Goal: Check status: Check status

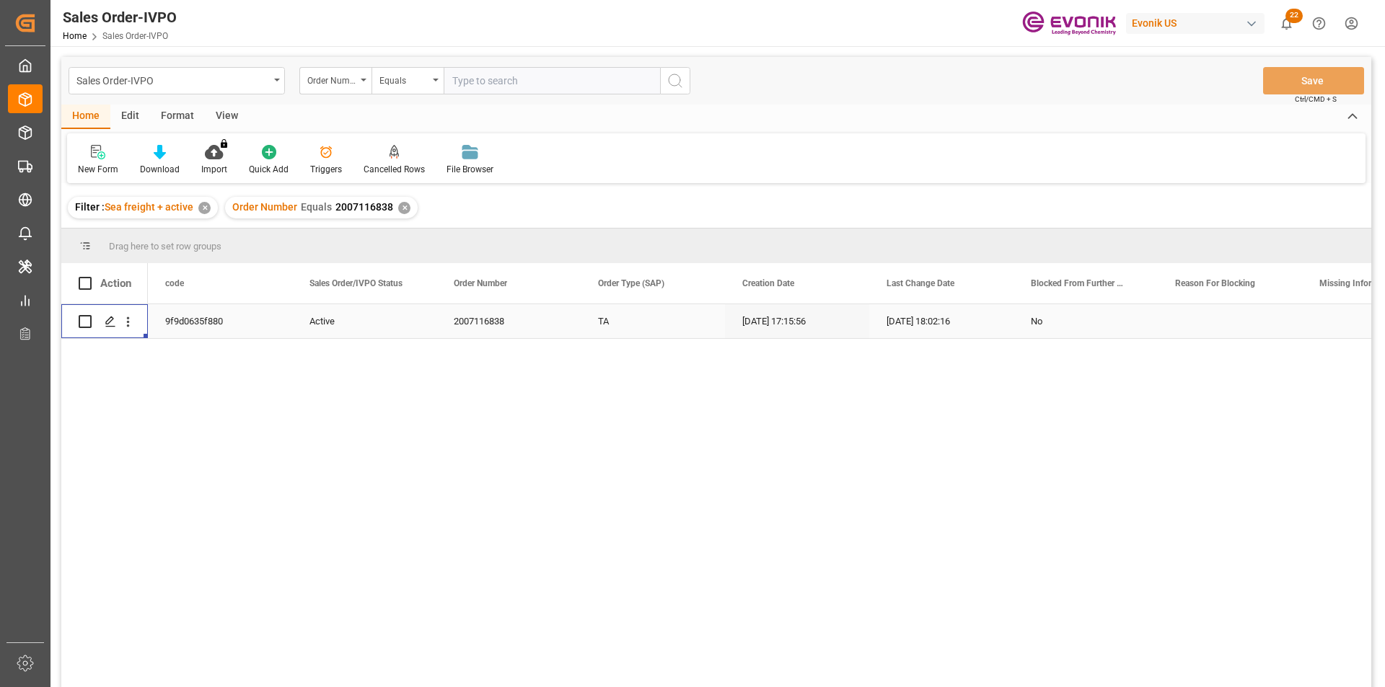
click at [402, 208] on div "✕" at bounding box center [404, 208] width 12 height 12
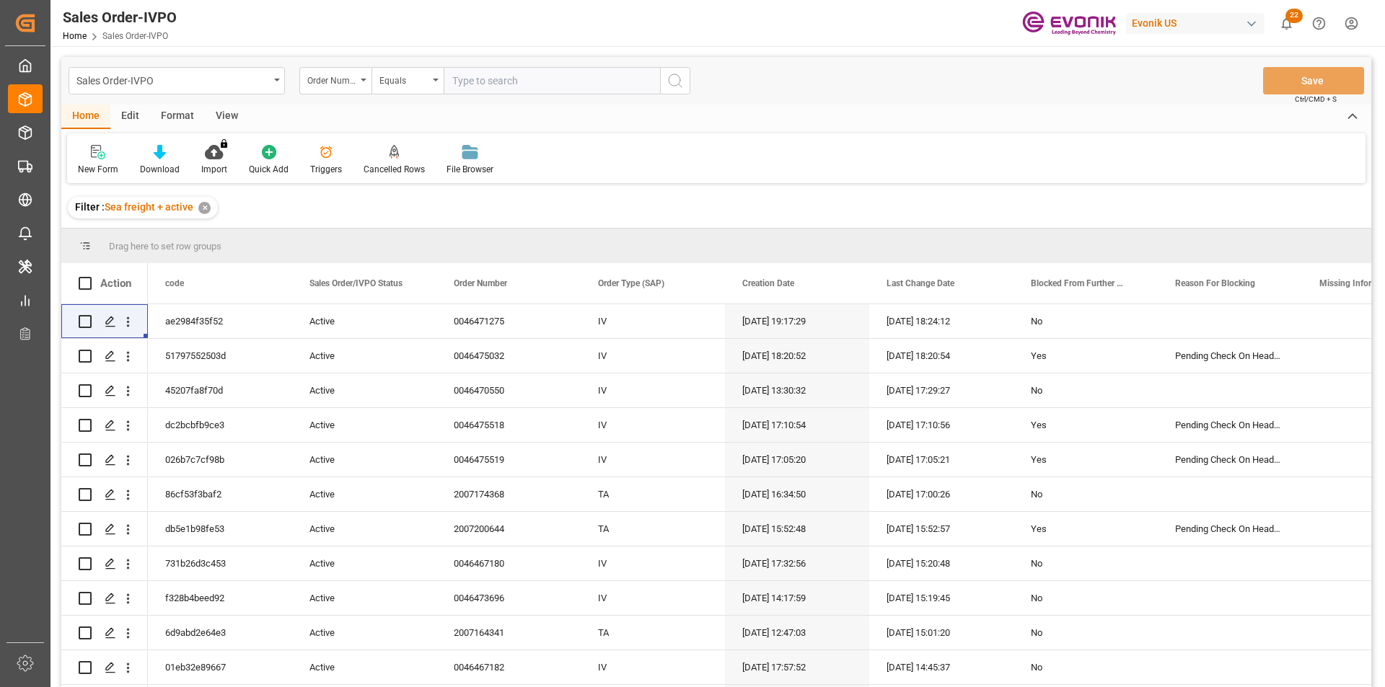
click at [512, 84] on input "text" at bounding box center [552, 80] width 216 height 27
paste input "0046470199"
type input "0046470199"
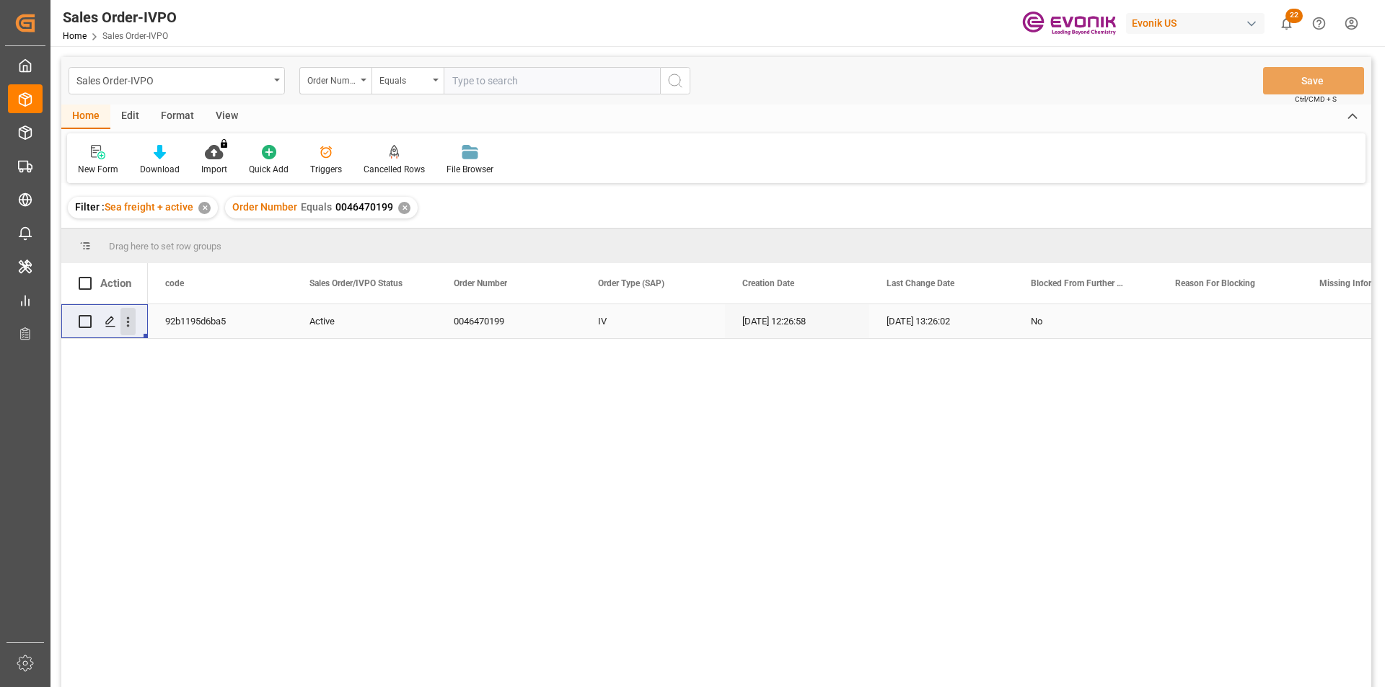
click at [128, 322] on icon "open menu" at bounding box center [128, 322] width 3 height 10
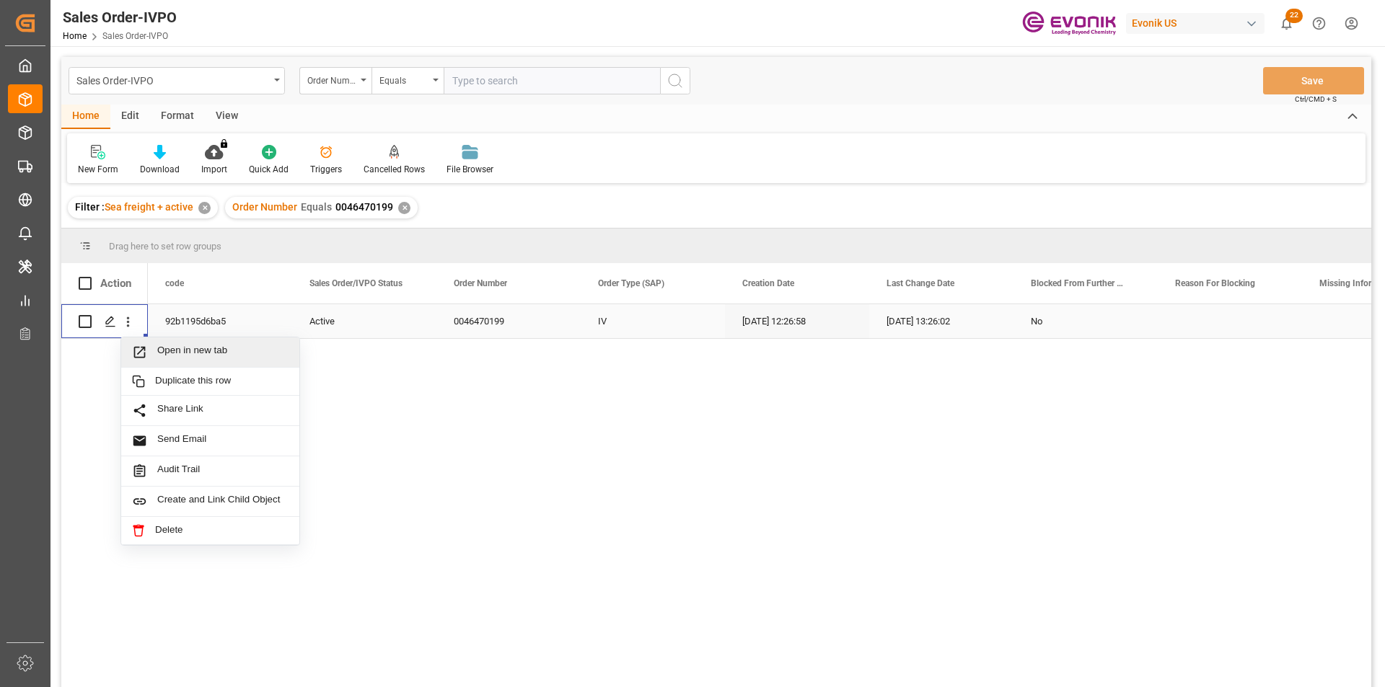
click at [219, 356] on span "Open in new tab" at bounding box center [222, 352] width 131 height 15
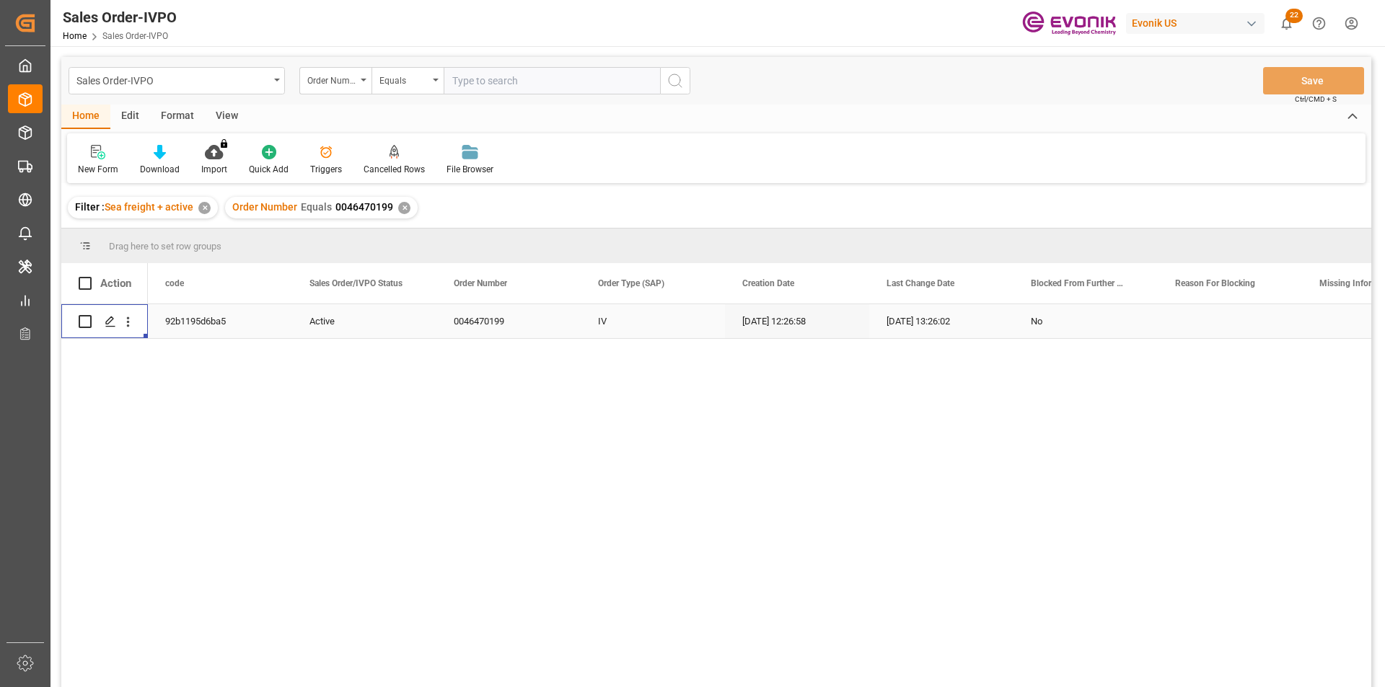
click at [400, 207] on div "✕" at bounding box center [404, 208] width 12 height 12
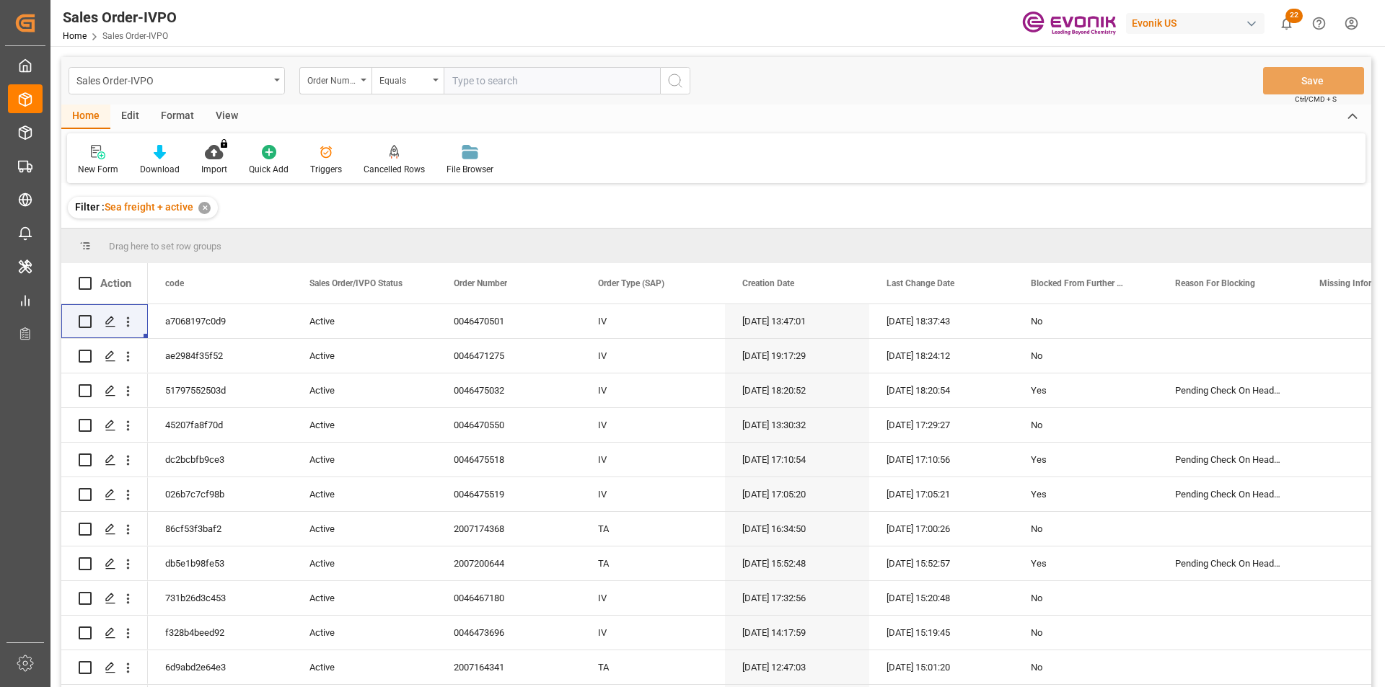
click at [478, 86] on input "text" at bounding box center [552, 80] width 216 height 27
paste input "0046470198"
type input "0046470198"
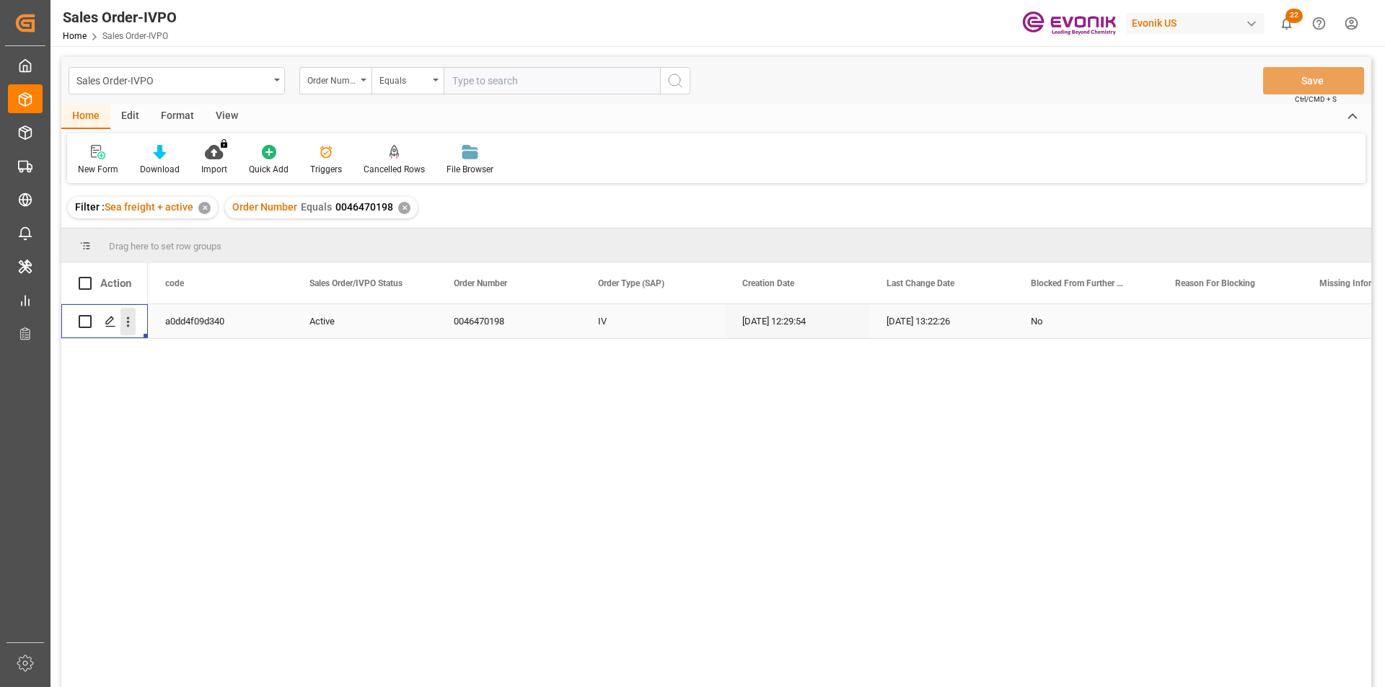
click at [127, 320] on icon "open menu" at bounding box center [127, 321] width 15 height 15
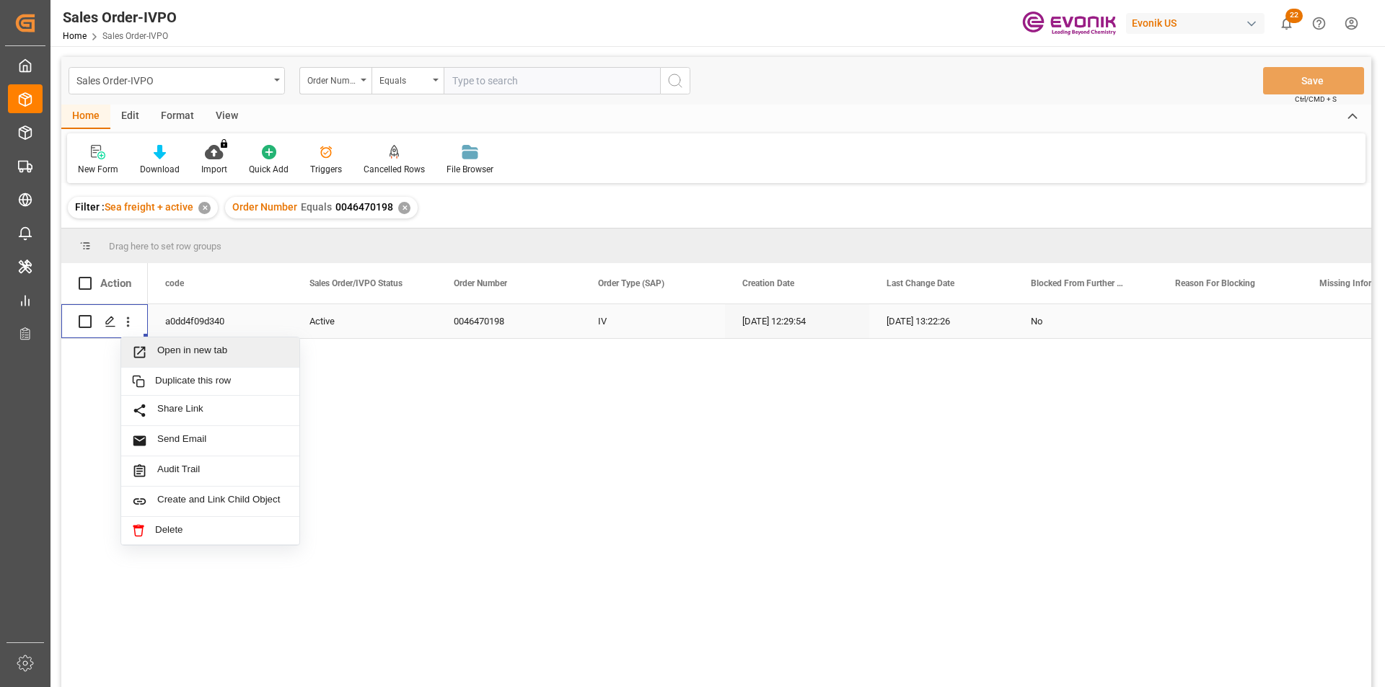
click at [251, 348] on span "Open in new tab" at bounding box center [222, 352] width 131 height 15
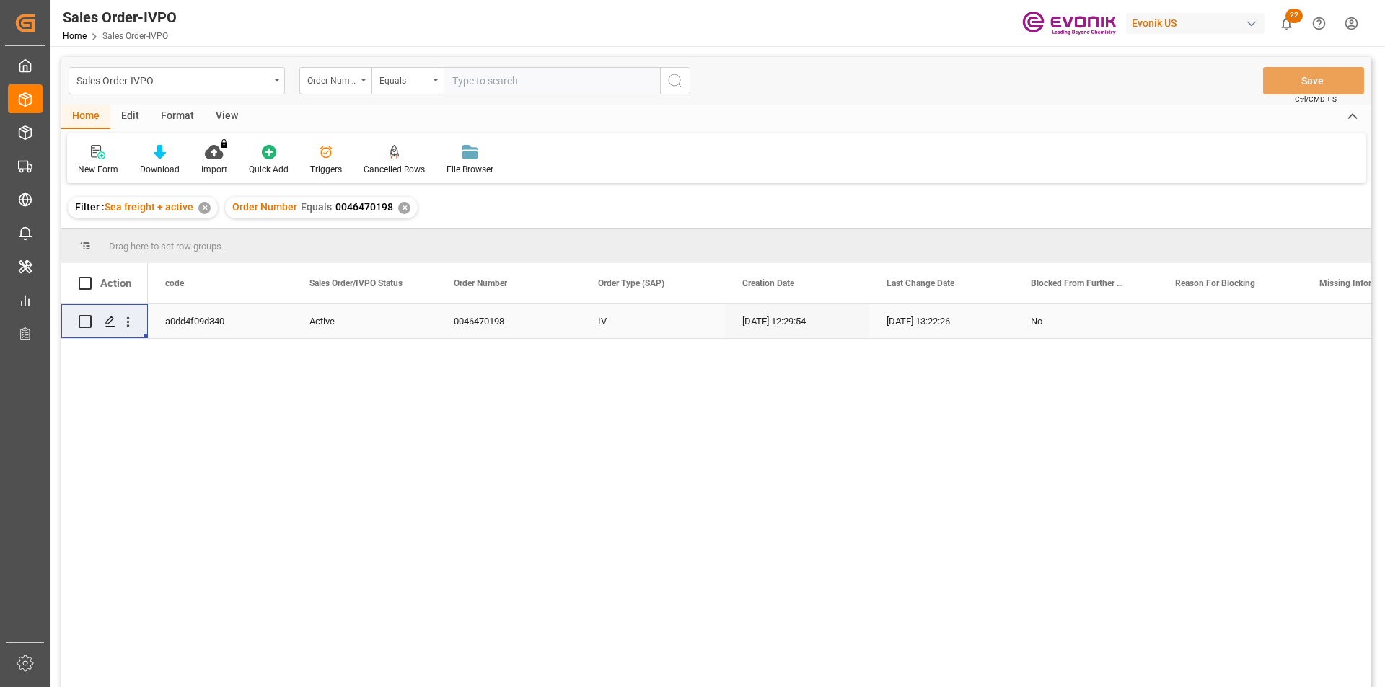
click at [401, 208] on div "✕" at bounding box center [404, 208] width 12 height 12
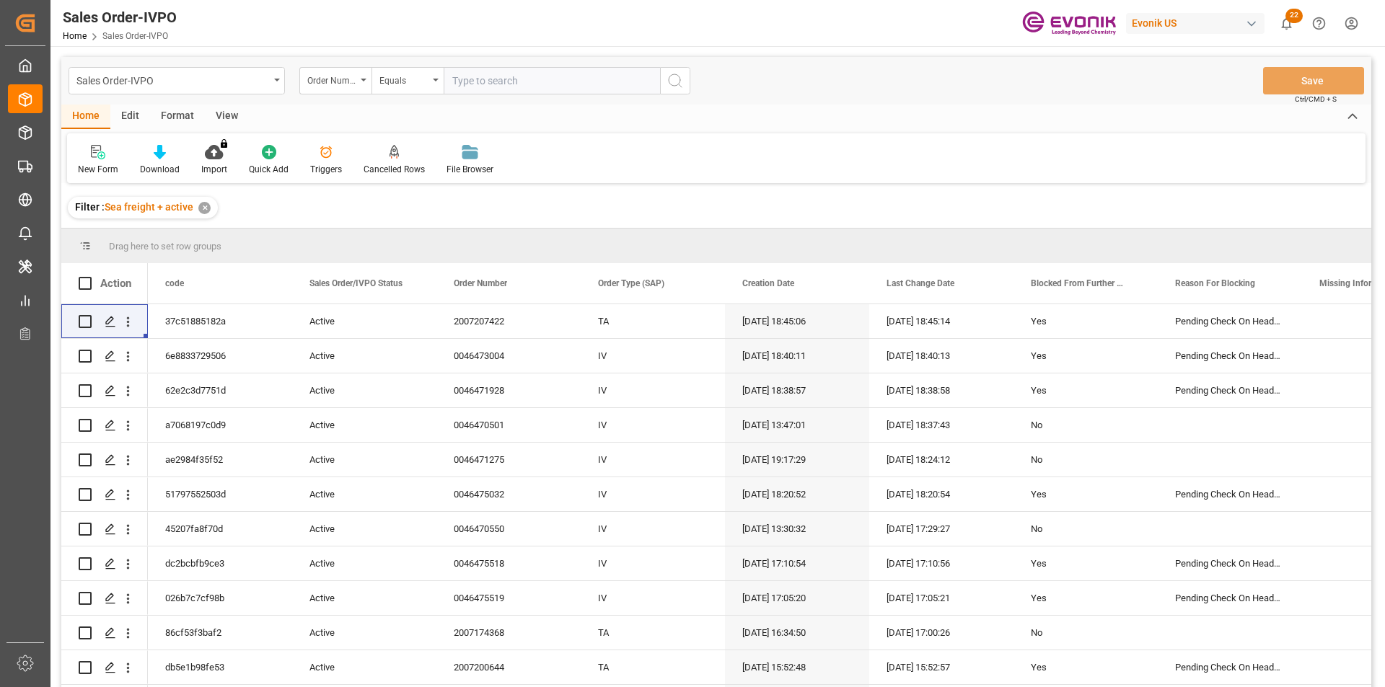
click at [501, 88] on input "text" at bounding box center [552, 80] width 216 height 27
paste input "0046470501"
type input "0046470501"
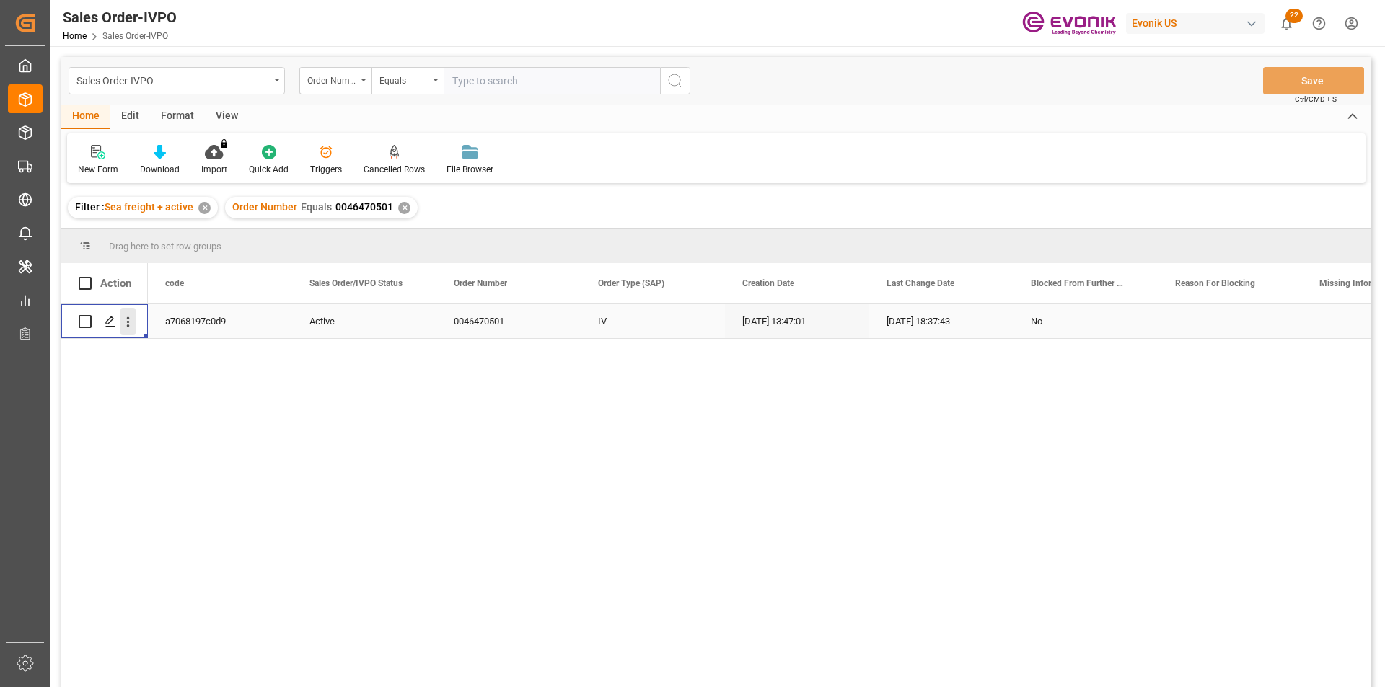
click at [129, 323] on icon "open menu" at bounding box center [127, 321] width 15 height 15
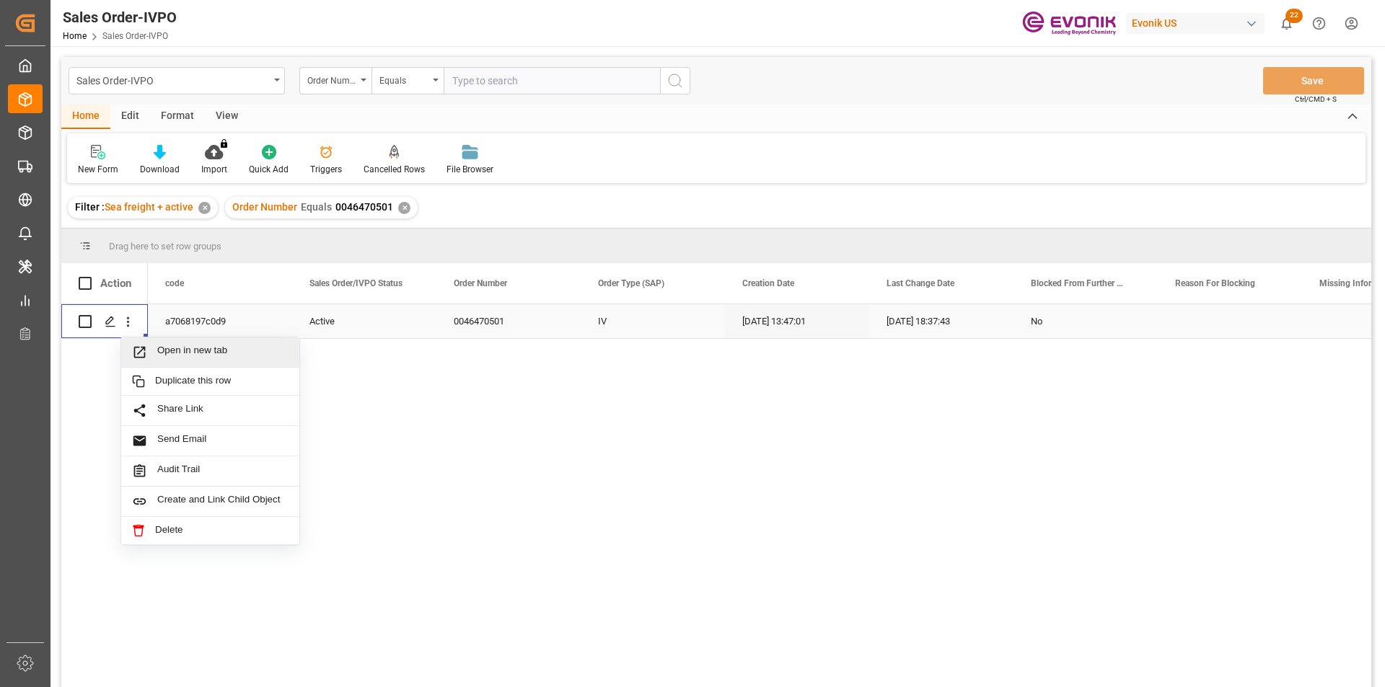
click at [190, 358] on span "Open in new tab" at bounding box center [222, 352] width 131 height 15
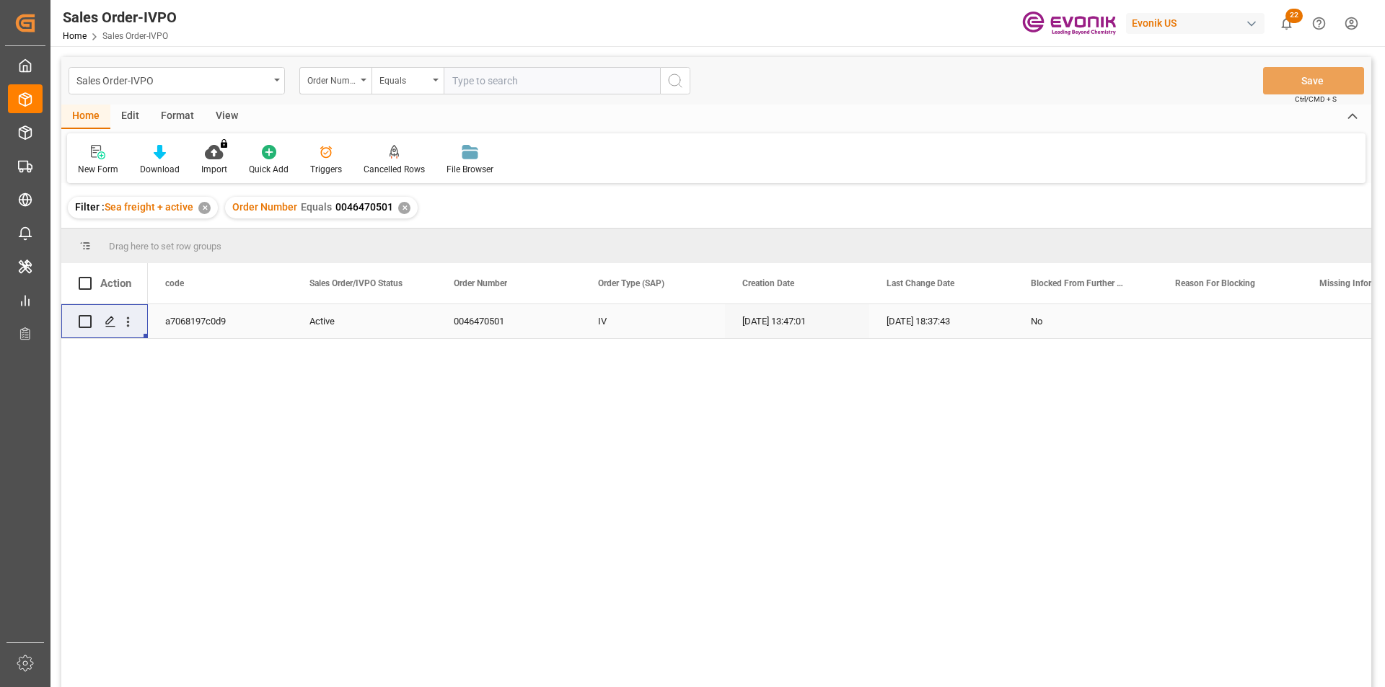
click at [400, 206] on div "✕" at bounding box center [404, 208] width 12 height 12
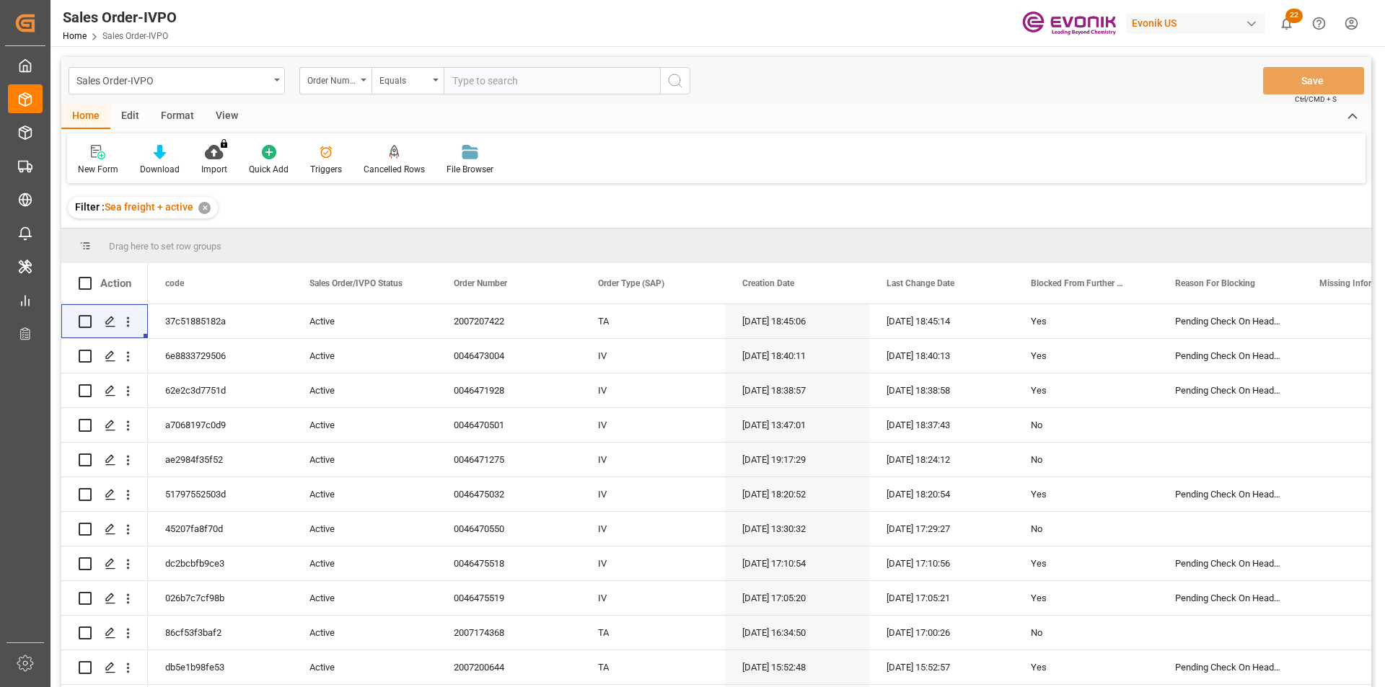
click at [492, 87] on input "text" at bounding box center [552, 80] width 216 height 27
paste input "0046469614"
type input "0046469614"
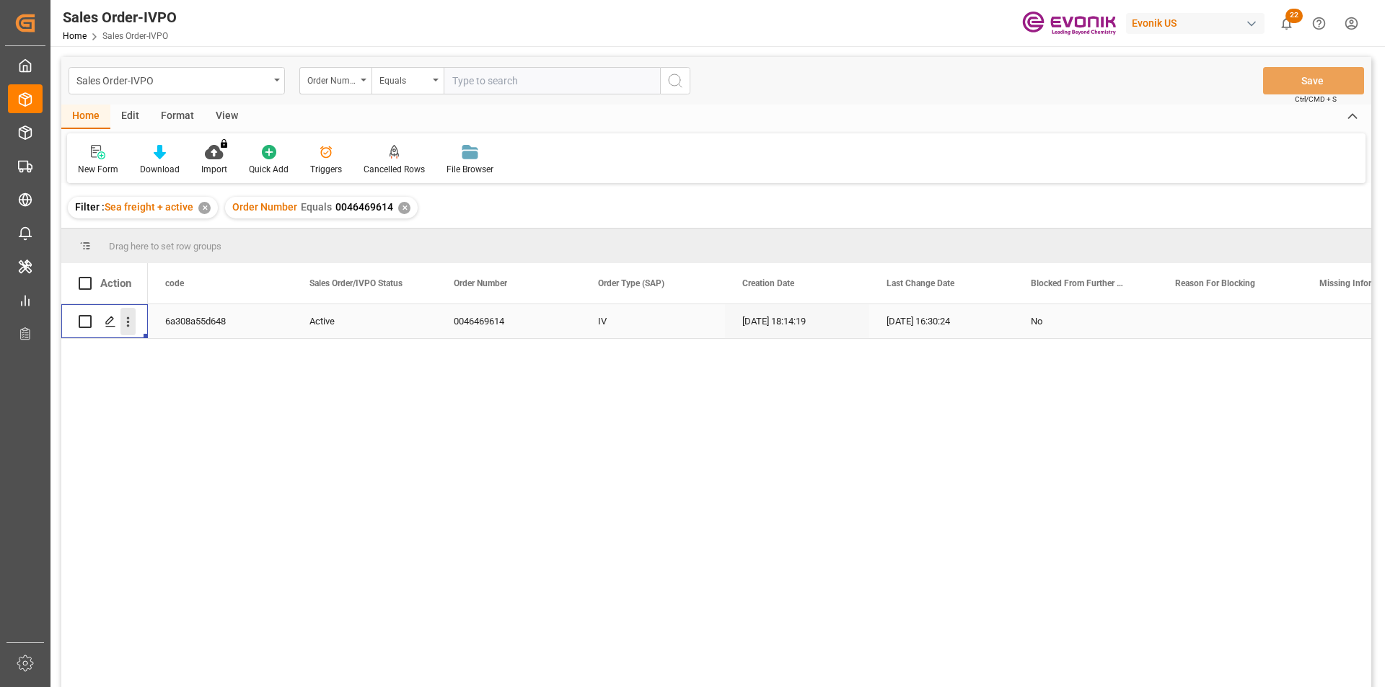
click at [126, 324] on icon "open menu" at bounding box center [127, 321] width 15 height 15
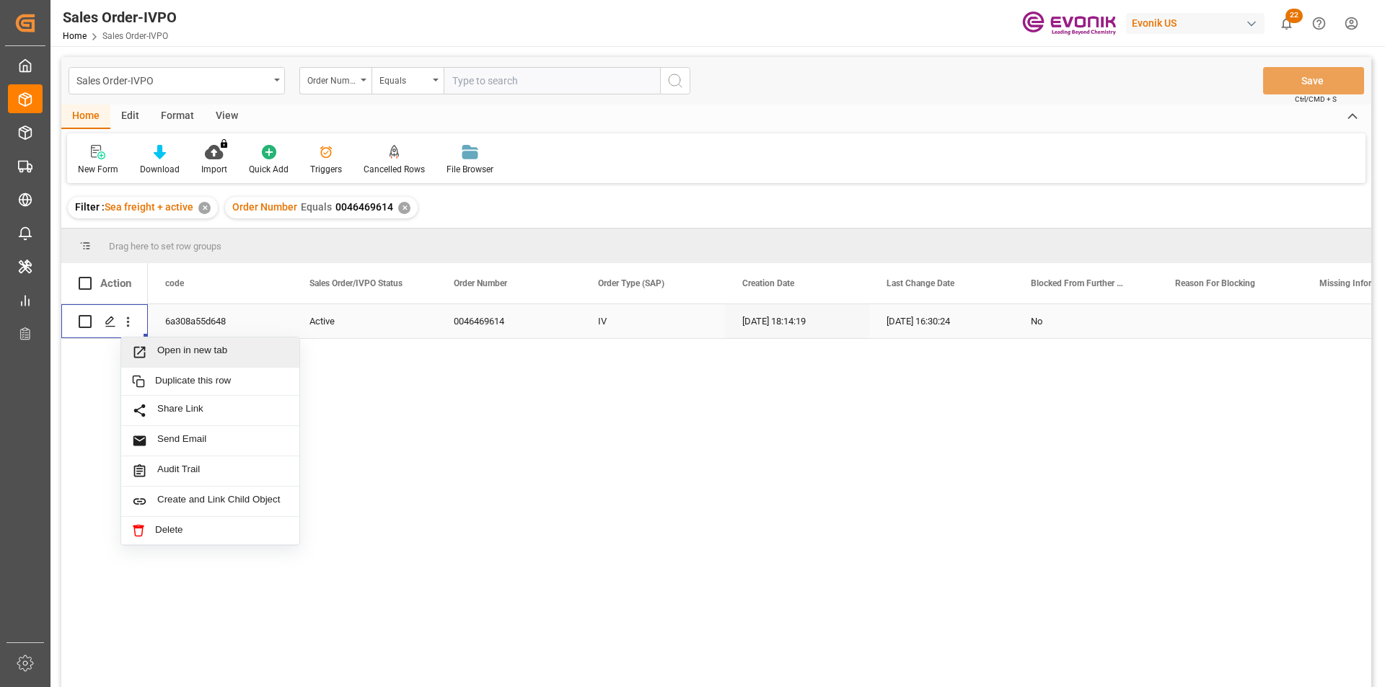
click at [193, 353] on span "Open in new tab" at bounding box center [222, 352] width 131 height 15
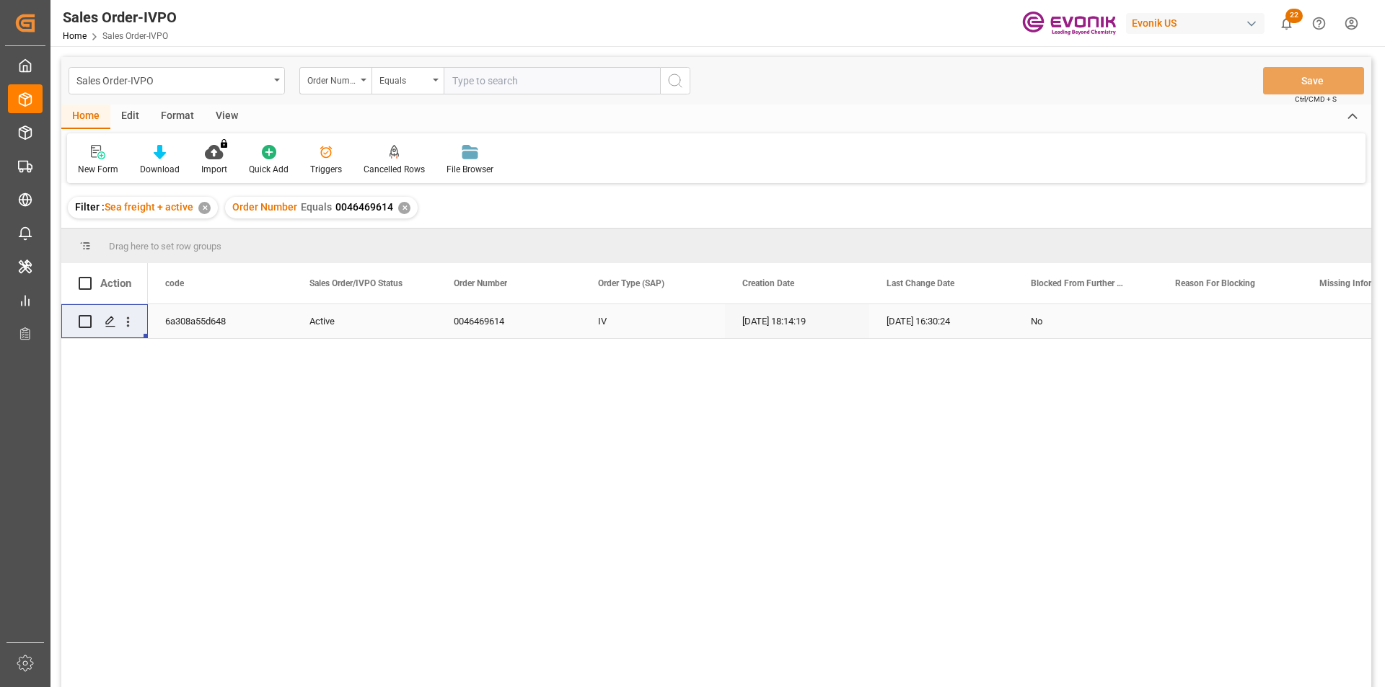
click at [400, 207] on div "✕" at bounding box center [404, 208] width 12 height 12
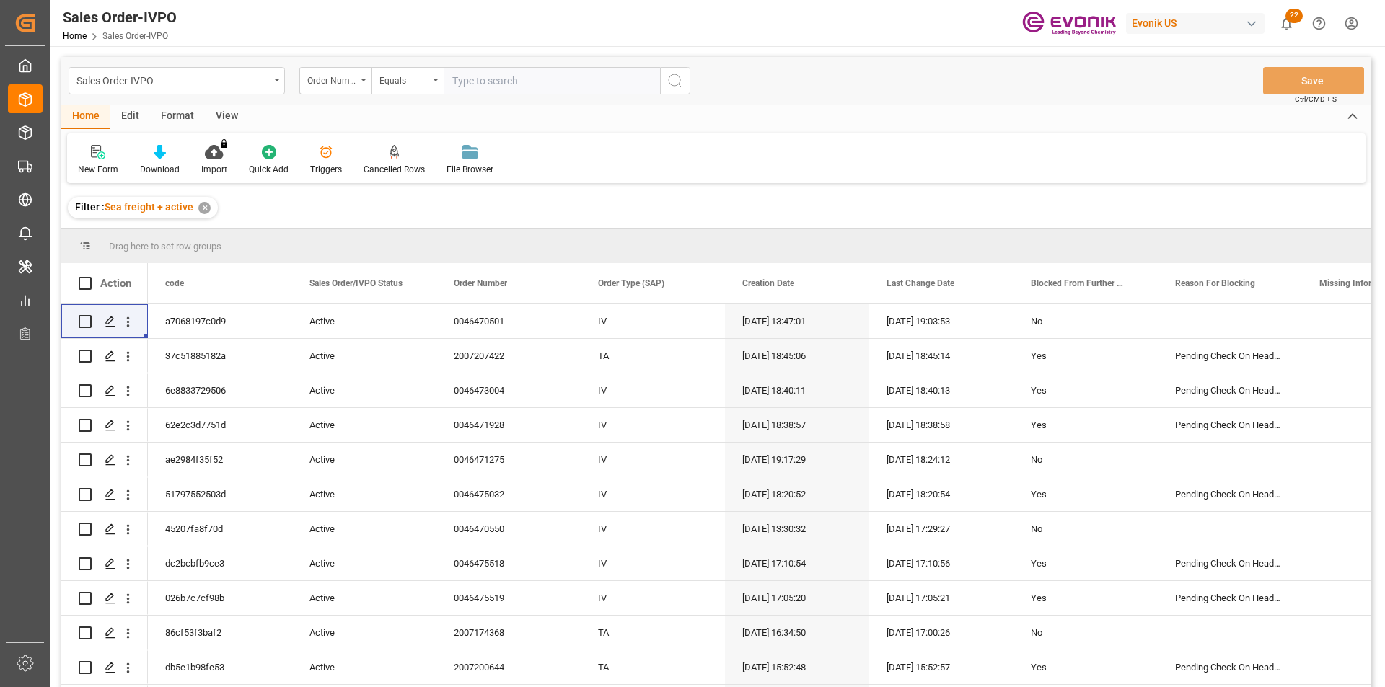
click at [516, 76] on input "text" at bounding box center [552, 80] width 216 height 27
paste input "2007185498"
type input "2007185498"
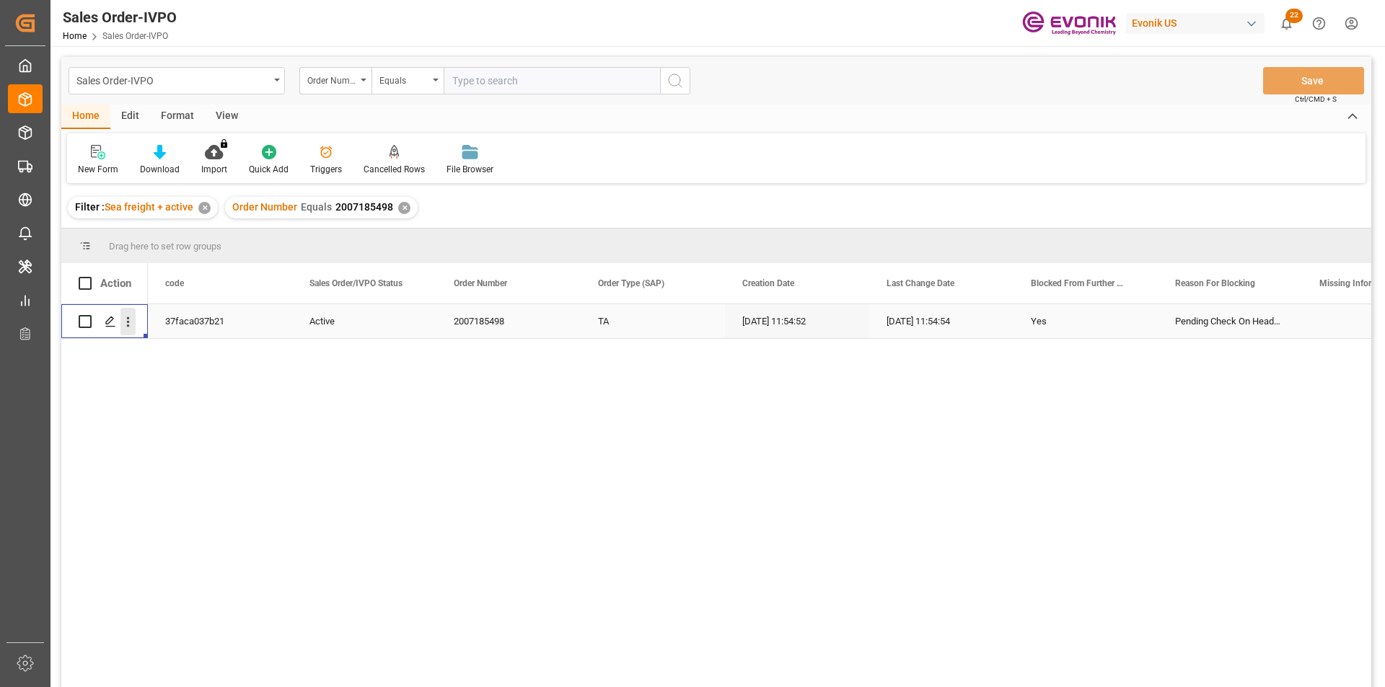
click at [131, 321] on icon "open menu" at bounding box center [127, 321] width 15 height 15
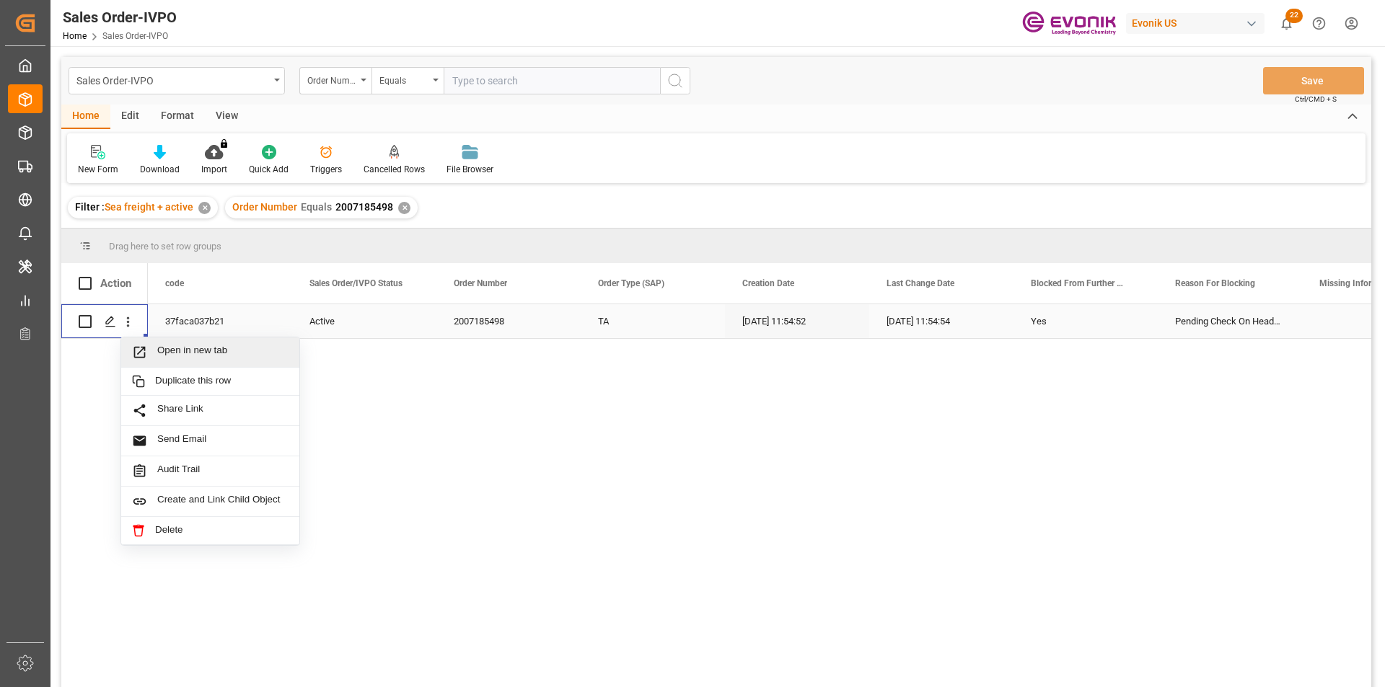
click at [242, 353] on span "Open in new tab" at bounding box center [222, 352] width 131 height 15
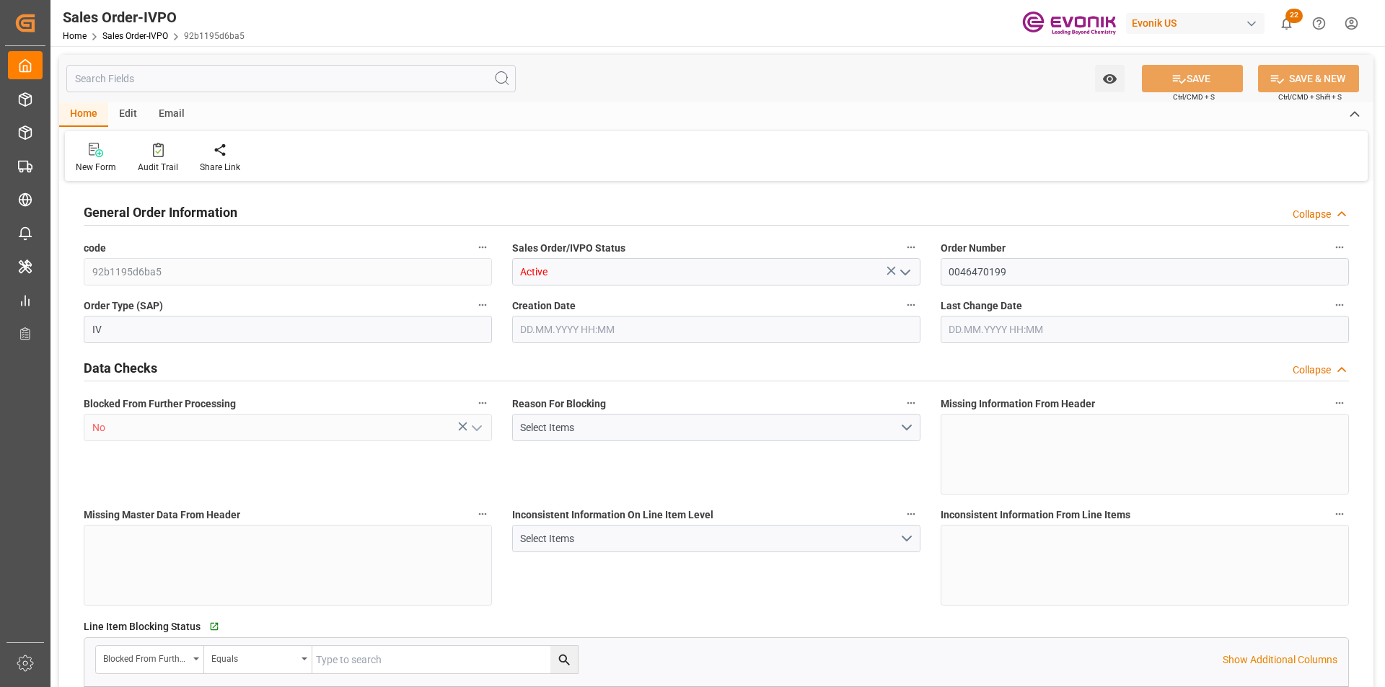
type input "BRSSZ"
type input "0"
type input "1"
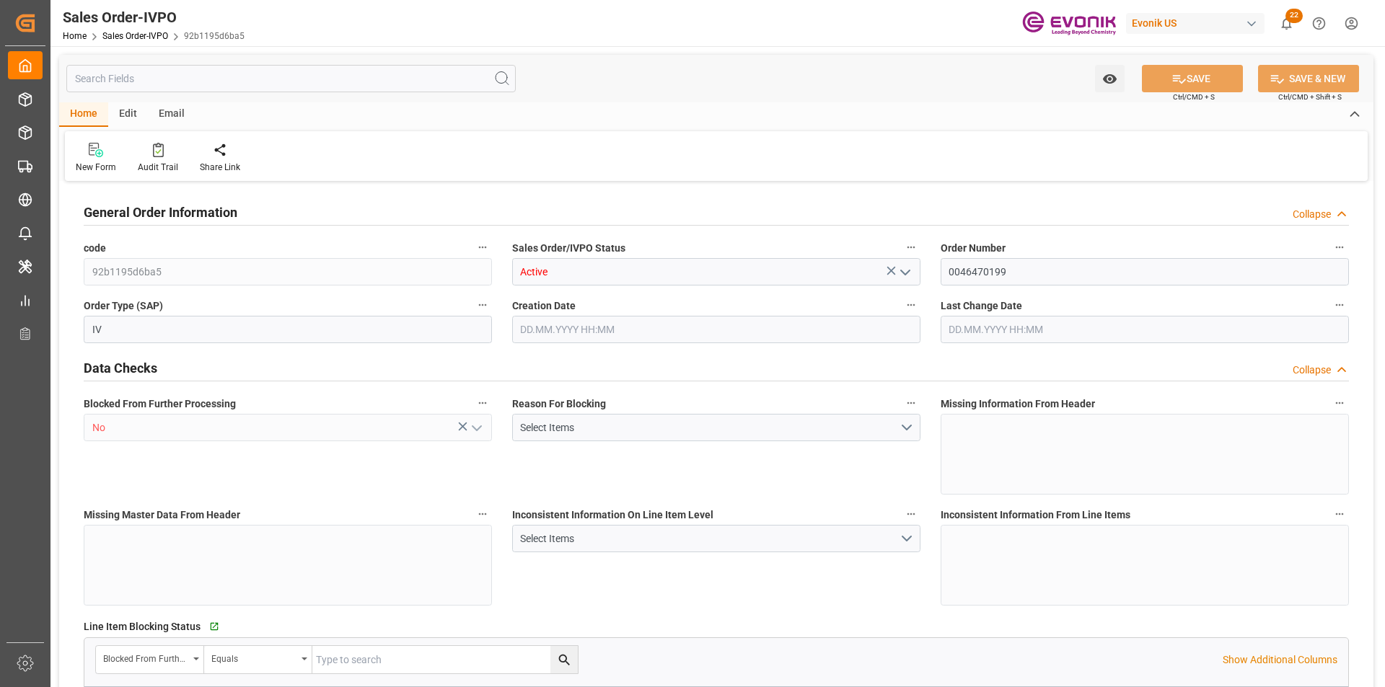
type input "16928"
type input "23.152"
type input "17000"
type input "30"
type input "26.08.2025 12:26"
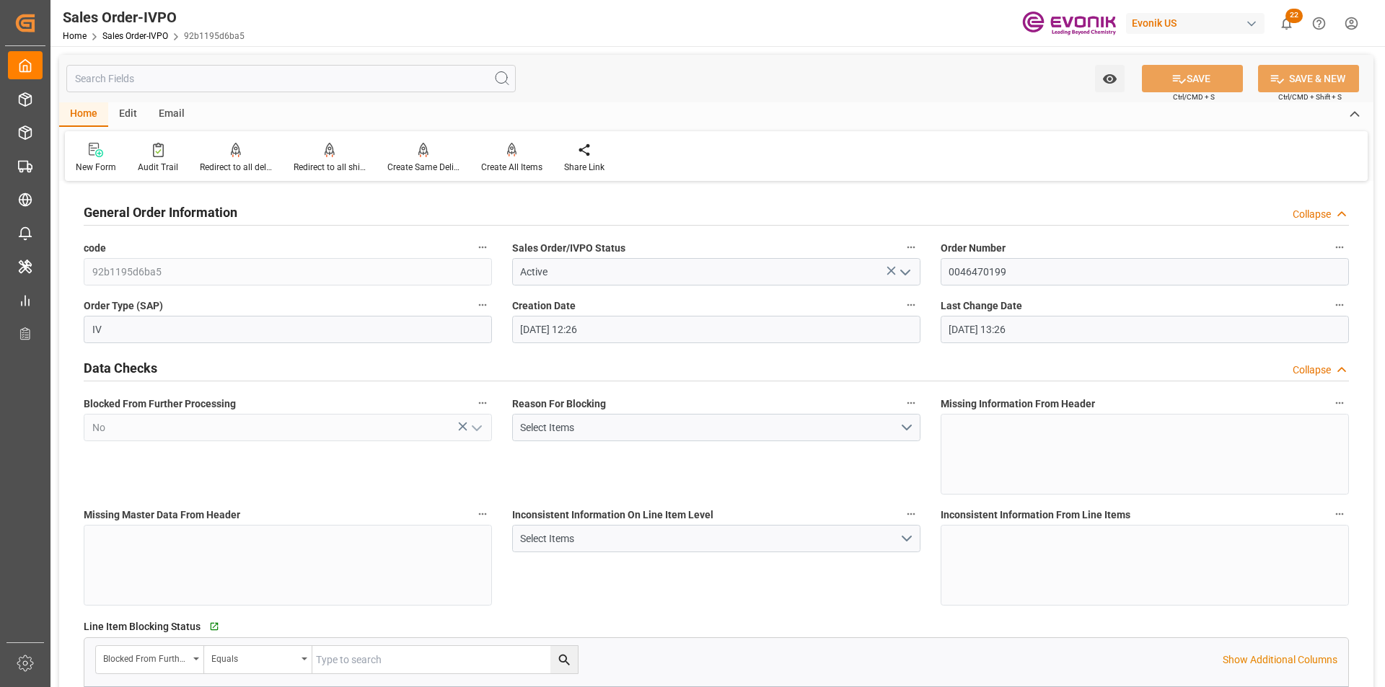
type input "11.09.2025 13:26"
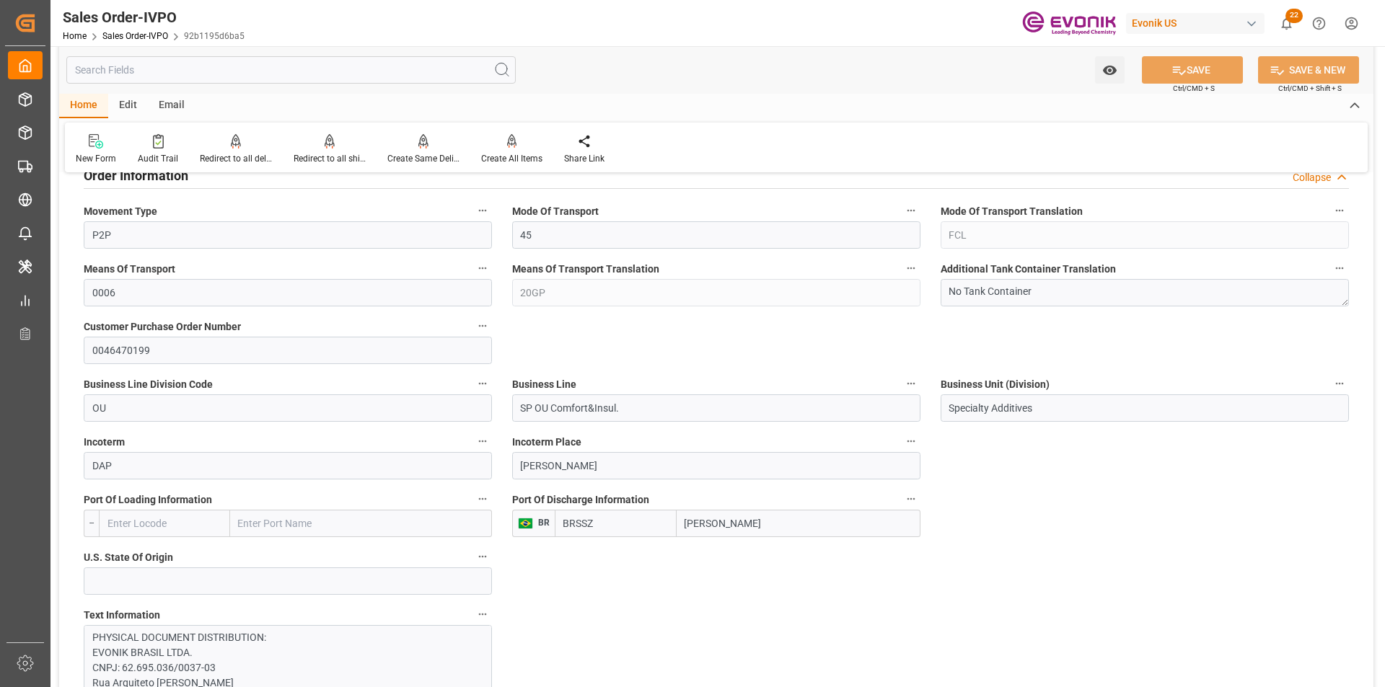
scroll to position [938, 0]
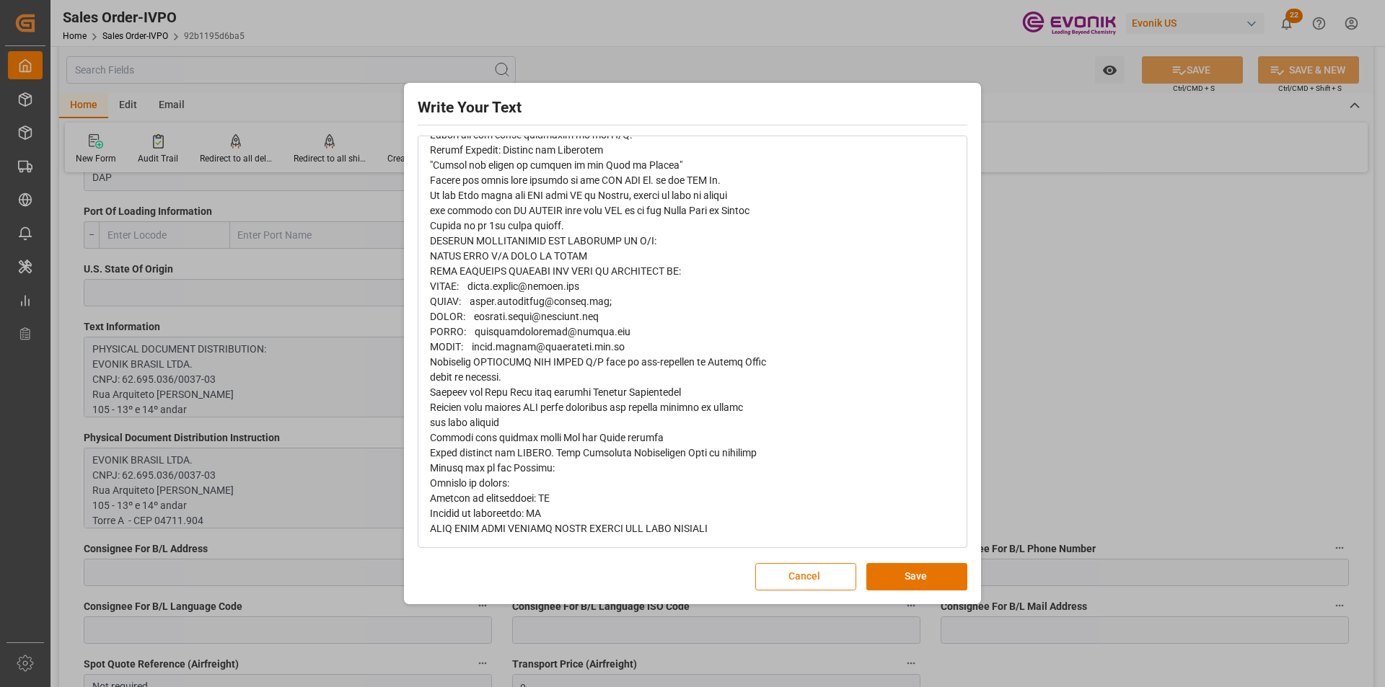
scroll to position [0, 0]
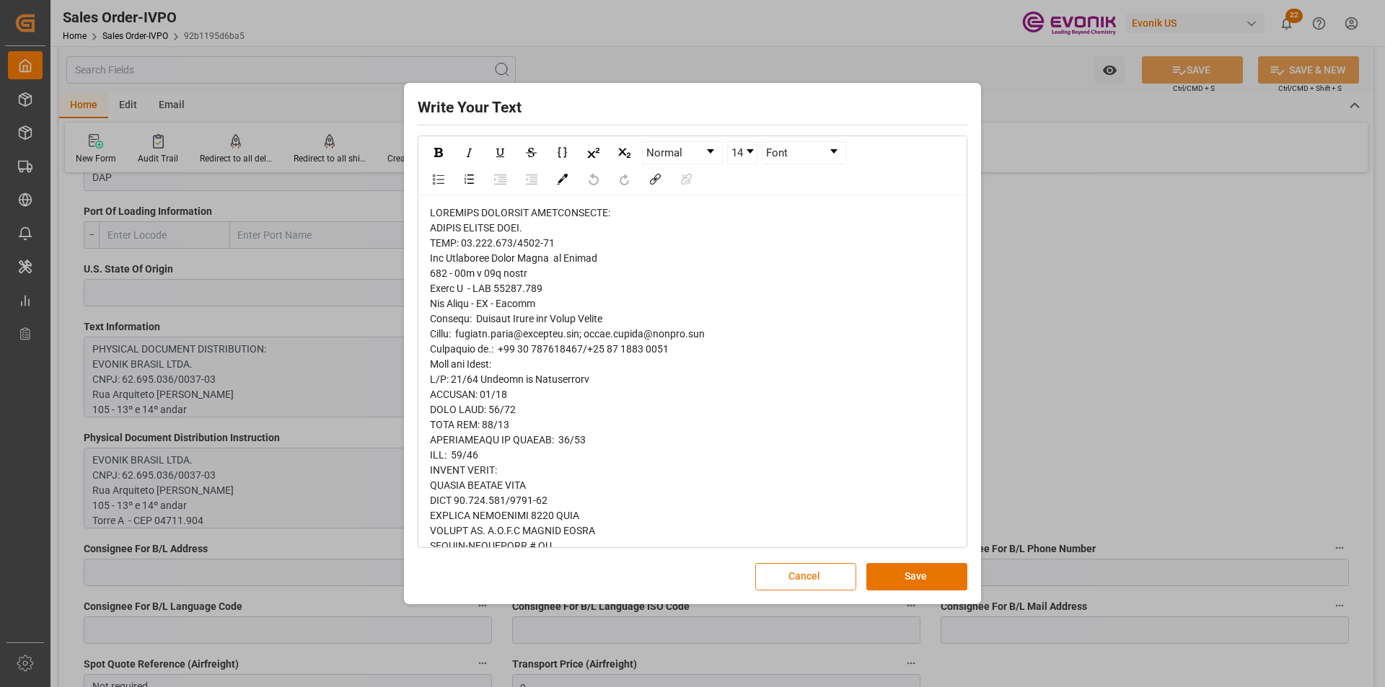
click at [820, 567] on button "Cancel" at bounding box center [805, 576] width 101 height 27
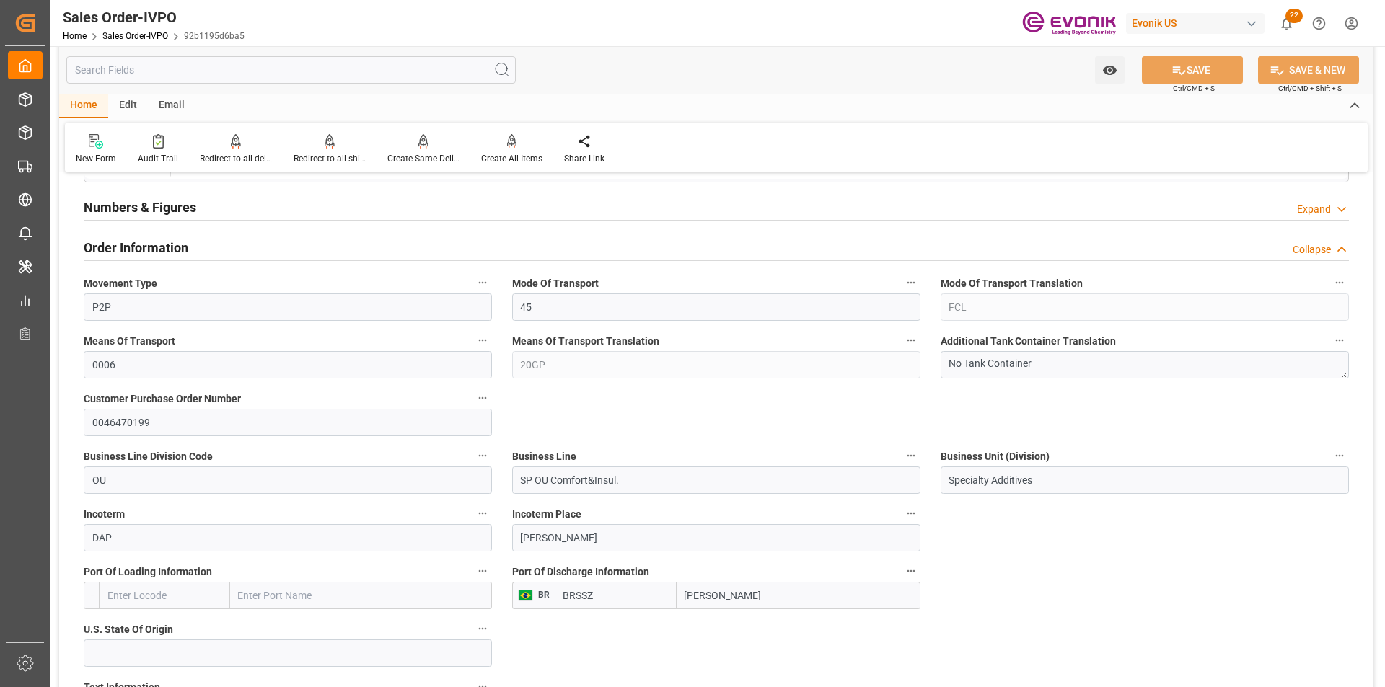
scroll to position [865, 0]
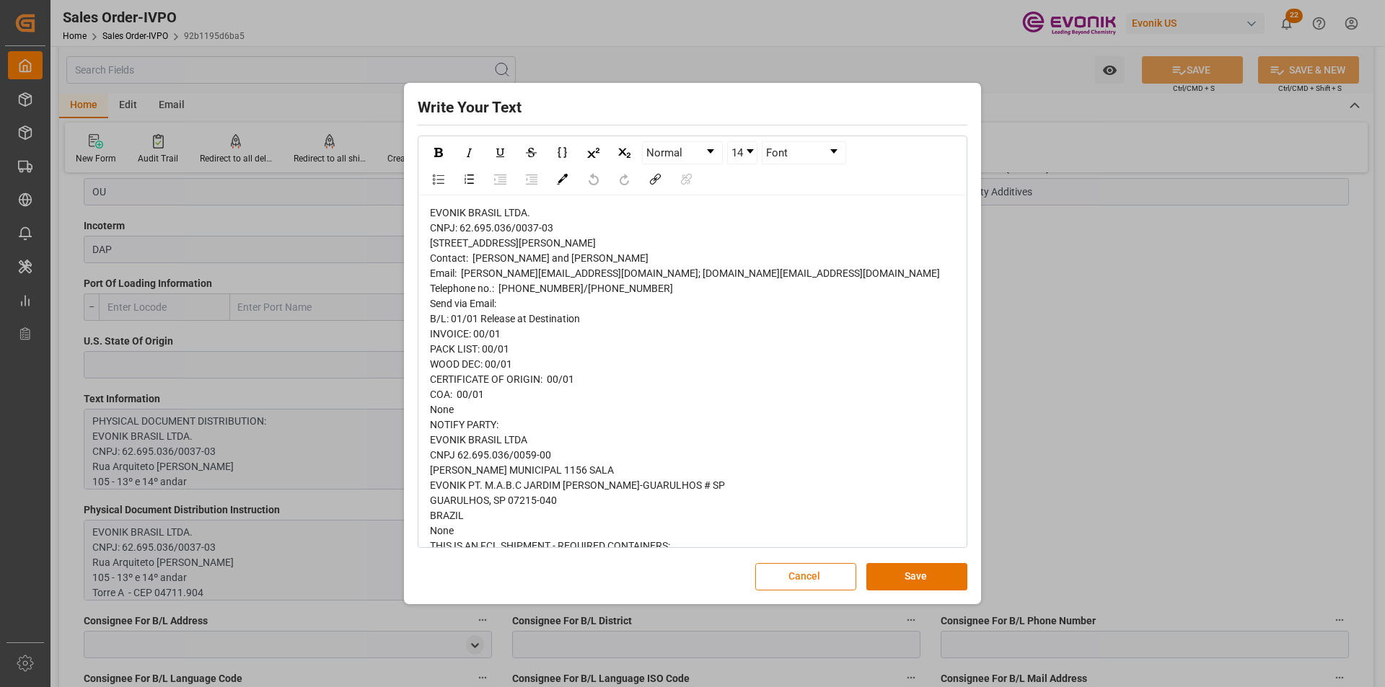
click at [821, 570] on button "Cancel" at bounding box center [805, 576] width 101 height 27
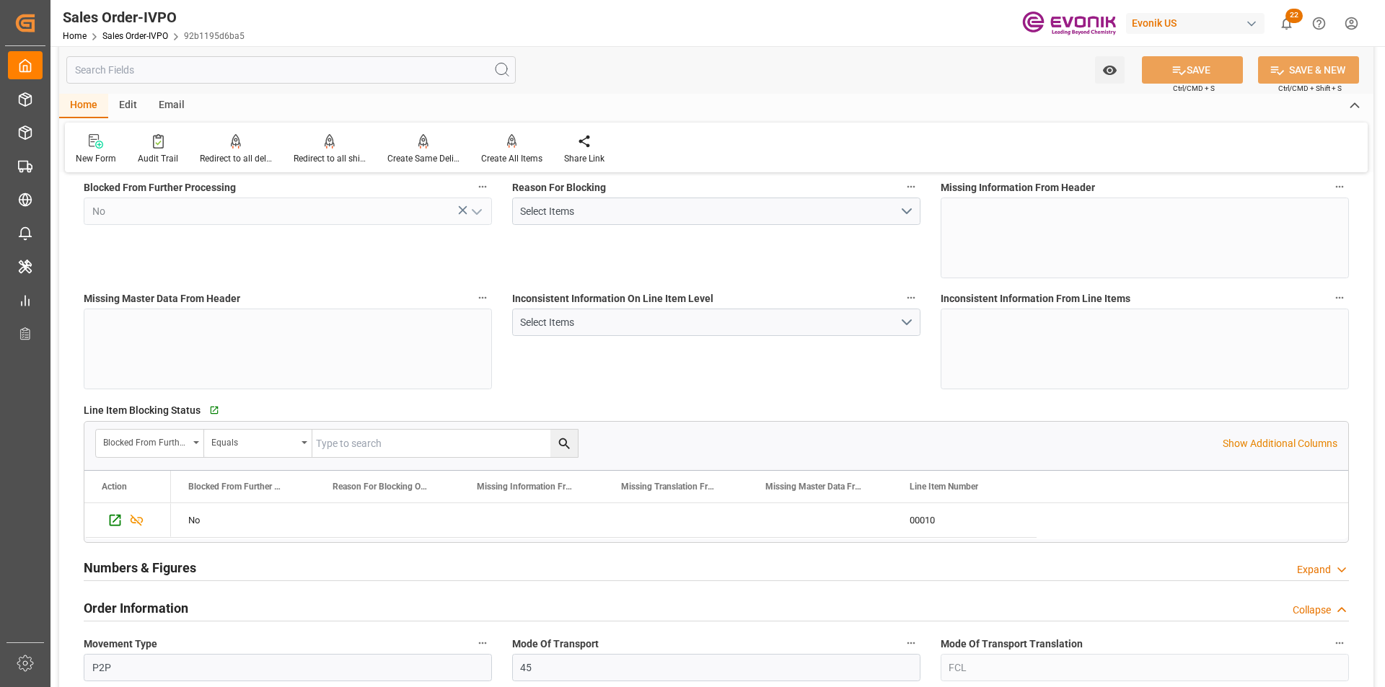
scroll to position [0, 0]
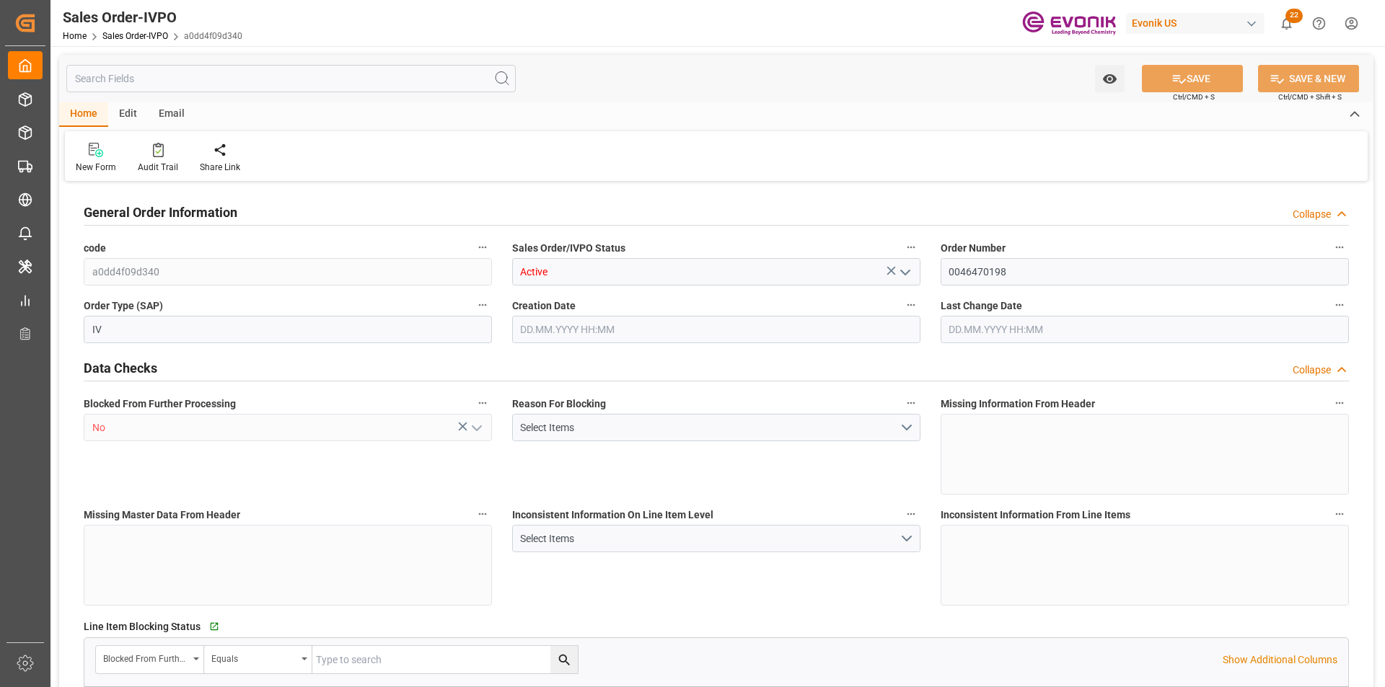
type input "BRSSZ"
type input "0"
type input "1"
type input "2"
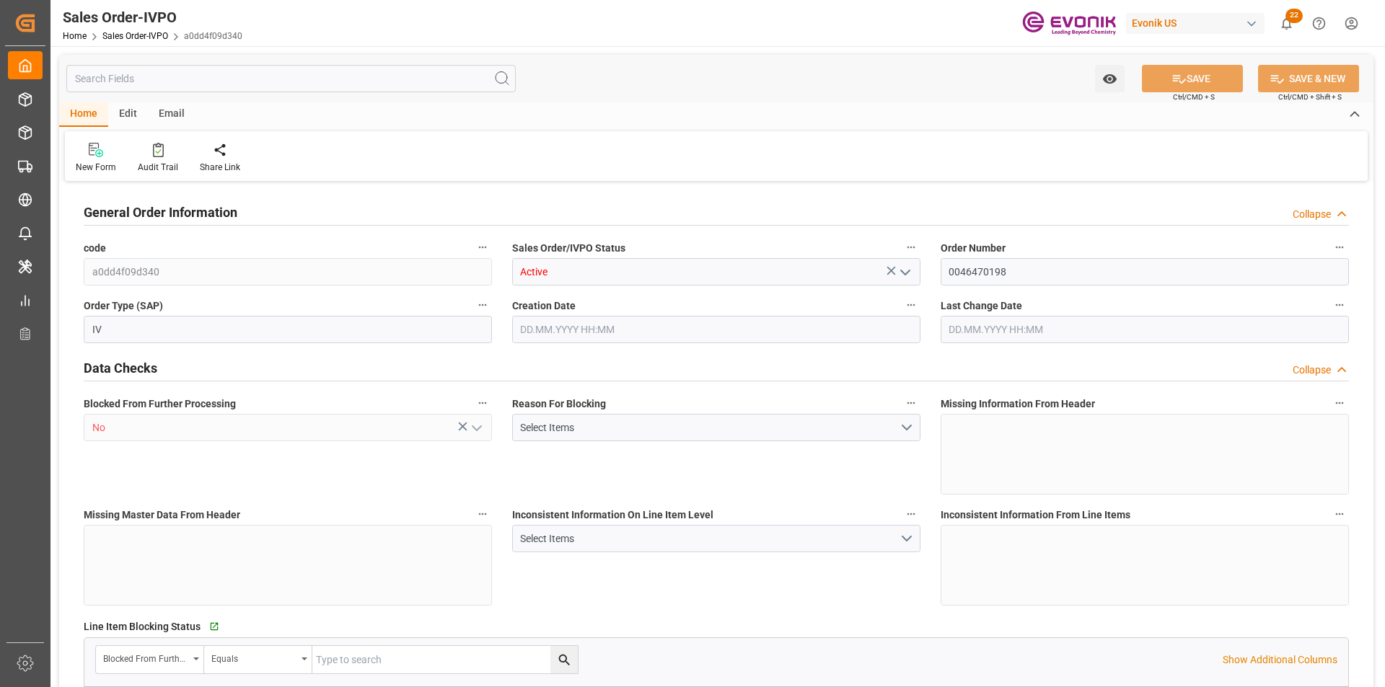
type input "15281.6"
type input "39.4542"
type input "17000"
type input "30"
type input "26.08.2025 12:29"
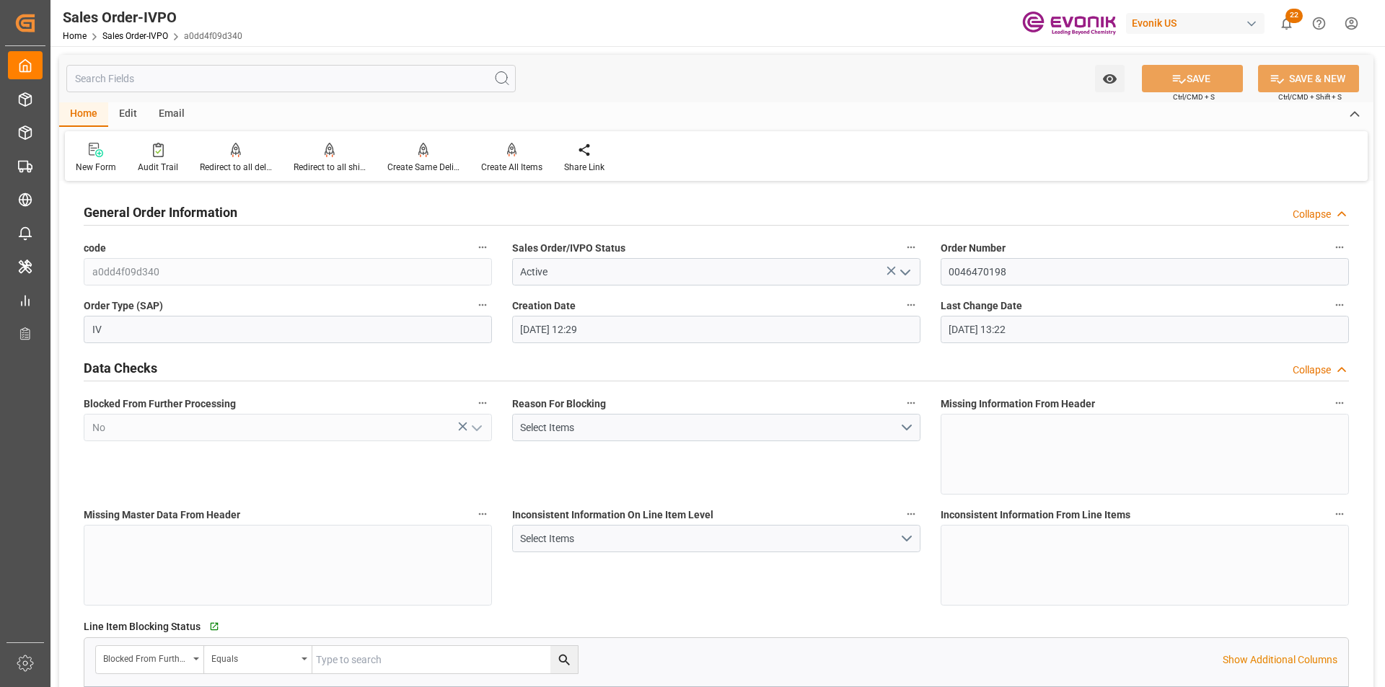
type input "11.09.2025 13:22"
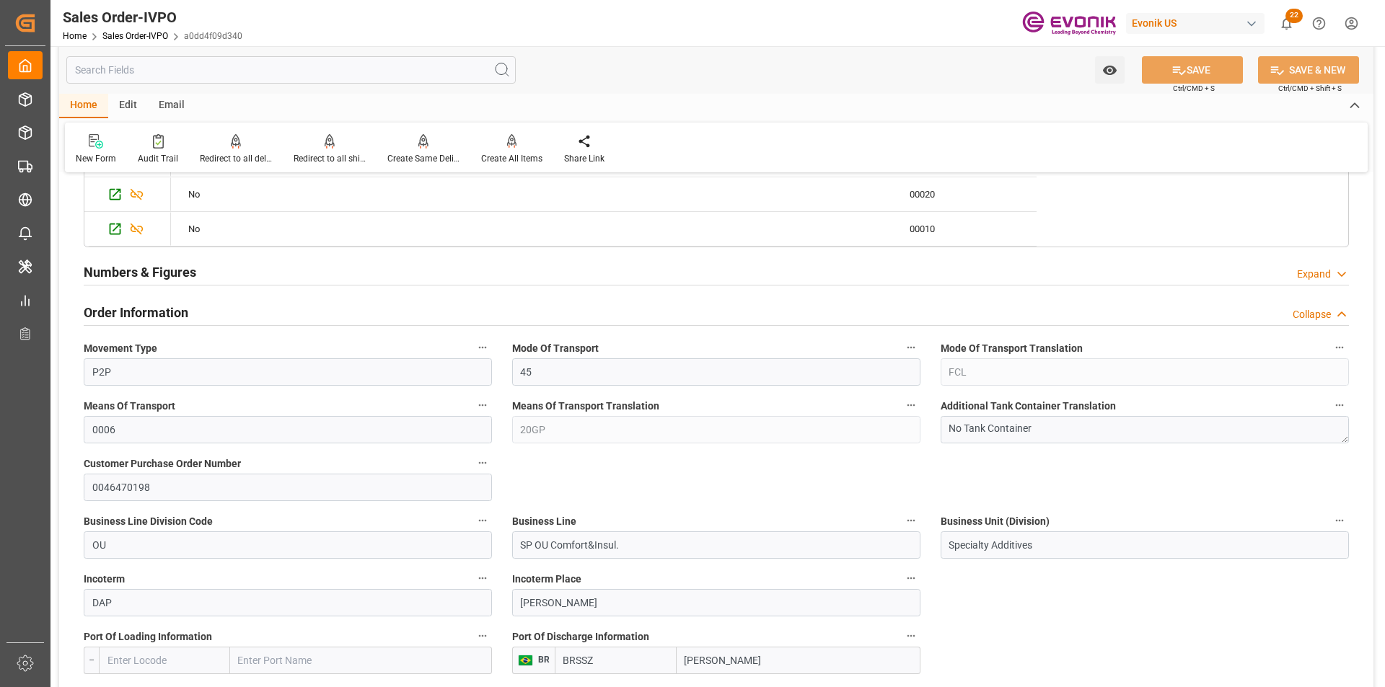
scroll to position [938, 0]
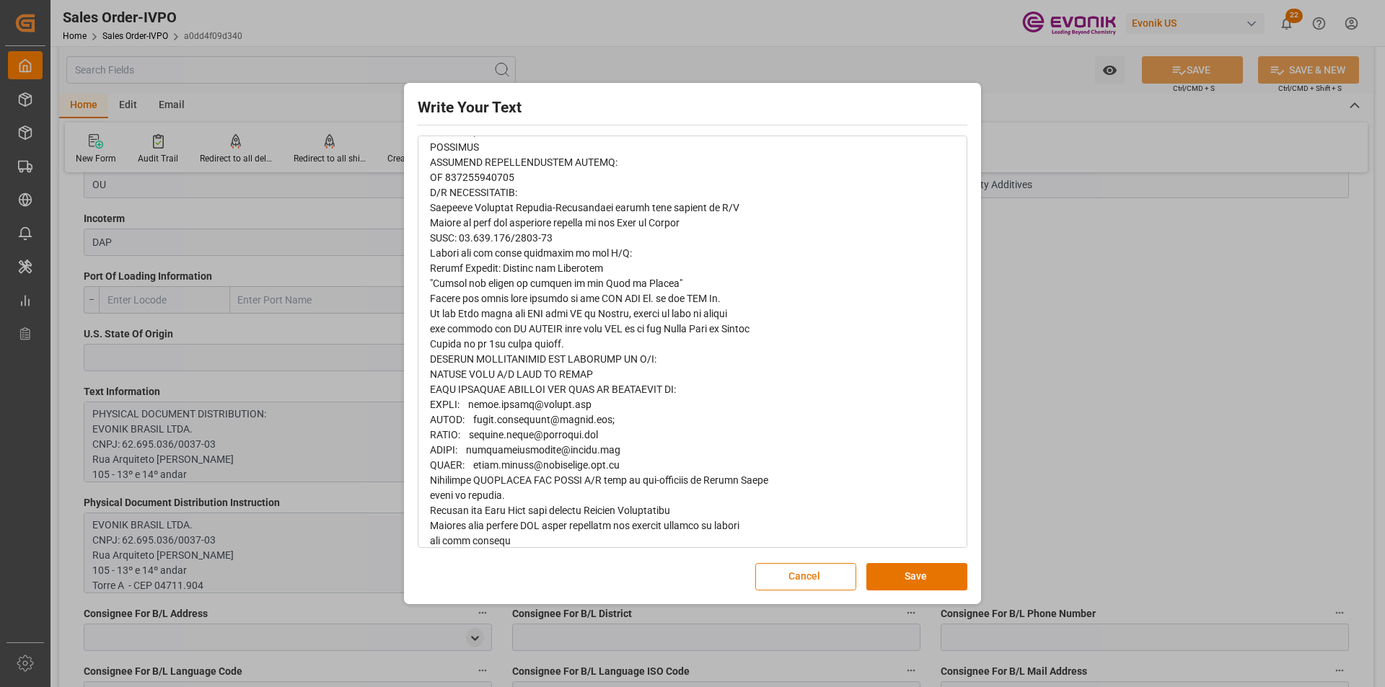
scroll to position [0, 0]
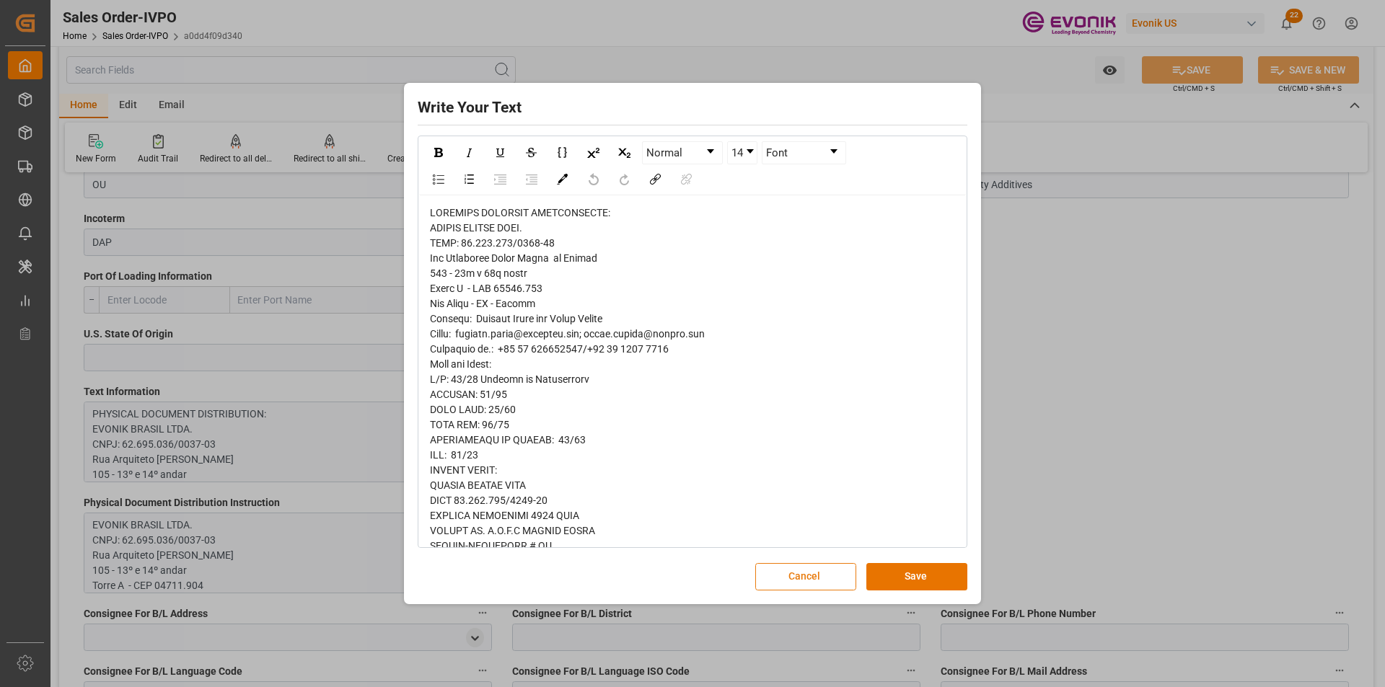
click at [798, 576] on button "Cancel" at bounding box center [805, 576] width 101 height 27
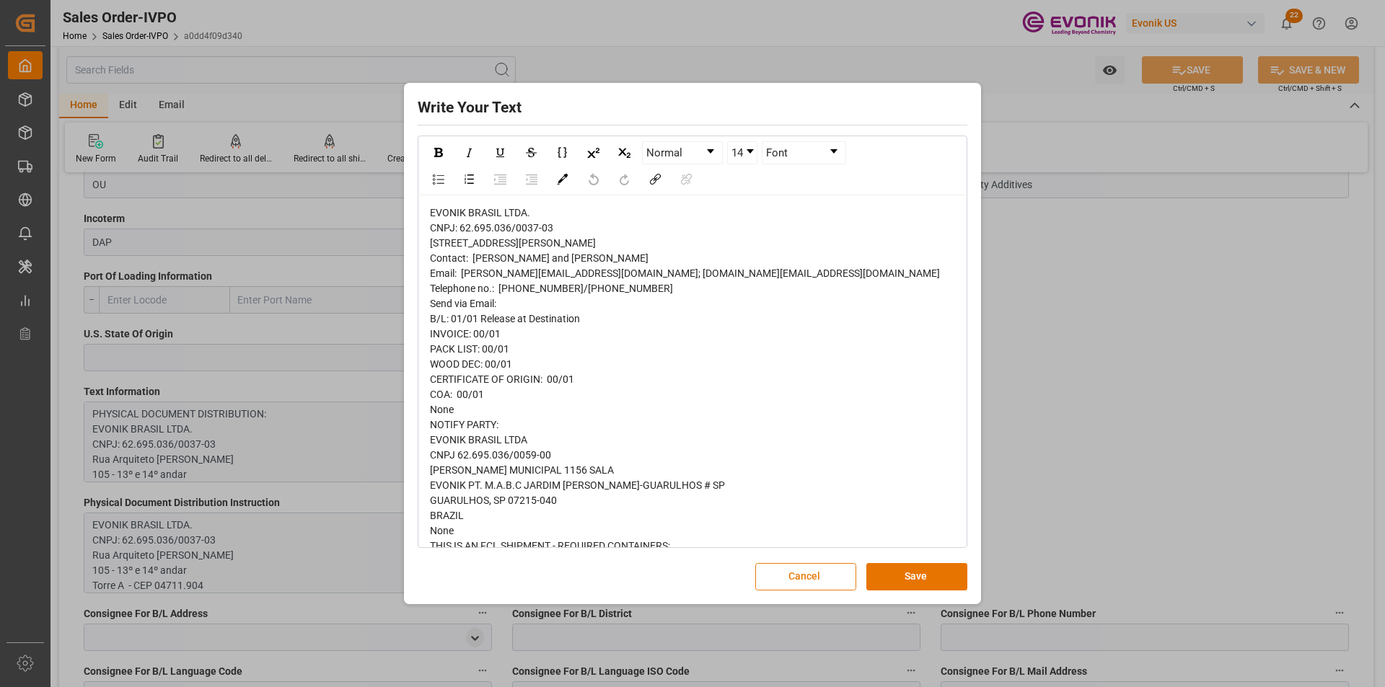
click at [785, 581] on button "Cancel" at bounding box center [805, 576] width 101 height 27
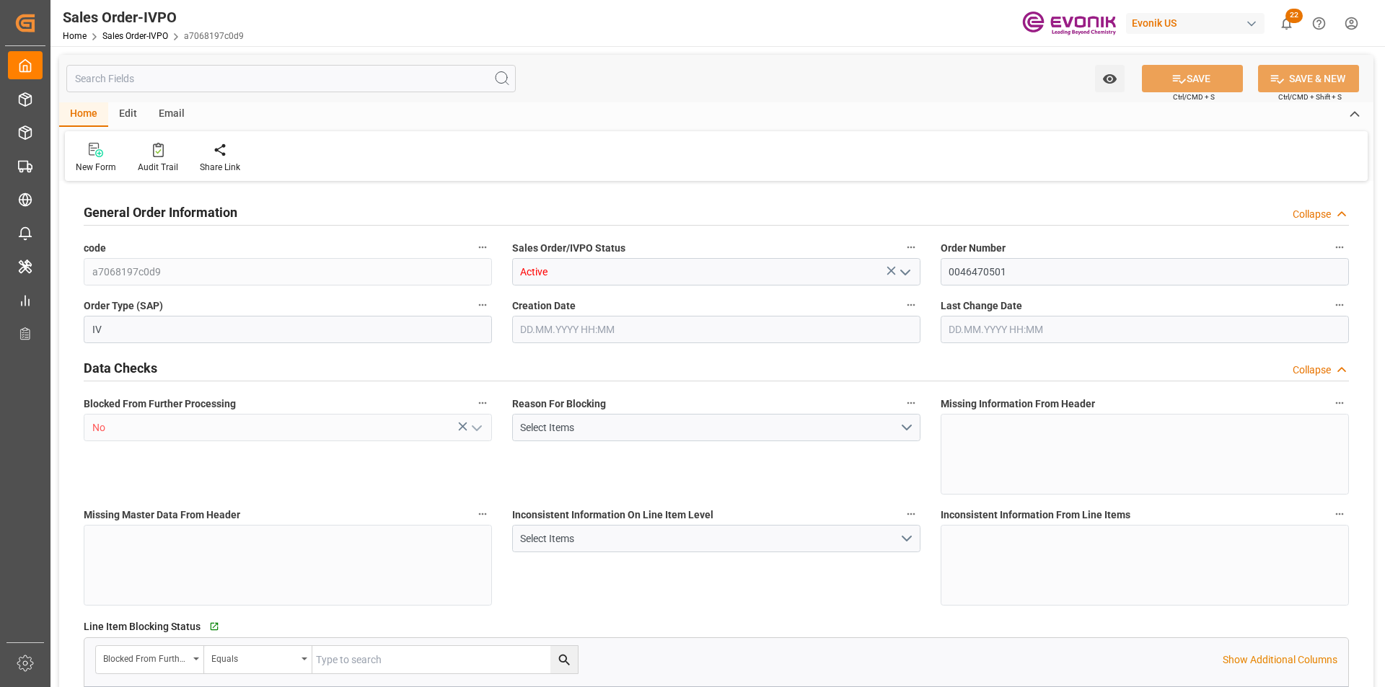
type input "JPNGO"
type input "0"
type input "1"
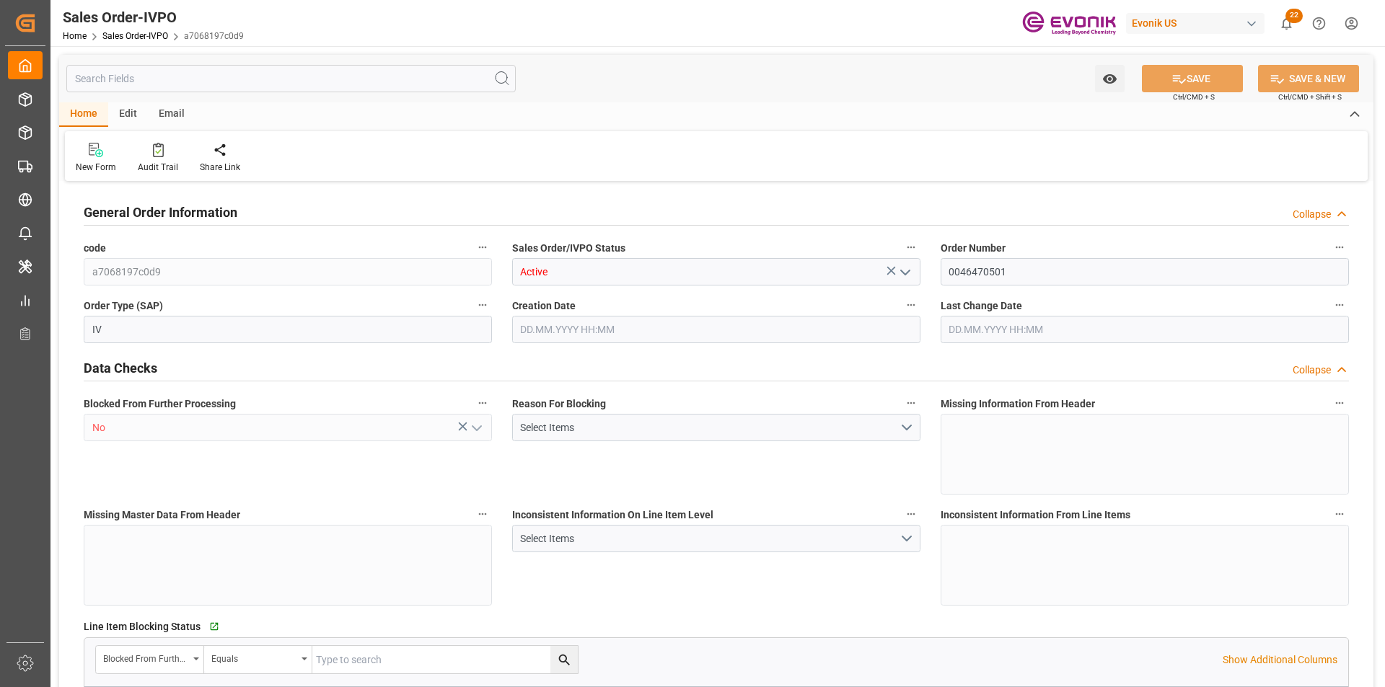
type input "10797.2"
type input "19.1396"
type input "17000"
type input "30"
type input "[DATE] 13:47"
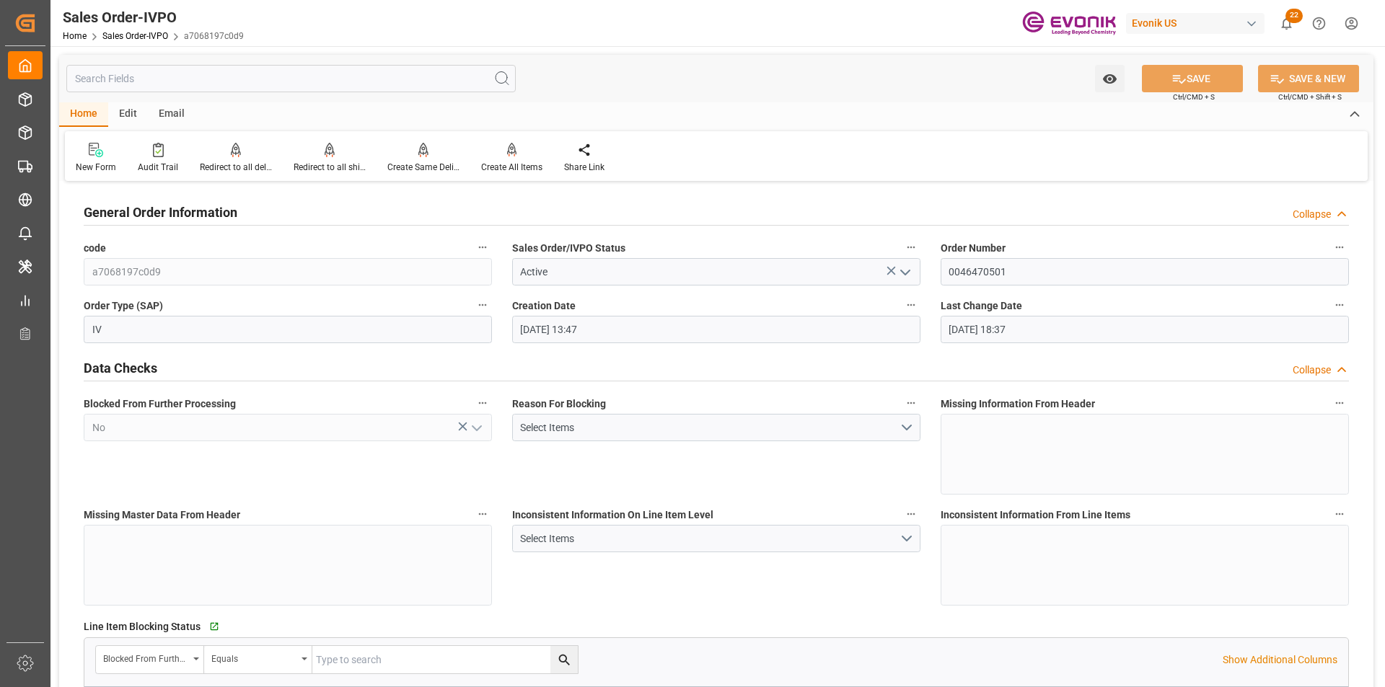
type input "[DATE] 18:37"
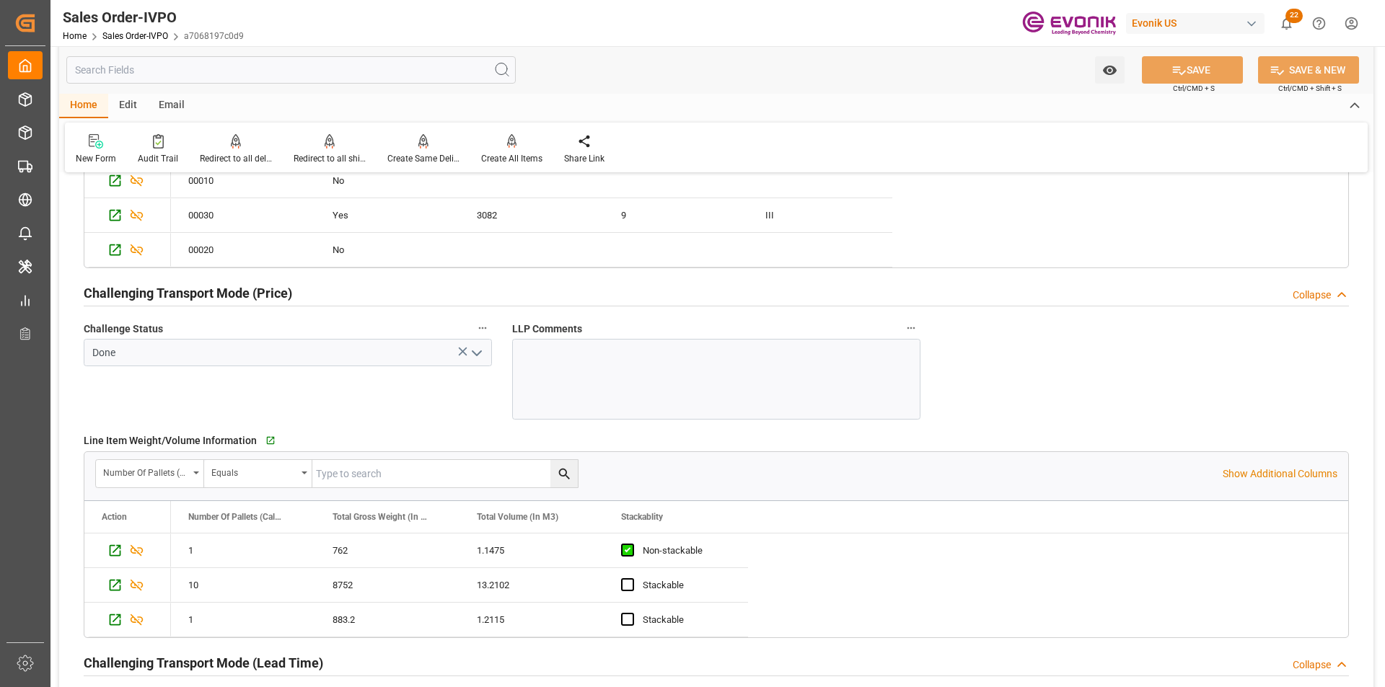
scroll to position [1875, 0]
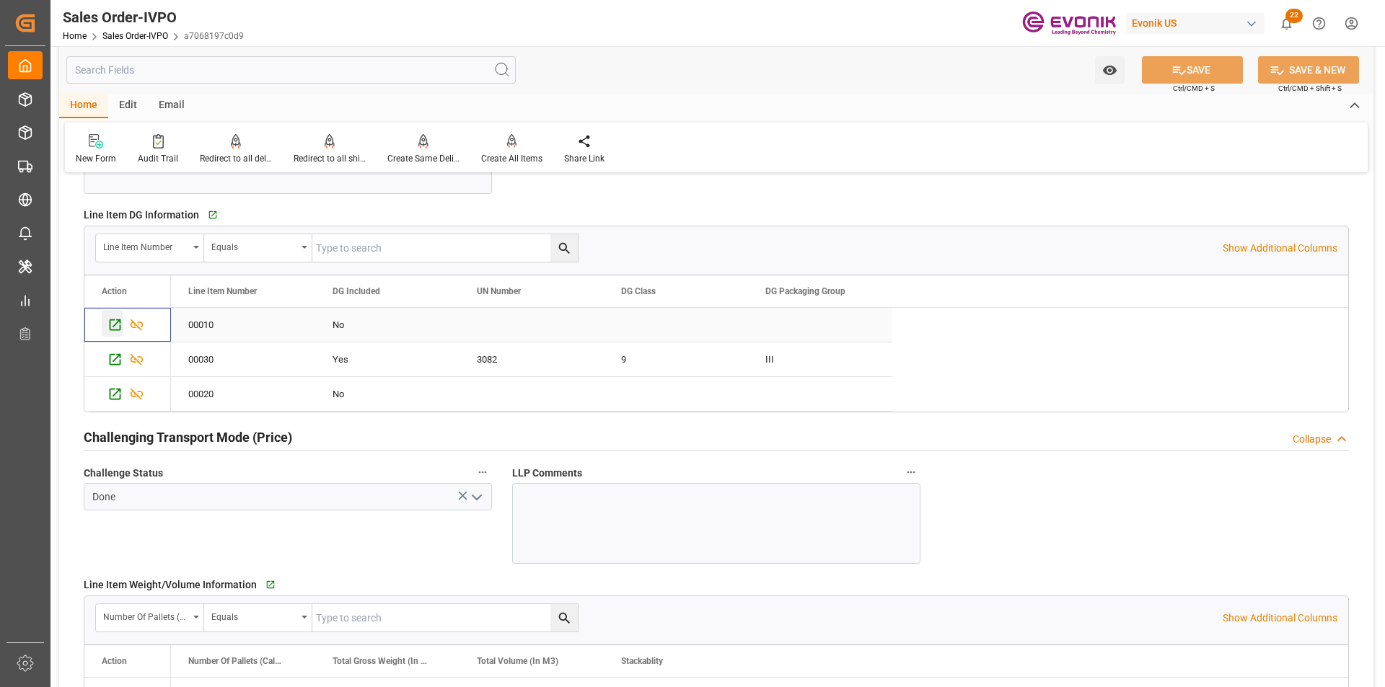
click at [114, 329] on icon "Press SPACE to select this row." at bounding box center [114, 324] width 15 height 15
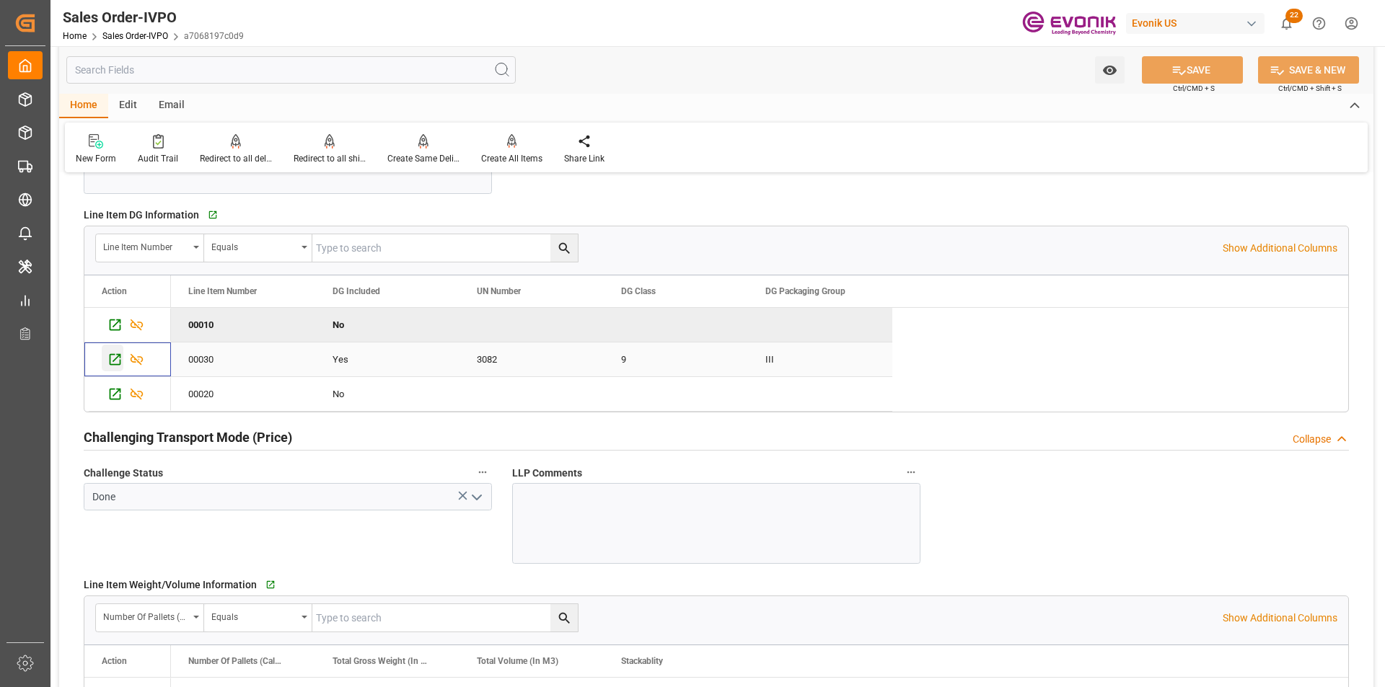
click at [115, 358] on icon "Press SPACE to select this row." at bounding box center [114, 359] width 15 height 15
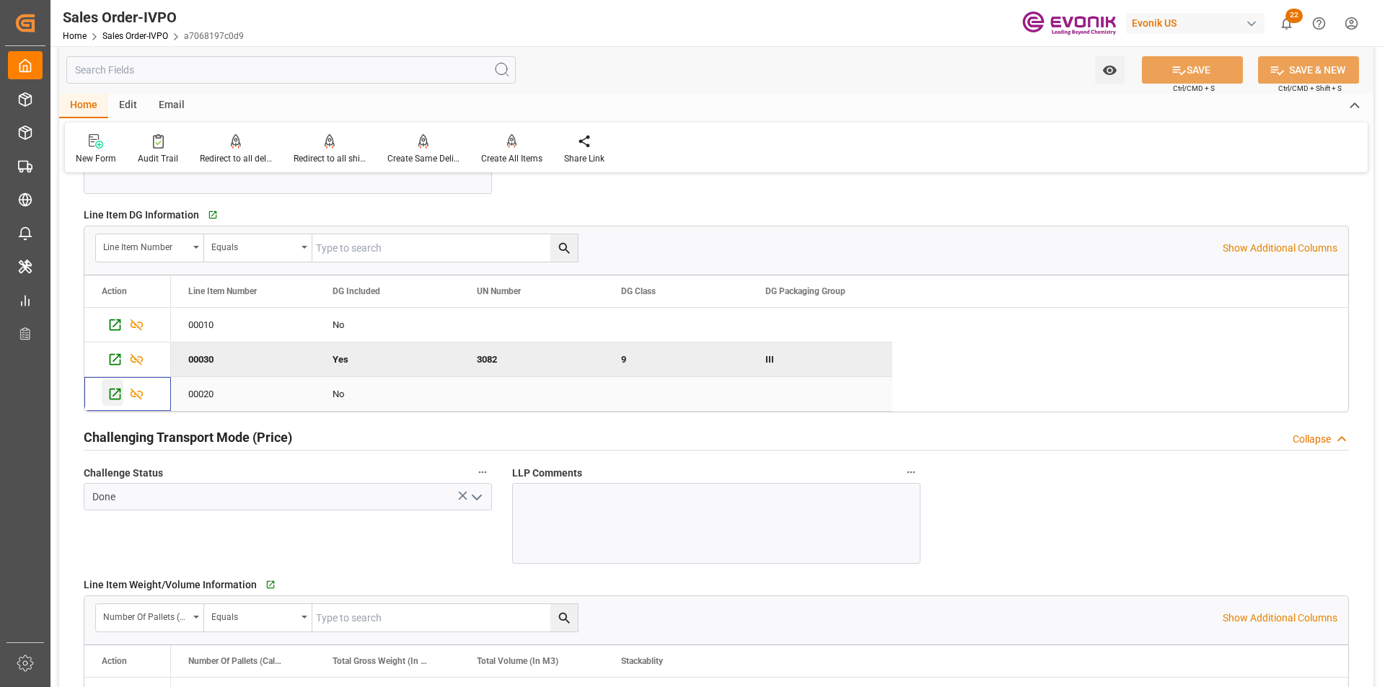
click at [119, 393] on icon "Press SPACE to select this row." at bounding box center [114, 394] width 15 height 15
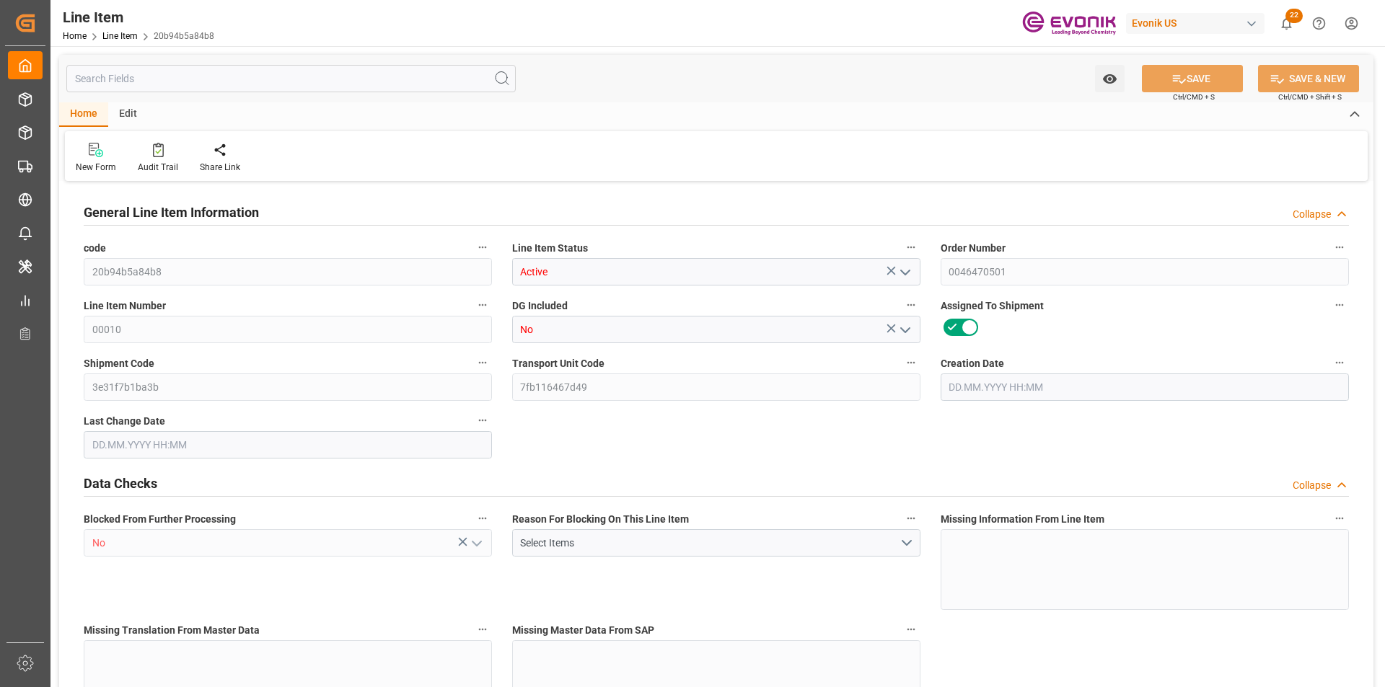
type input "1"
type input "762"
type input "724"
type input "1.1475"
type input "4"
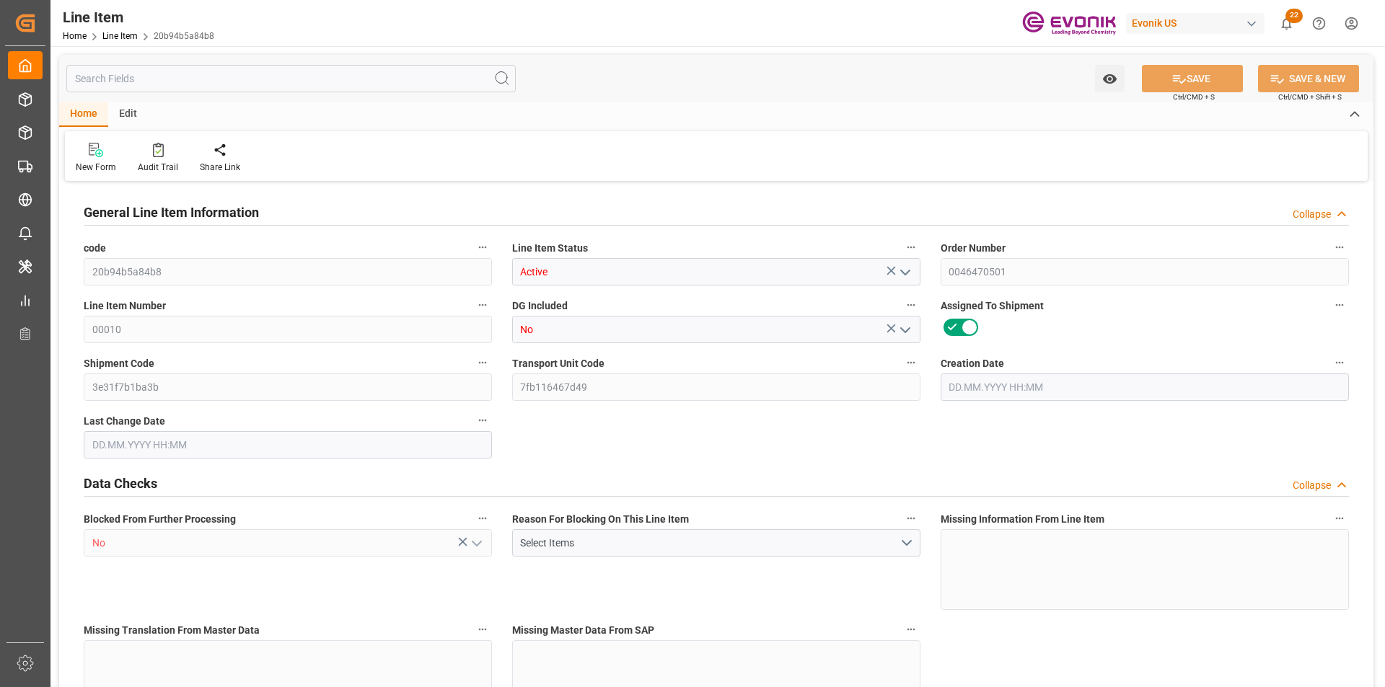
type input "1033872"
type input "4"
type input "762"
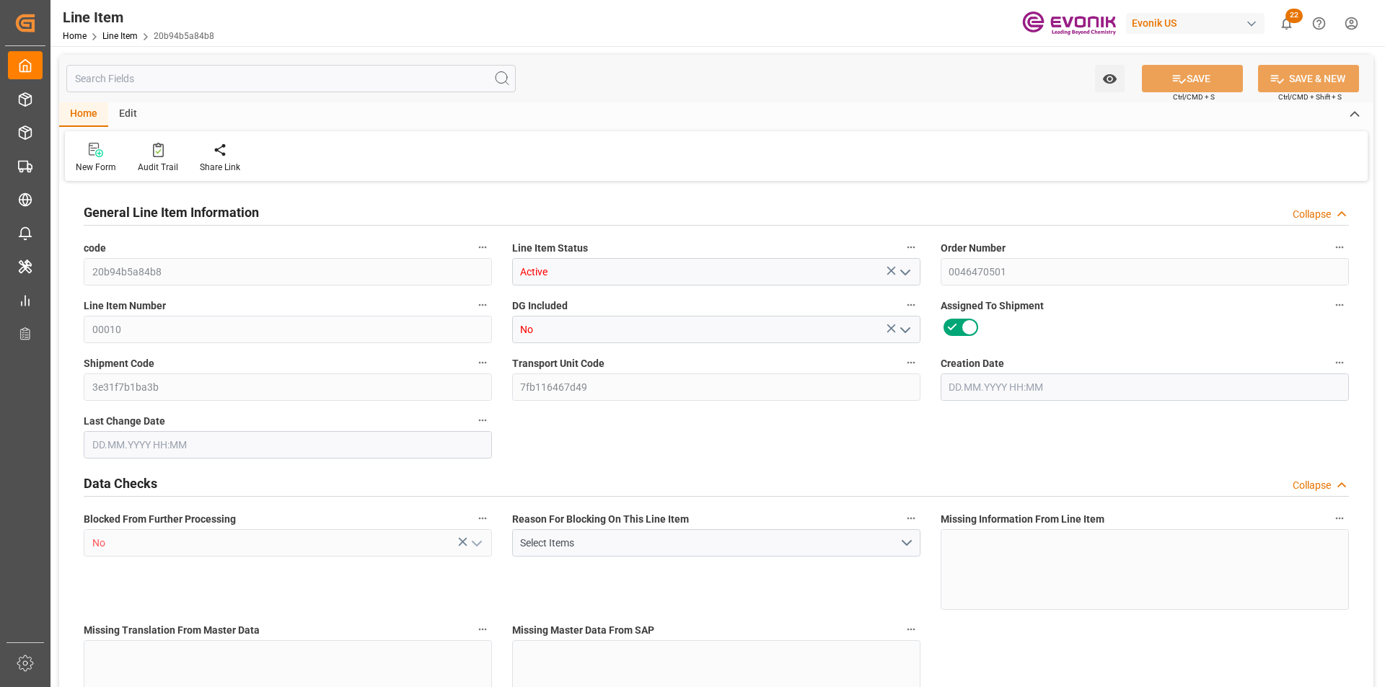
type input "782"
type input "724"
type input "1.1475"
type input "1147.548"
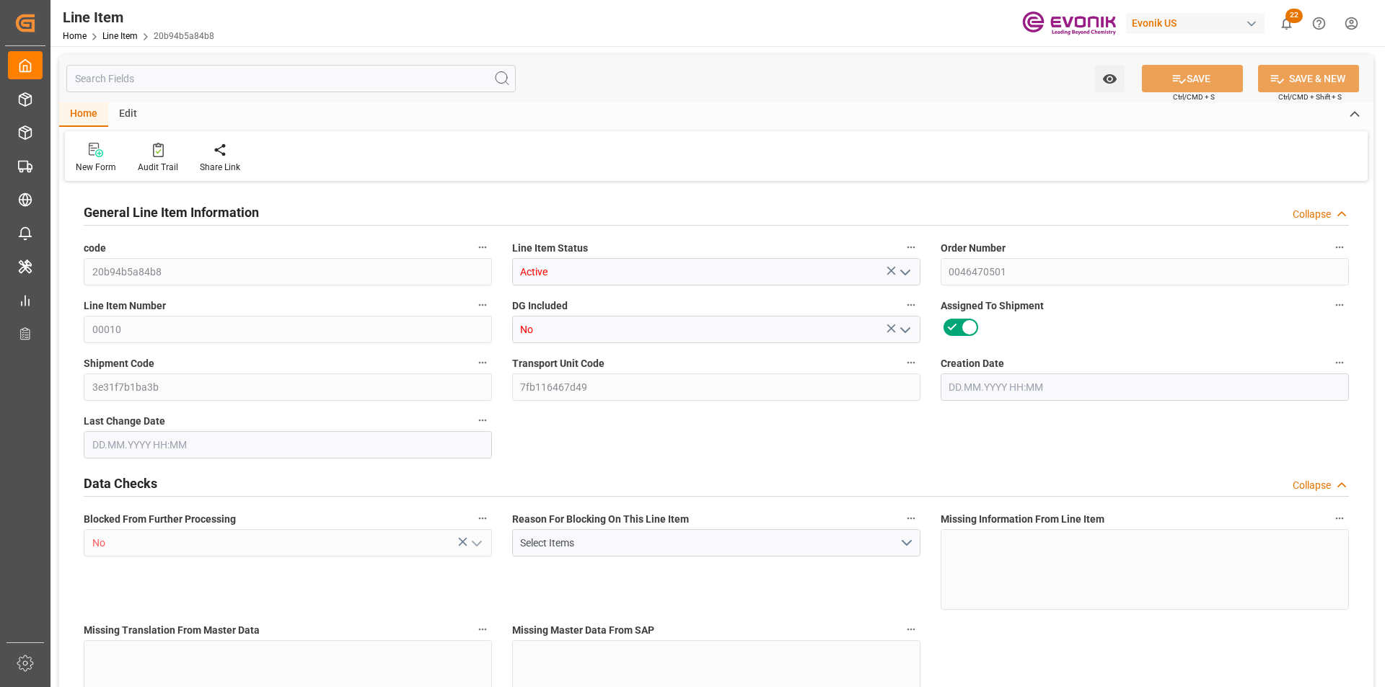
type input "0"
type input "[DATE] 13:47"
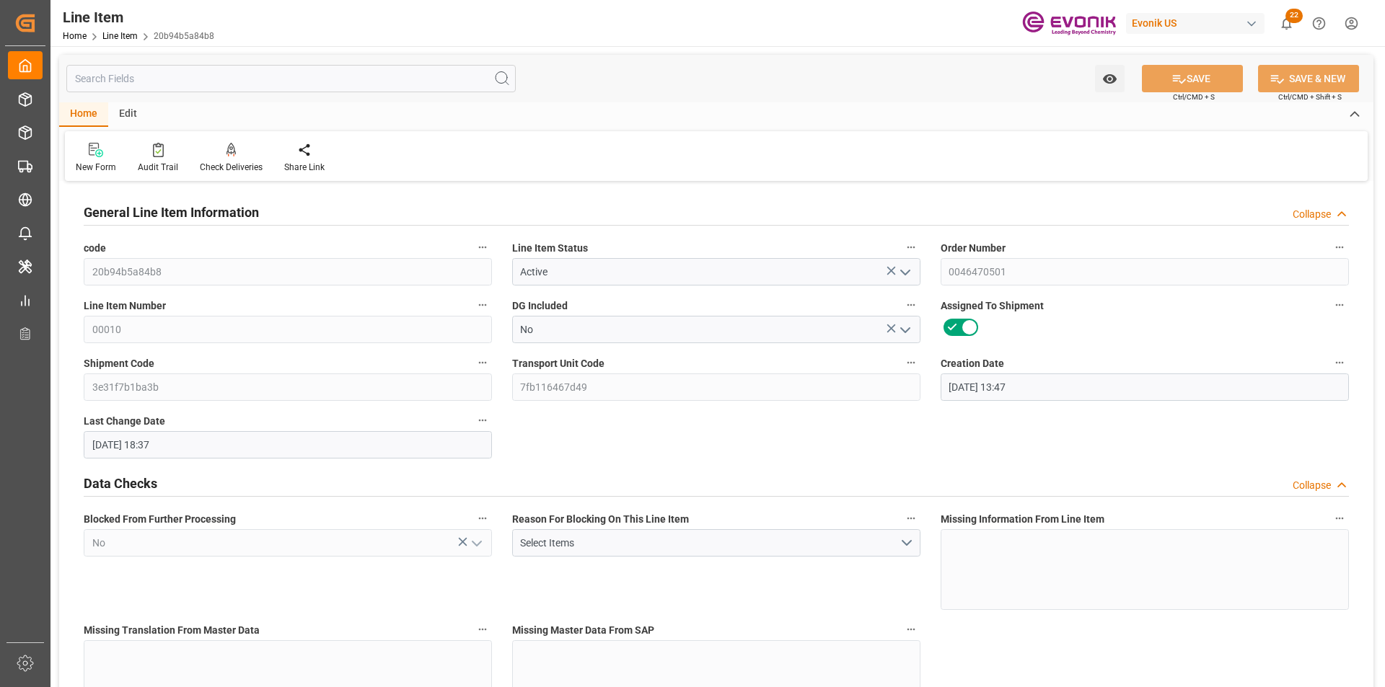
type input "[DATE] 18:37"
type input "[DATE]"
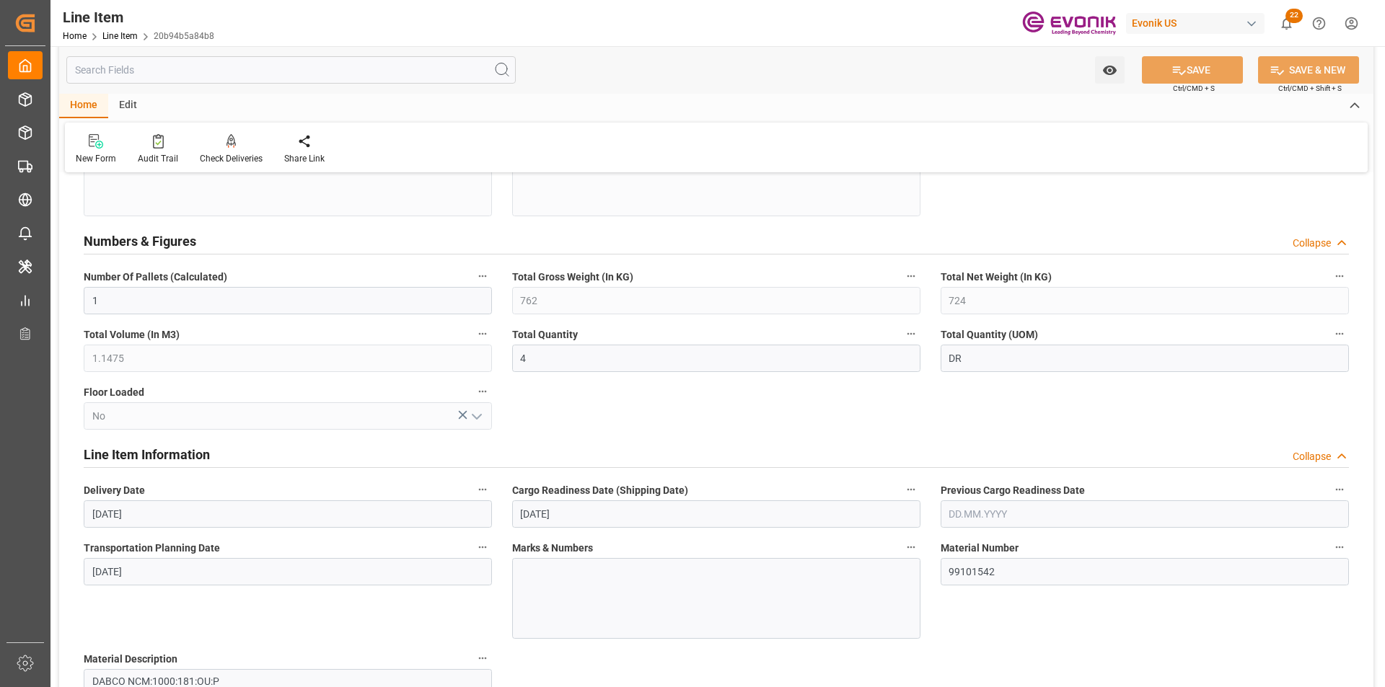
scroll to position [793, 0]
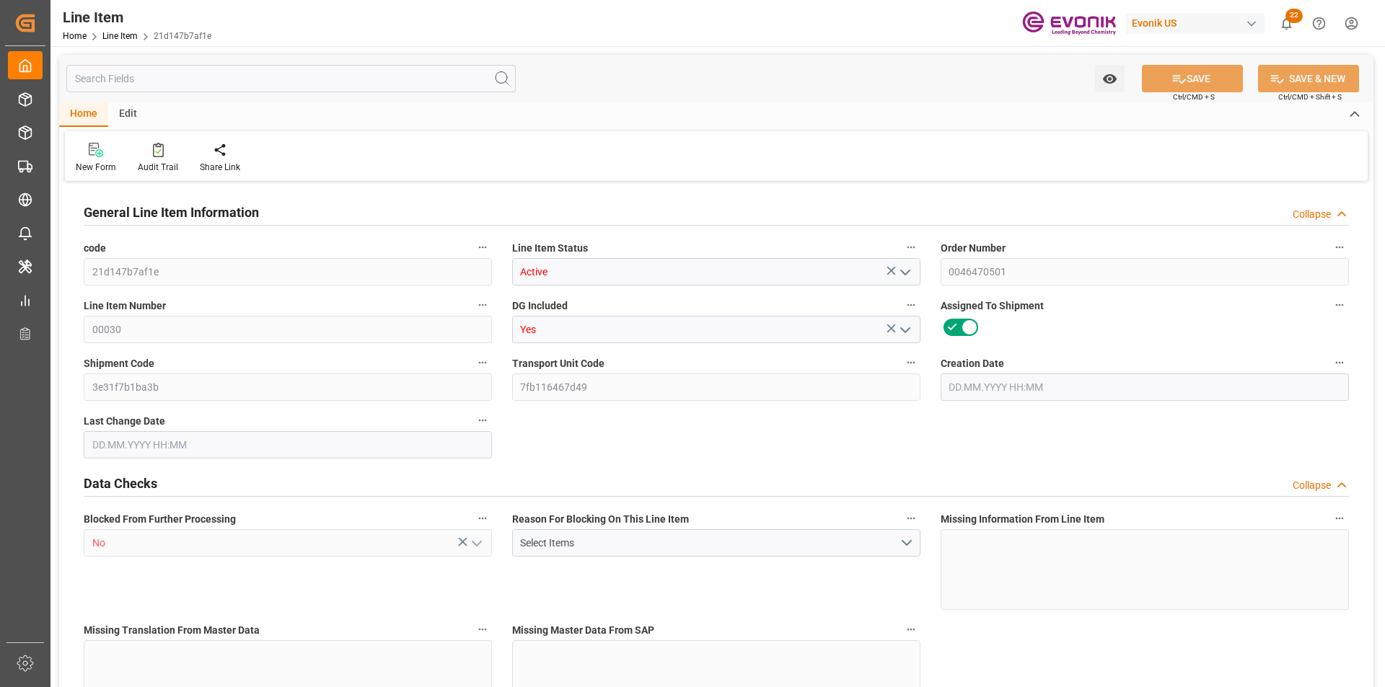
type input "10"
type input "8752"
type input "8000"
type input "13.2102"
type input "40"
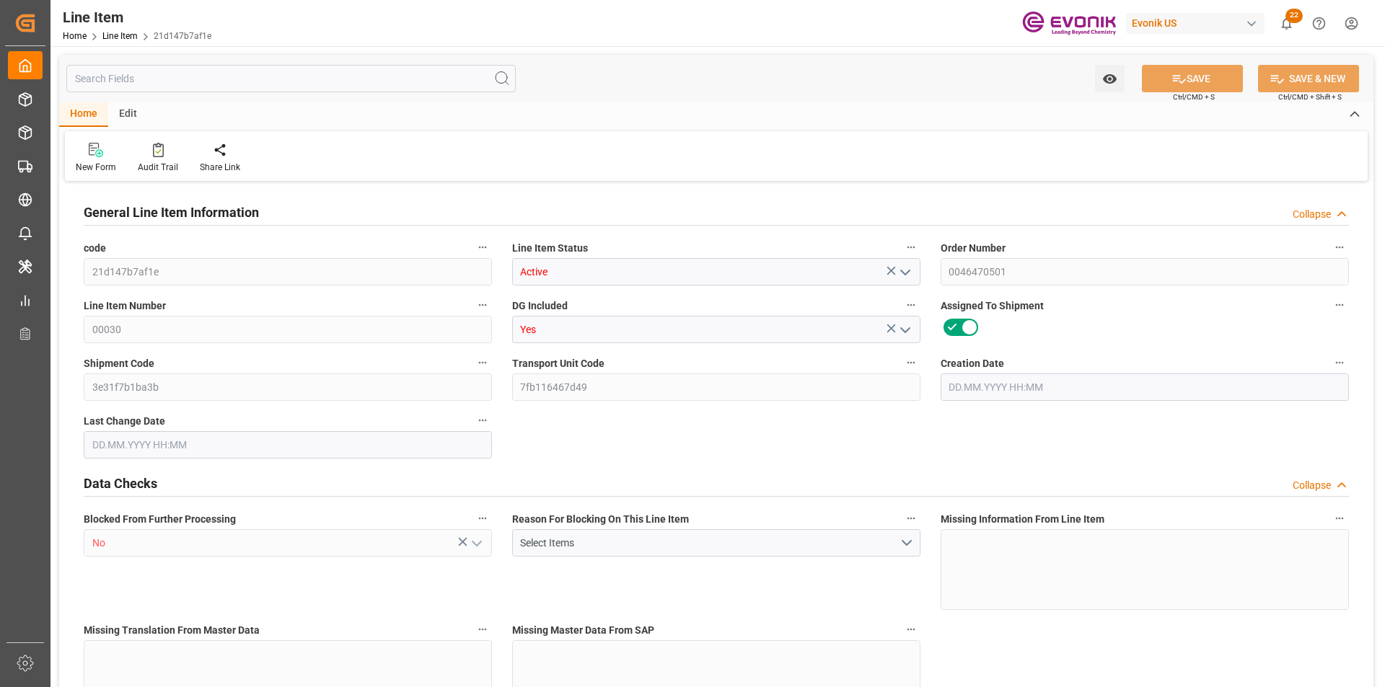
type input "14032000"
type input "40"
type input "8752"
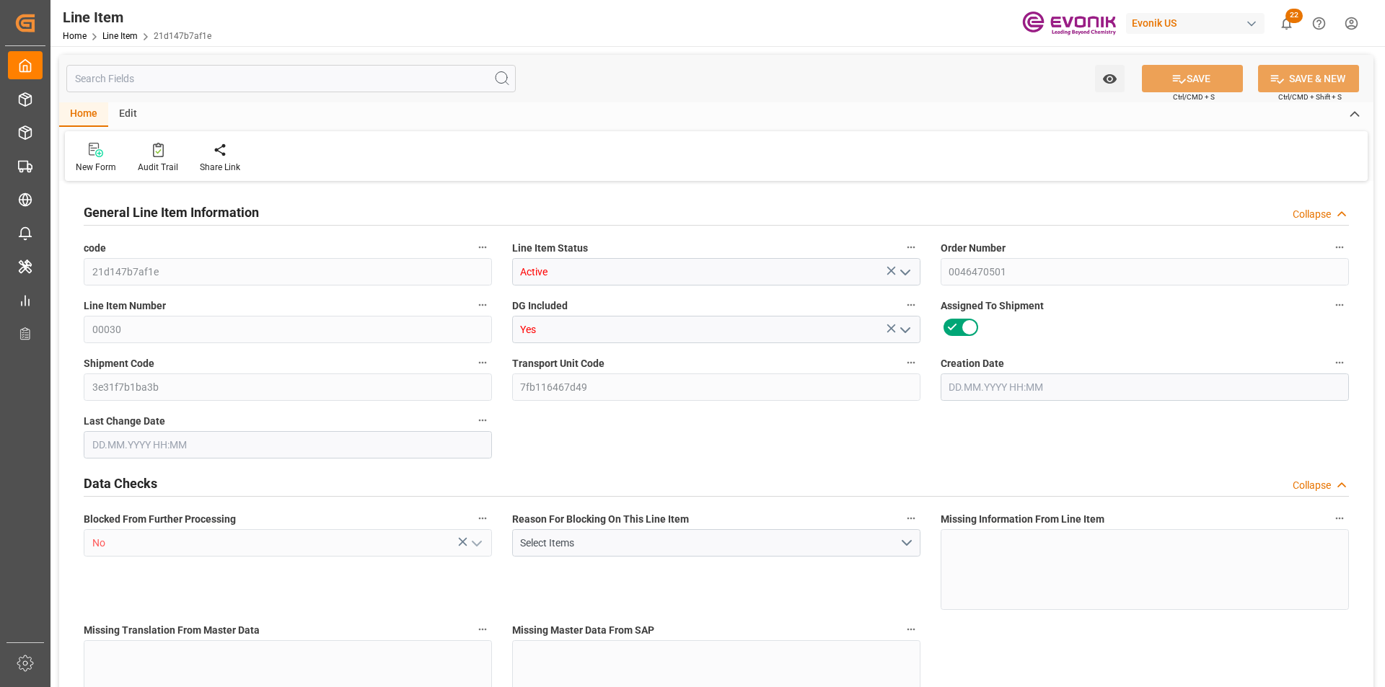
type input "9112"
type input "8000"
type input "13.2102"
type input "13210.2"
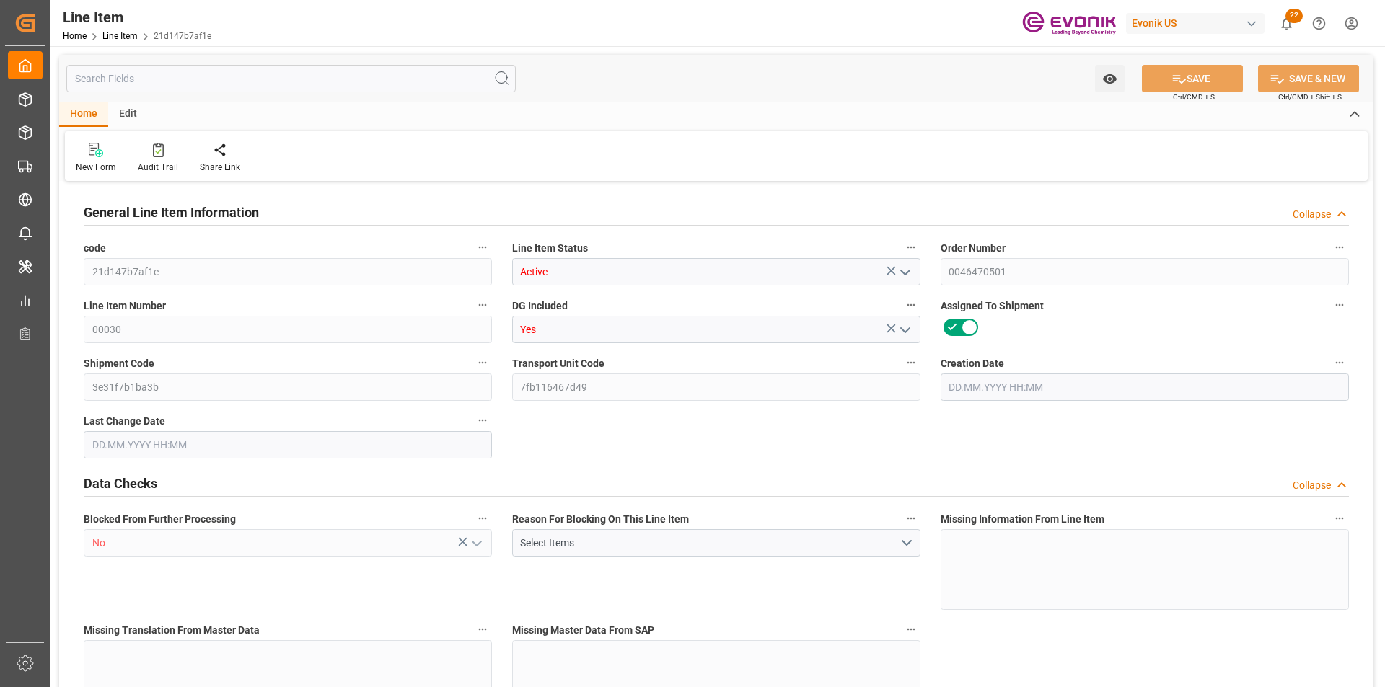
type input "0"
type input "27.08.2025 13:47"
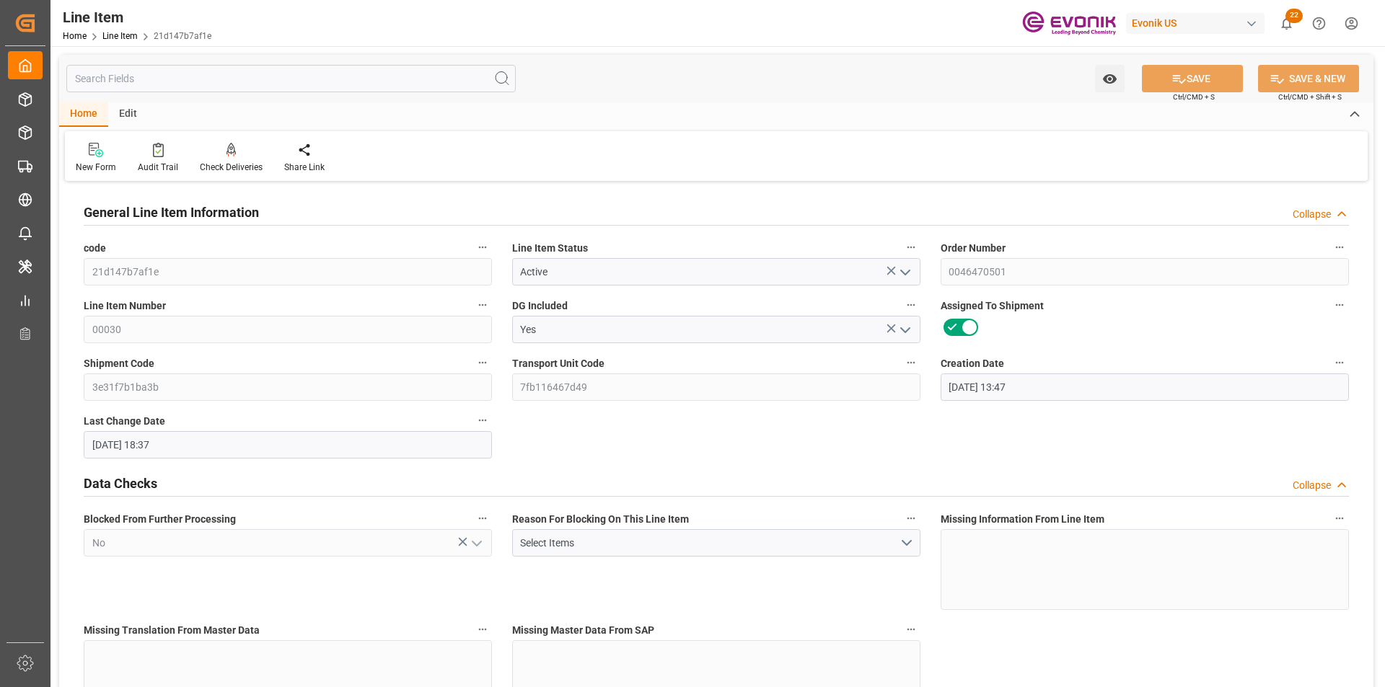
type input "30.09.2025 18:37"
type input "24.11.2025"
type input "13.10.2025"
type input "06.10.2025"
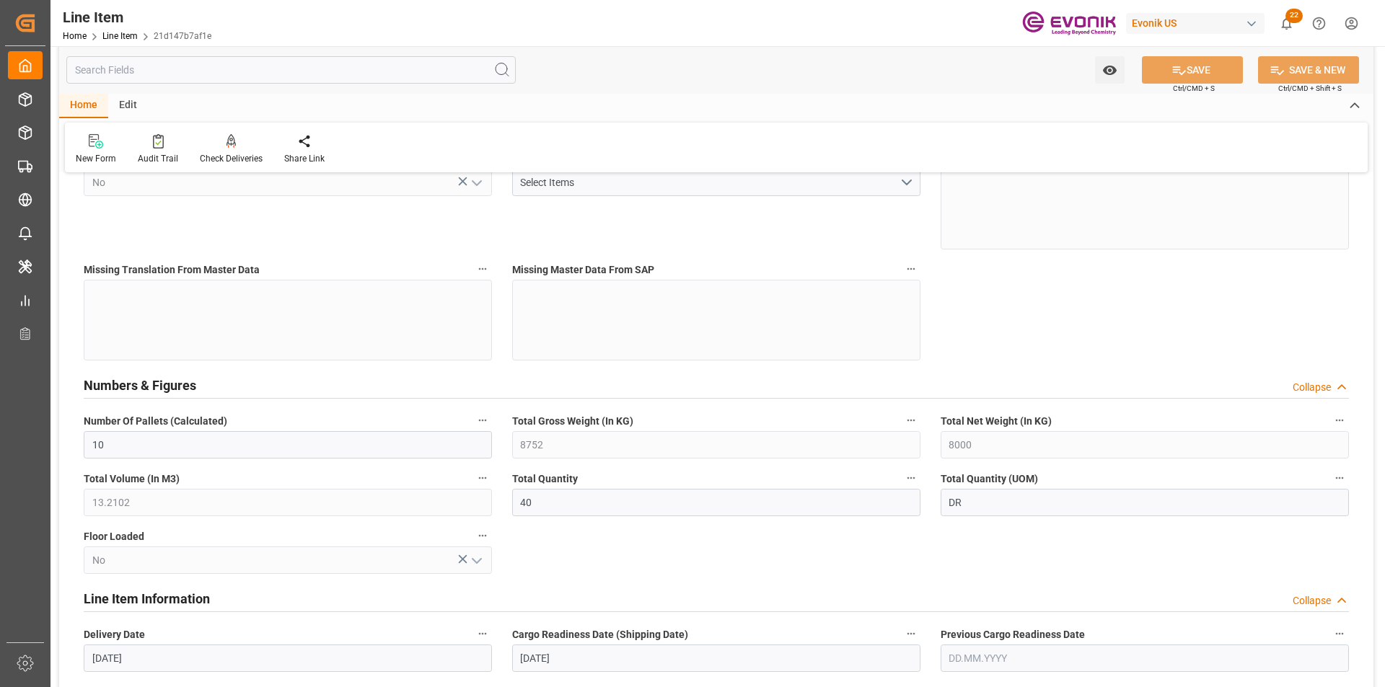
scroll to position [649, 0]
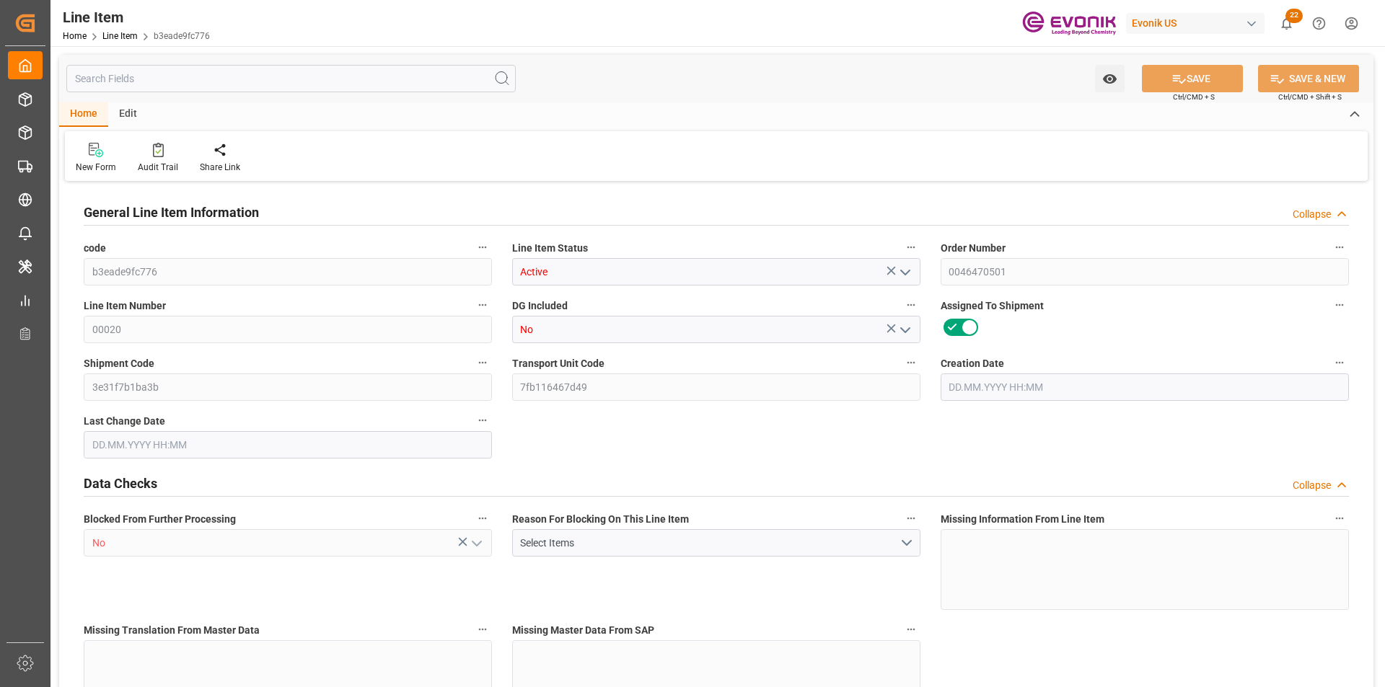
type input "1"
type input "883.2"
type input "816"
type input "1.2115"
type input "4"
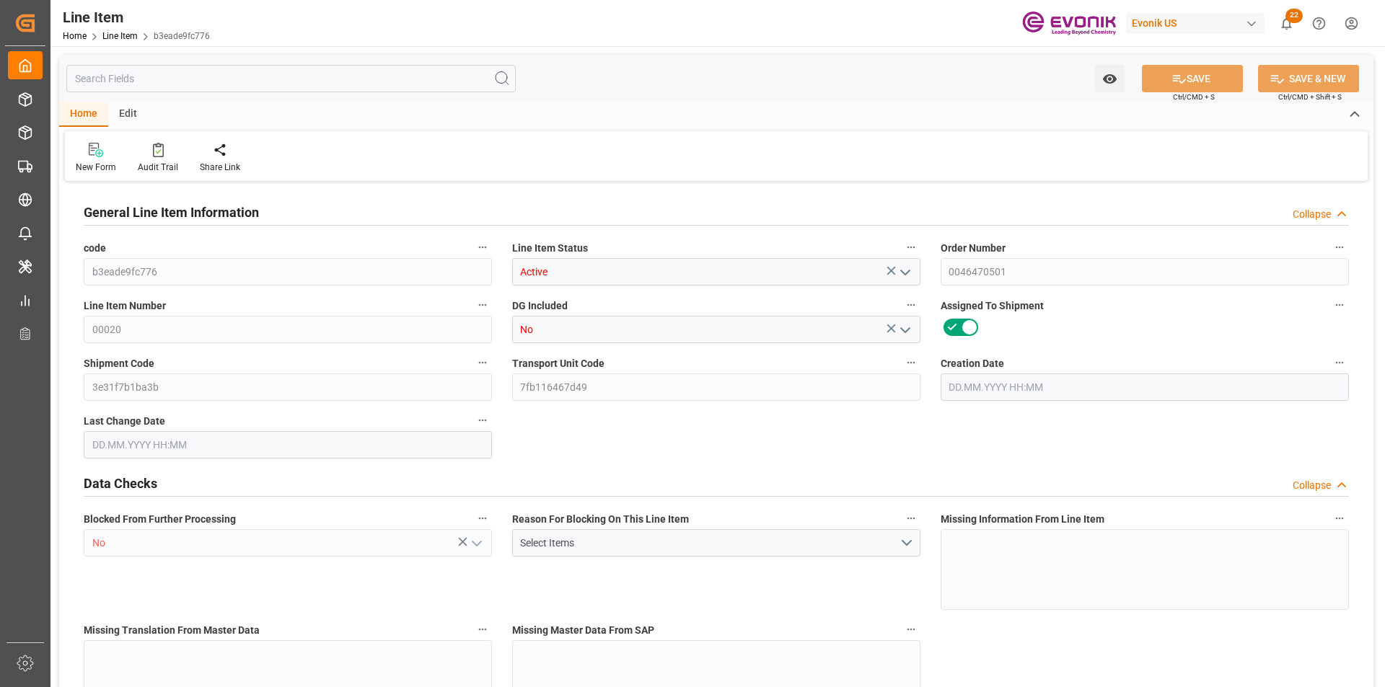
type input "1180752"
type input "4"
type input "883.2"
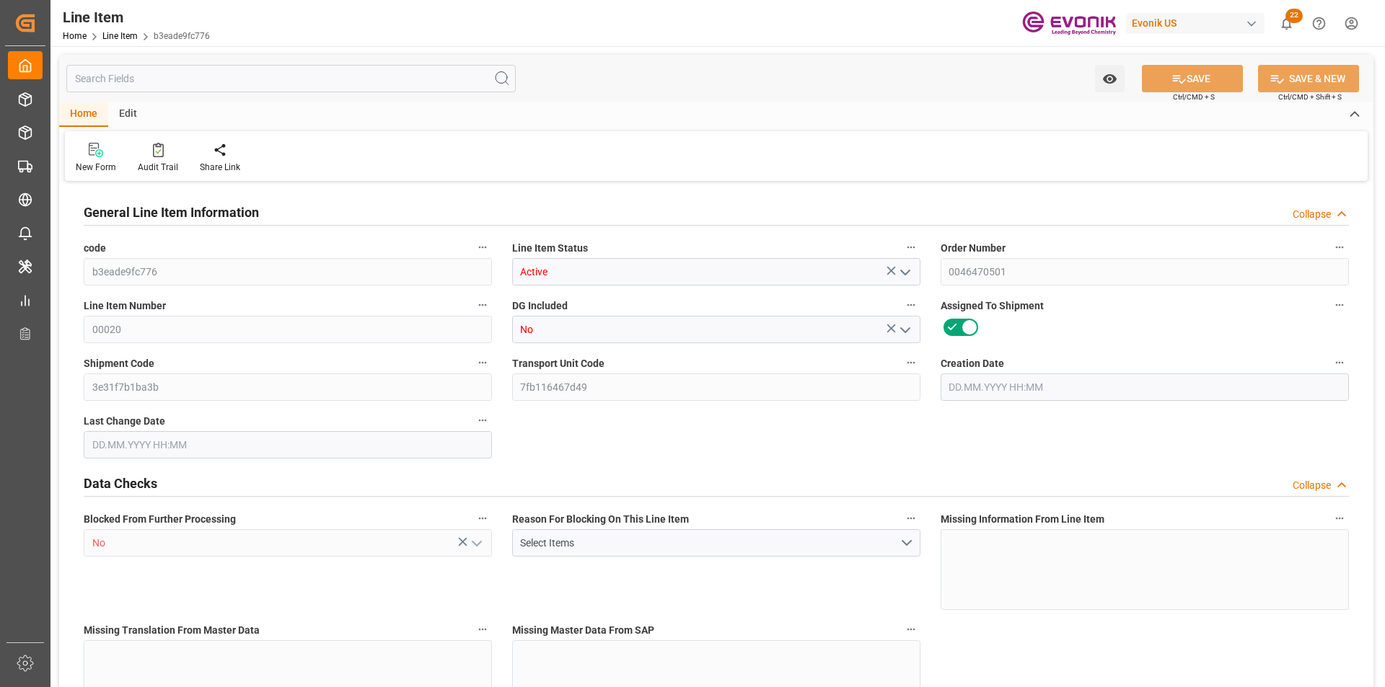
type input "903.2"
type input "816"
type input "1.2115"
type input "1211.476"
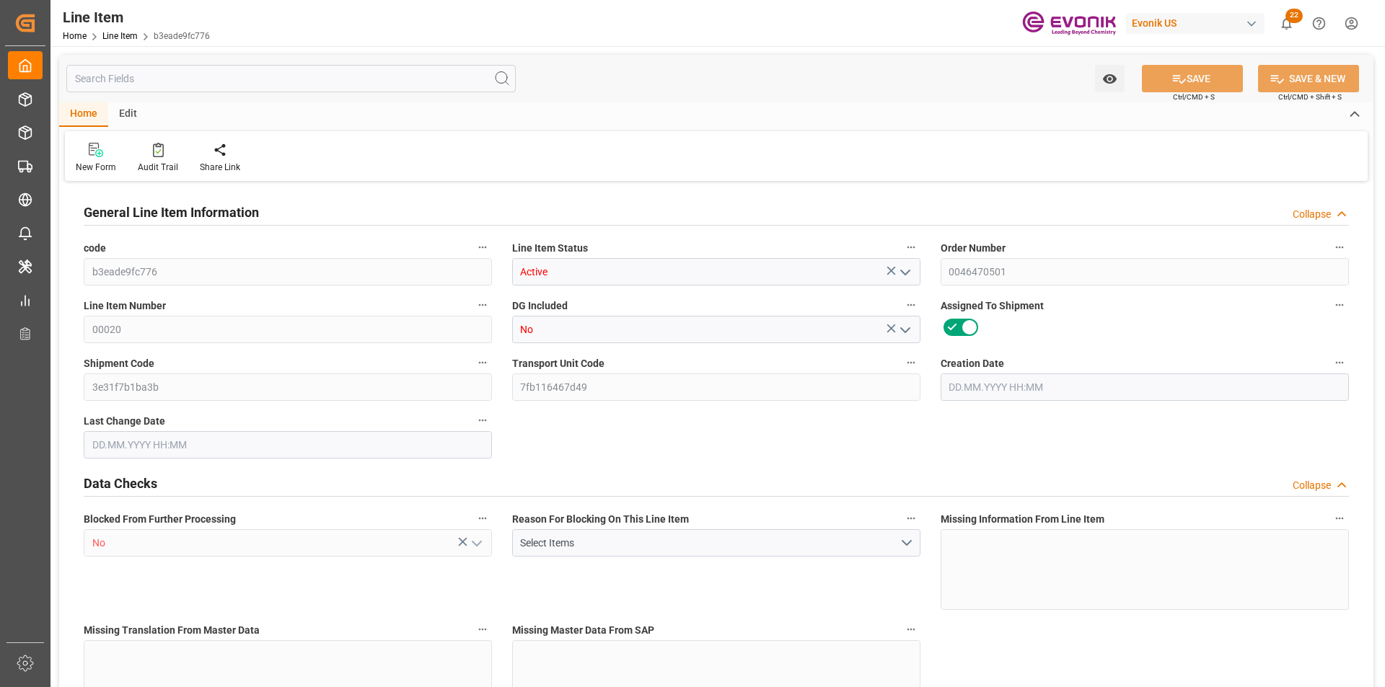
type input "0"
type input "27.08.2025 13:47"
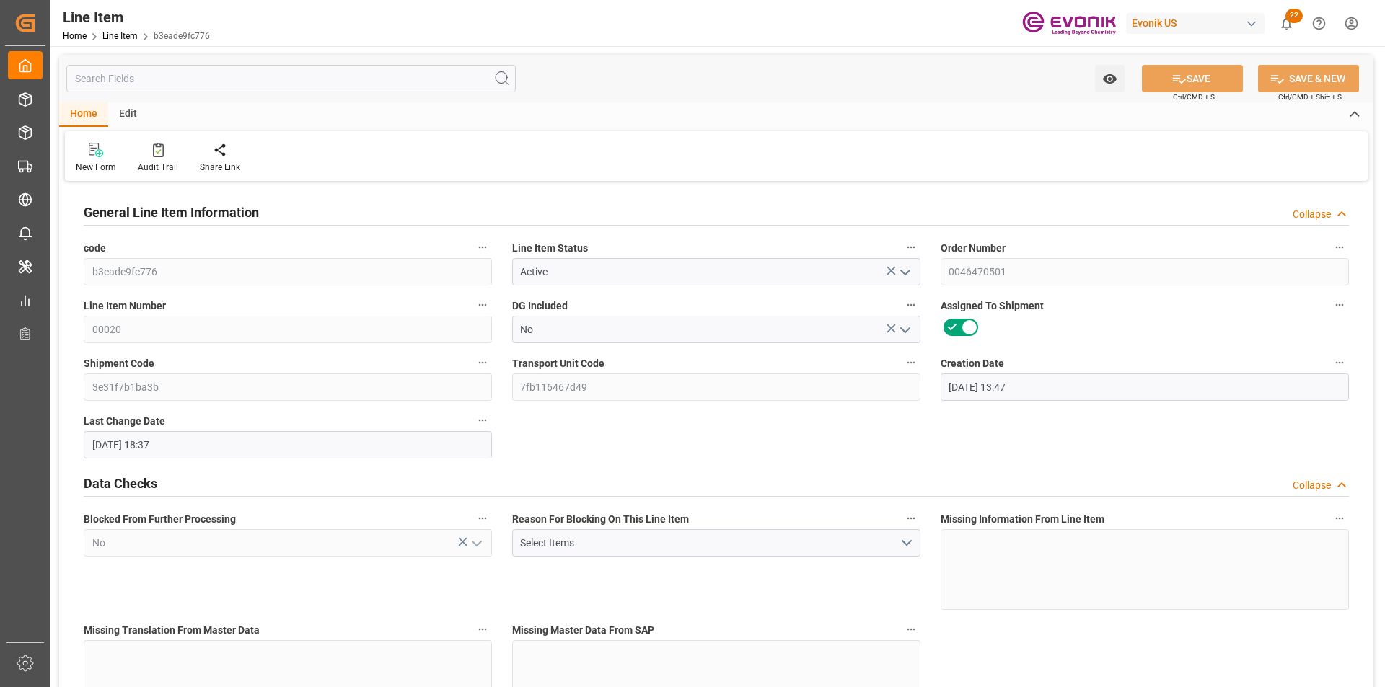
type input "30.09.2025 18:37"
type input "24.11.2025"
type input "13.10.2025"
type input "06.10.2025"
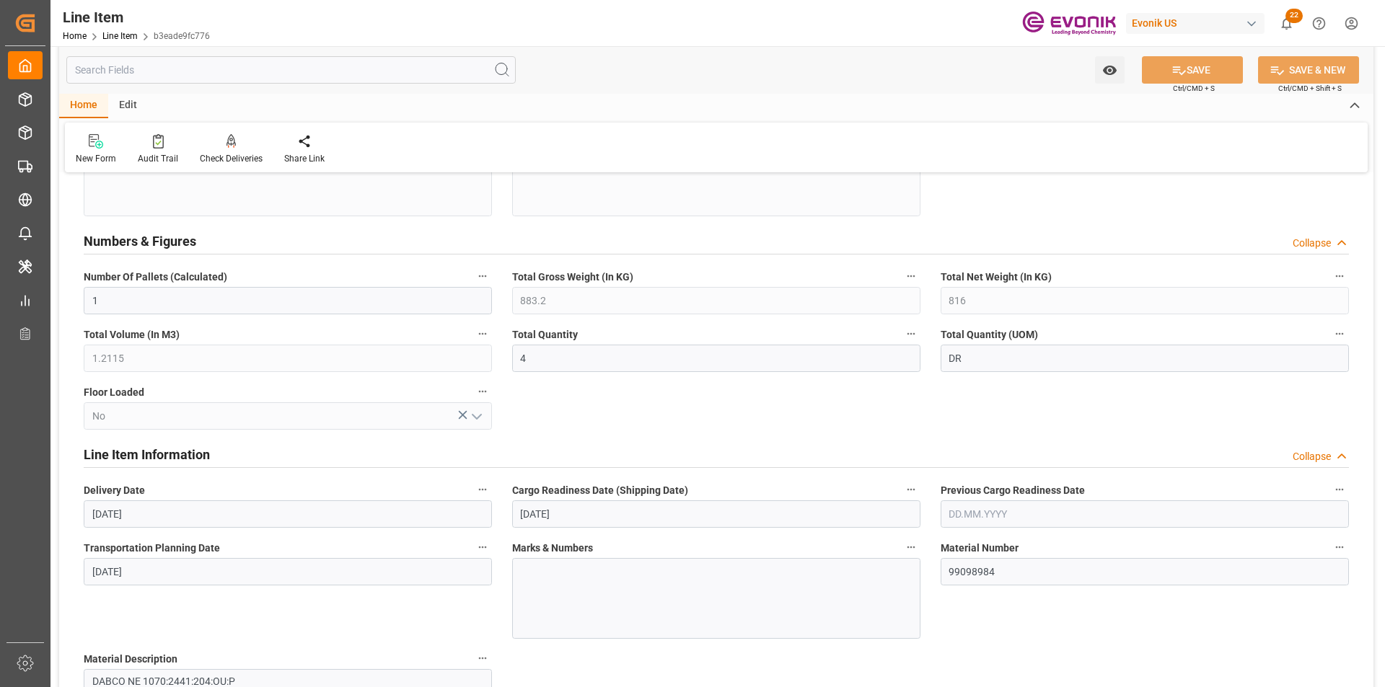
scroll to position [144, 0]
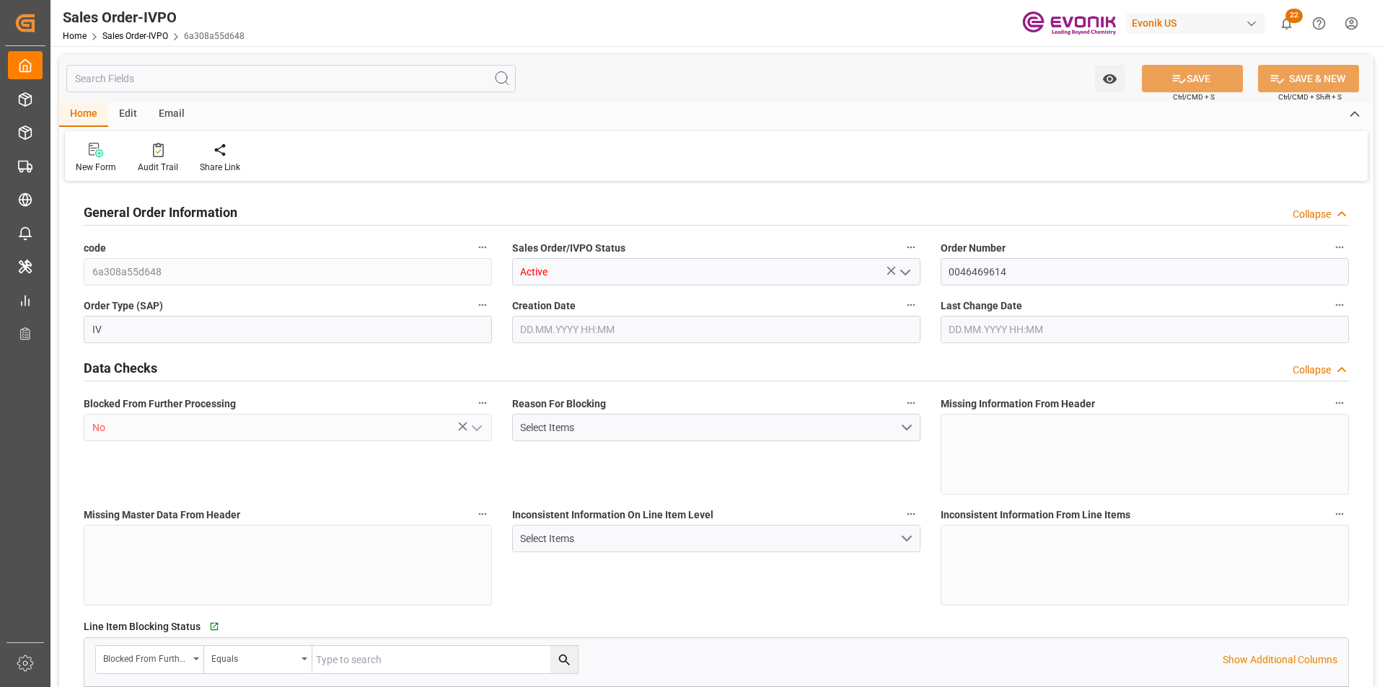
type input "BRSSZ"
type input "livia.leone@evonik.comTelephone No: 55 19 3475-3130"
type input "0"
type input "1"
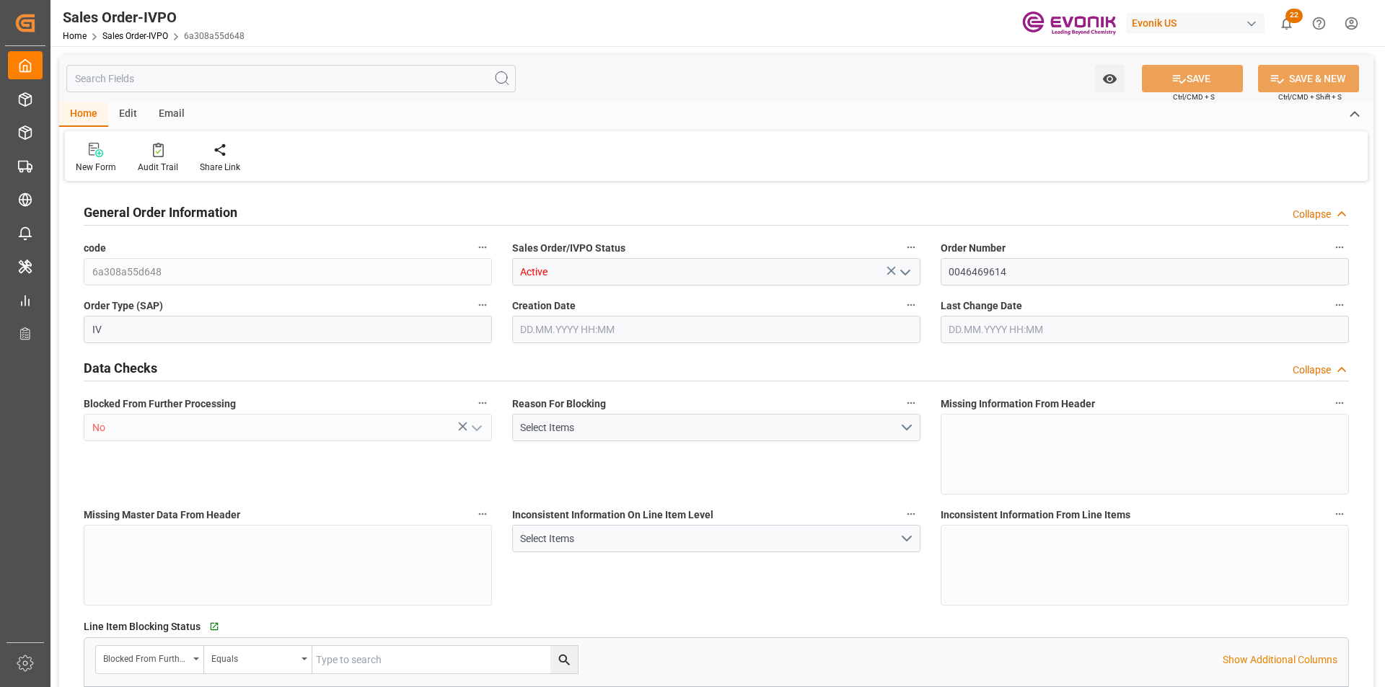
type input "1"
type input "13308"
type input "17.196"
type input "17000"
type input "30"
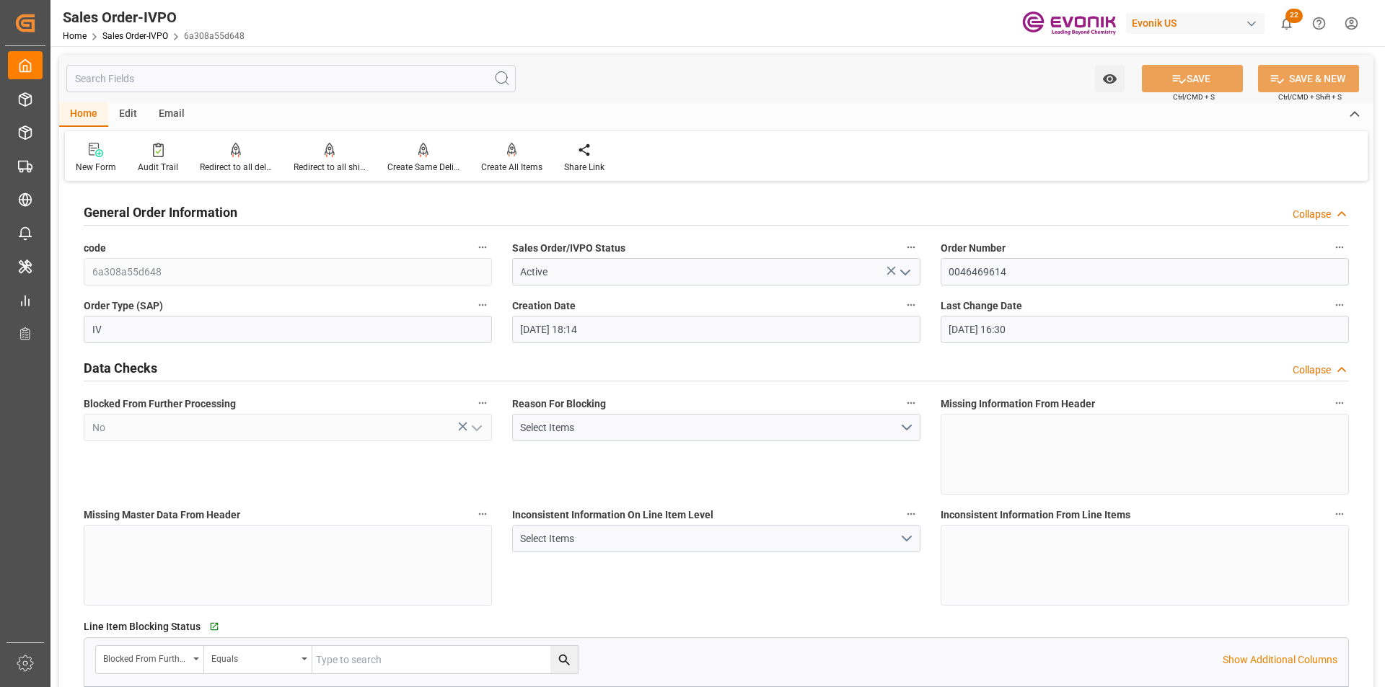
type input "21.08.2025 18:14"
type input "25.08.2025 16:30"
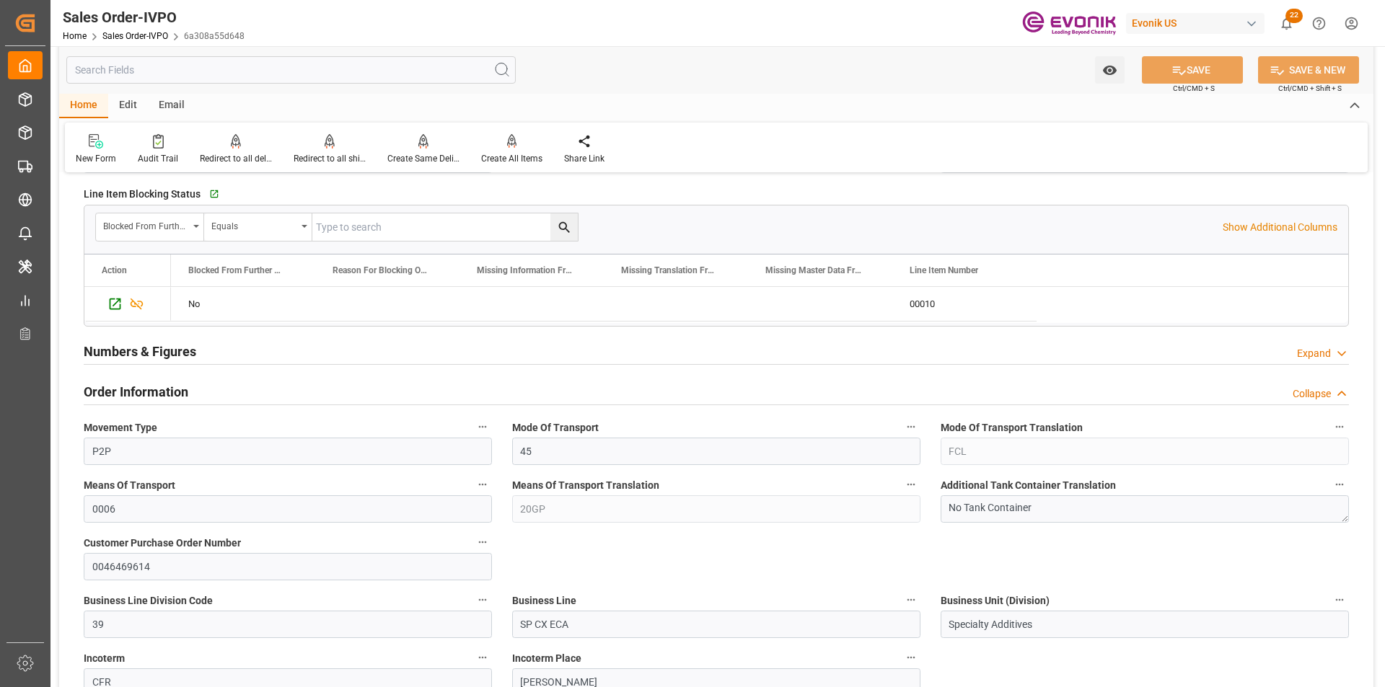
scroll to position [865, 0]
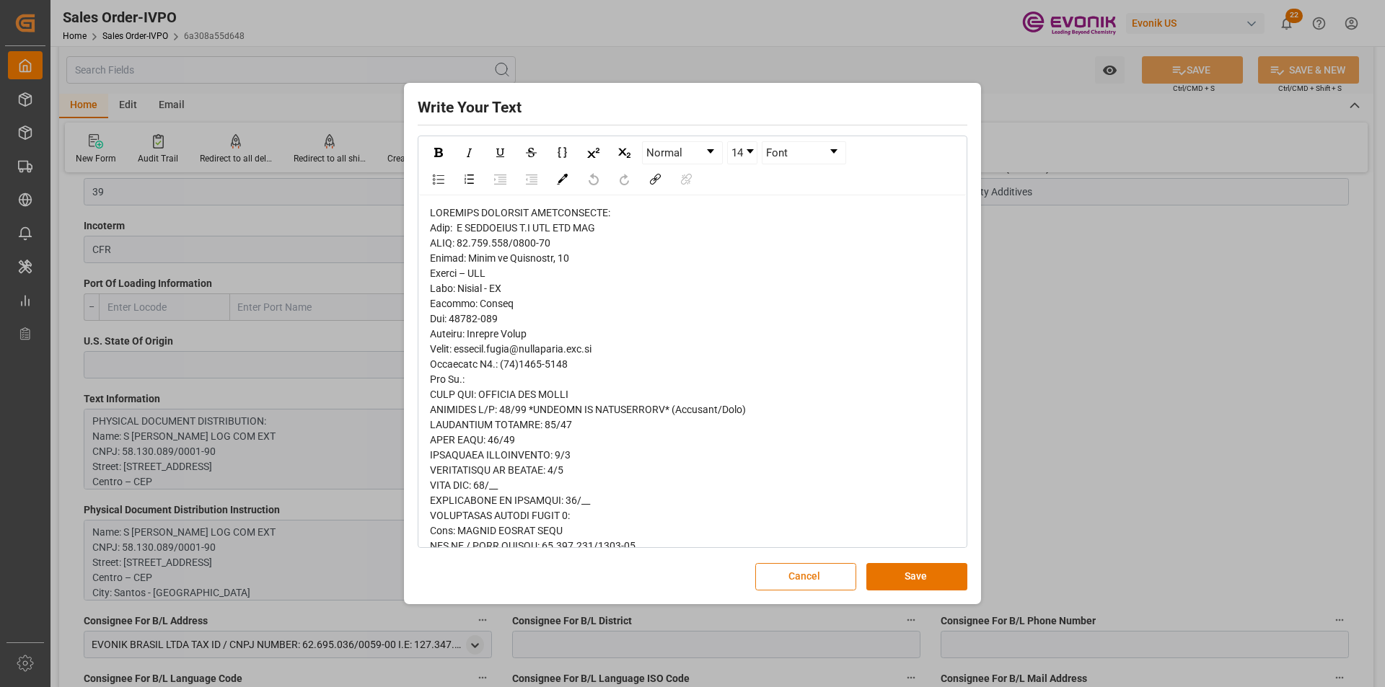
click at [801, 580] on button "Cancel" at bounding box center [805, 576] width 101 height 27
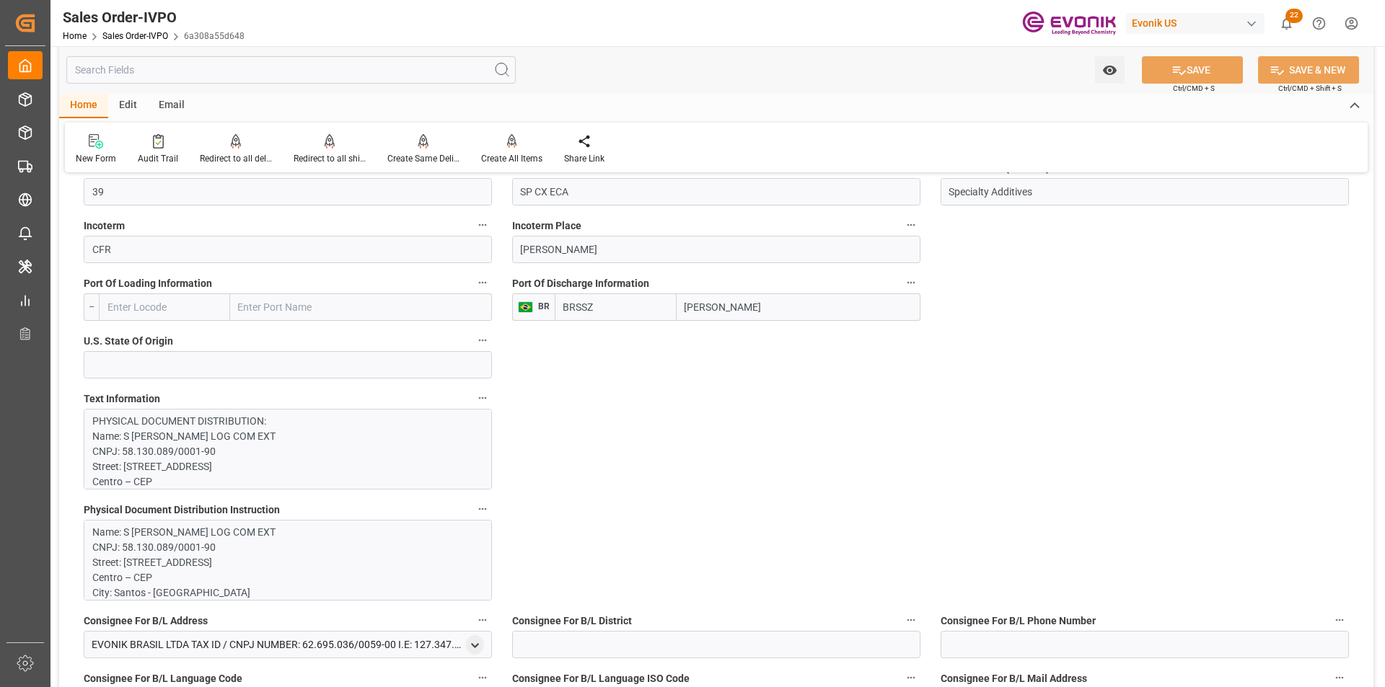
click at [176, 539] on p "Name: S MAGALHAES S.A LOG COM EXT CNPJ: 58.130.089/0001-90 Street: Praça da Rep…" at bounding box center [282, 669] width 380 height 288
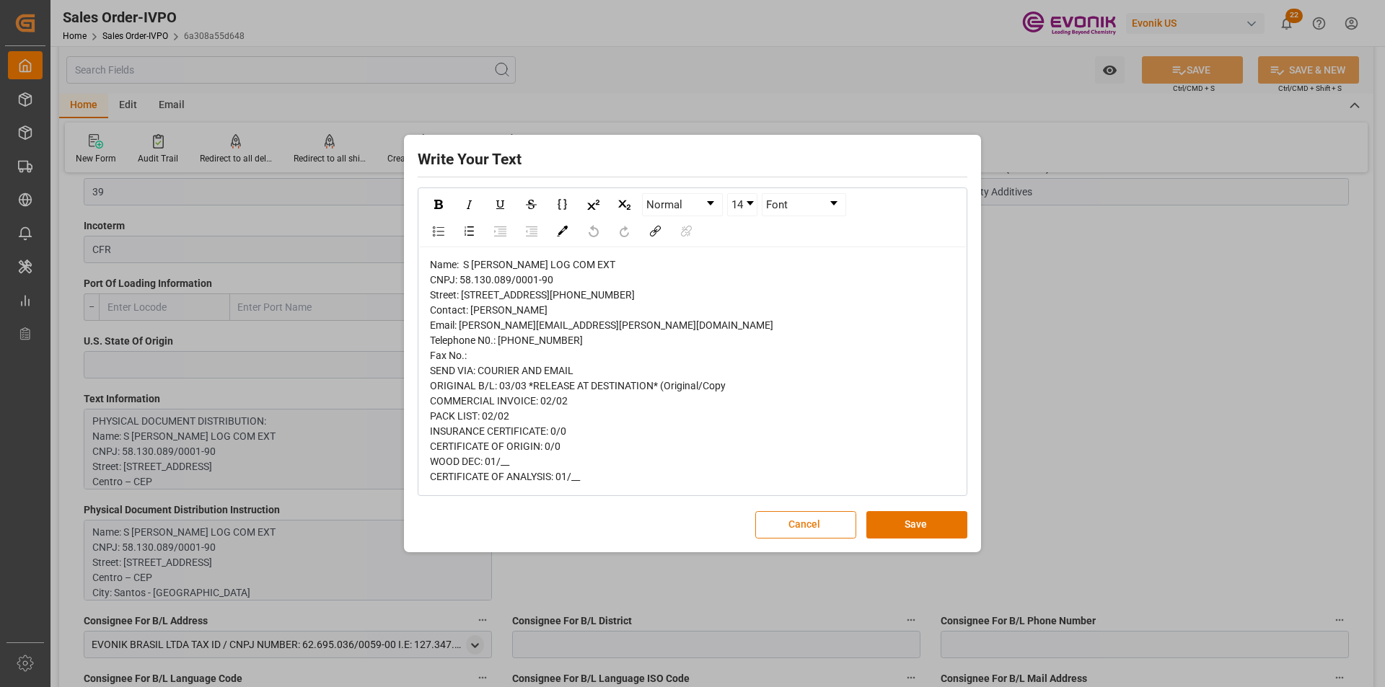
click at [809, 539] on button "Cancel" at bounding box center [805, 524] width 101 height 27
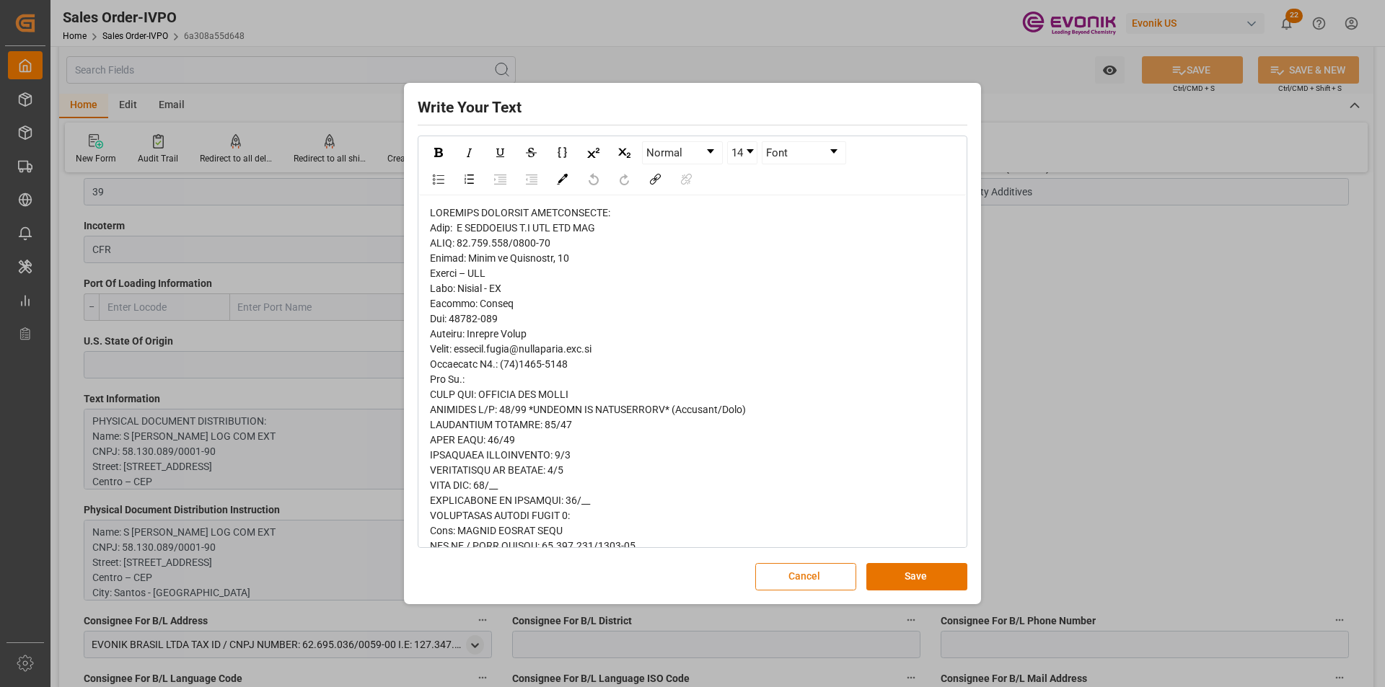
click at [818, 577] on button "Cancel" at bounding box center [805, 576] width 101 height 27
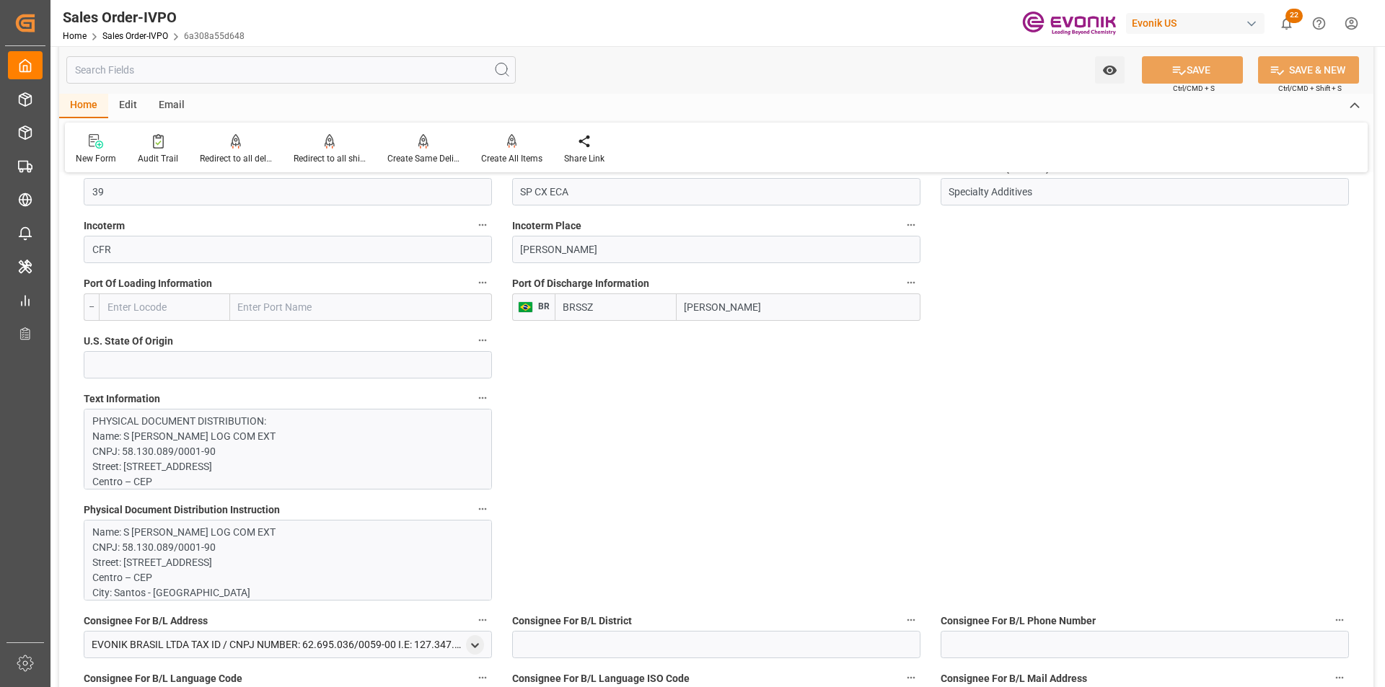
click at [294, 563] on p "Name: S MAGALHAES S.A LOG COM EXT CNPJ: 58.130.089/0001-90 Street: Praça da Rep…" at bounding box center [282, 669] width 380 height 288
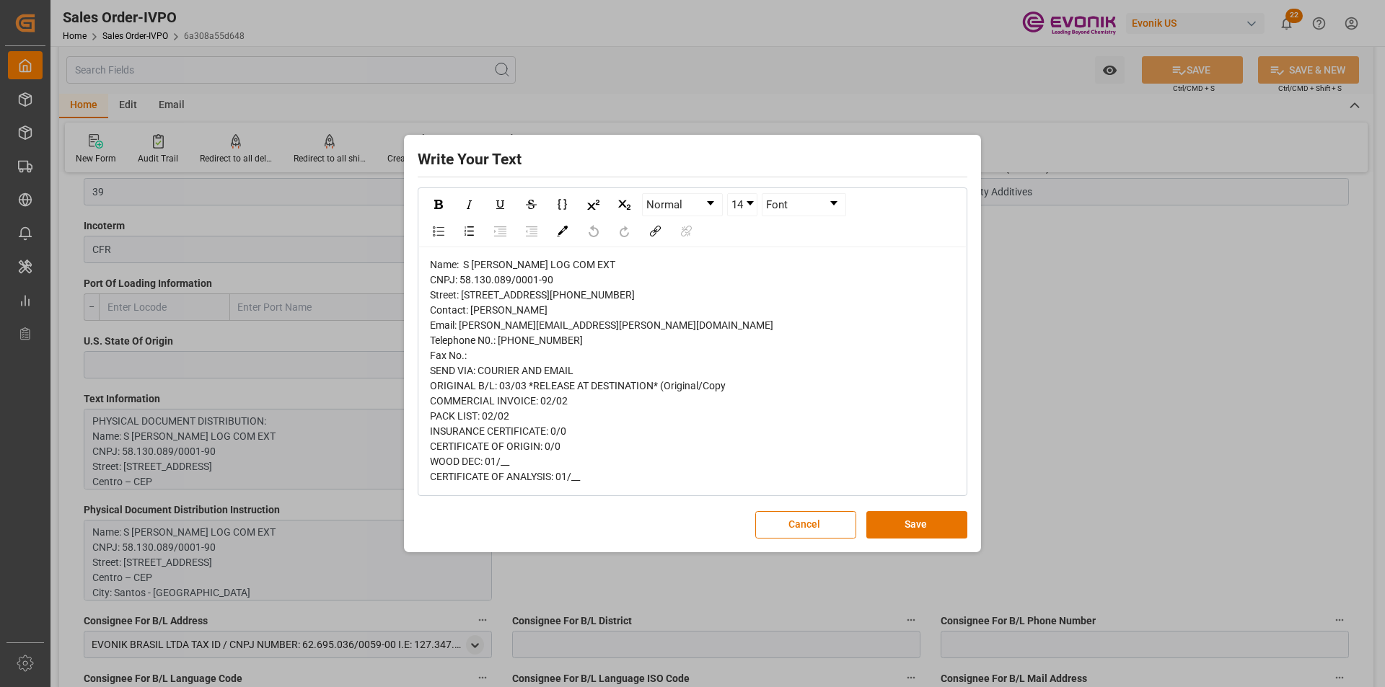
click at [467, 327] on span "Name: S MAGALHAES S.A LOG COM EXT CNPJ: 58.130.089/0001-90 Street: Praça da Rep…" at bounding box center [601, 371] width 343 height 224
drag, startPoint x: 535, startPoint y: 339, endPoint x: 470, endPoint y: 342, distance: 65.0
click at [470, 342] on div "Name: S MAGALHAES S.A LOG COM EXT CNPJ: 58.130.089/0001-90 Street: Praça da Rep…" at bounding box center [693, 370] width 526 height 227
copy span "Vanessa Pinto"
click at [593, 257] on div "Name: S MAGALHAES S.A LOG COM EXT CNPJ: 58.130.089/0001-90 Street: Praça da Rep…" at bounding box center [693, 370] width 526 height 227
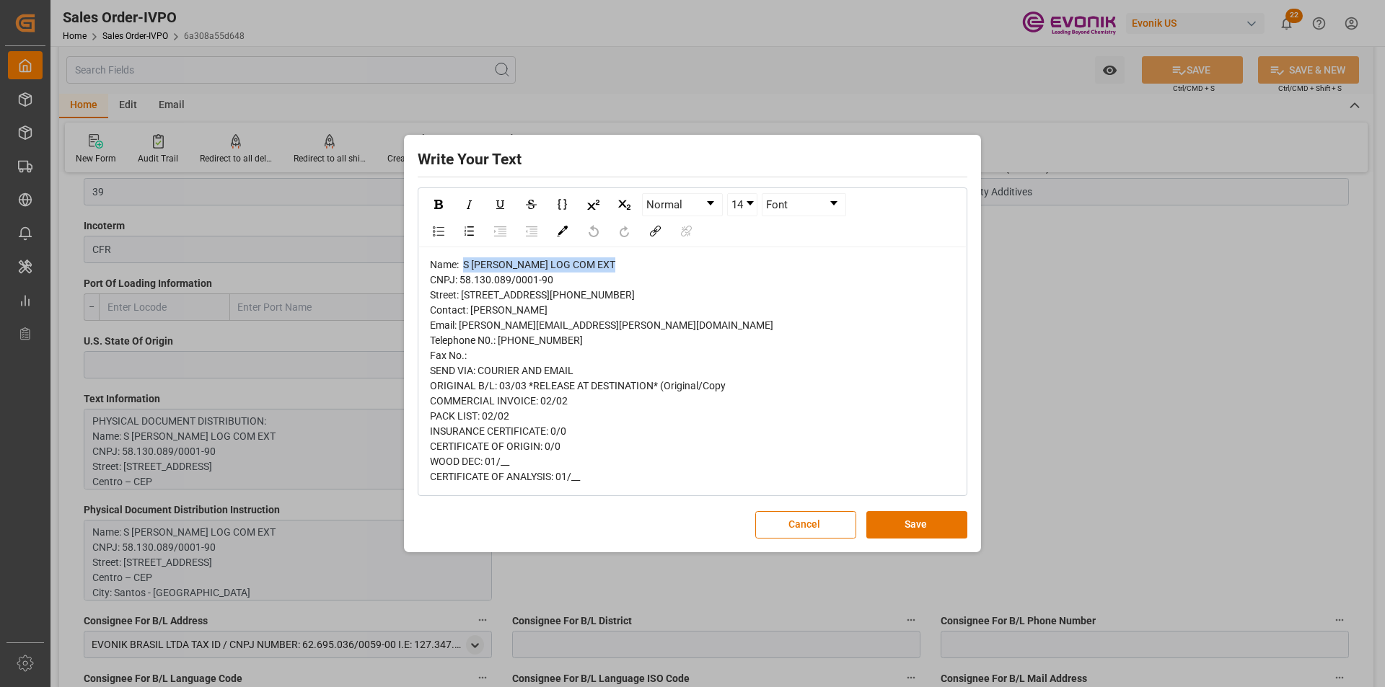
drag, startPoint x: 632, startPoint y: 232, endPoint x: 463, endPoint y: 232, distance: 168.8
click at [464, 257] on div "Name: S MAGALHAES S.A LOG COM EXT CNPJ: 58.130.089/0001-90 Street: Praça da Rep…" at bounding box center [693, 370] width 526 height 227
copy span "S MAGALHAES S.A LOG COM EXT"
drag, startPoint x: 555, startPoint y: 250, endPoint x: 426, endPoint y: 253, distance: 129.2
click at [426, 253] on div "Name: S MAGALHAES S.A LOG COM EXT CNPJ: 58.130.089/0001-90 Street: Praça da Rep…" at bounding box center [692, 370] width 547 height 247
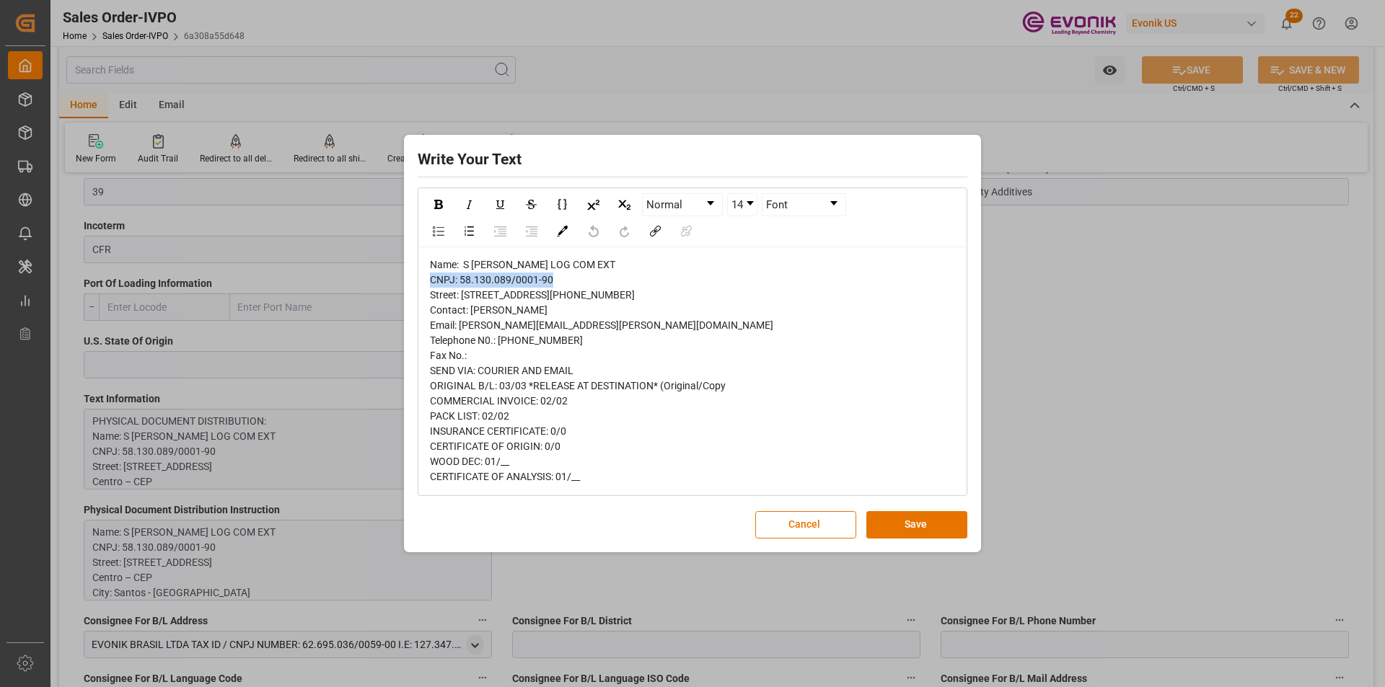
copy span "CNPJ: 58.130.089/0001-90"
drag, startPoint x: 569, startPoint y: 270, endPoint x: 464, endPoint y: 271, distance: 105.3
click at [464, 271] on div "Name: S MAGALHAES S.A LOG COM EXT CNPJ: 58.130.089/0001-90 Street: Praça da Rep…" at bounding box center [693, 370] width 526 height 227
copy span "Praça da República, 62"
drag, startPoint x: 488, startPoint y: 278, endPoint x: 424, endPoint y: 279, distance: 63.5
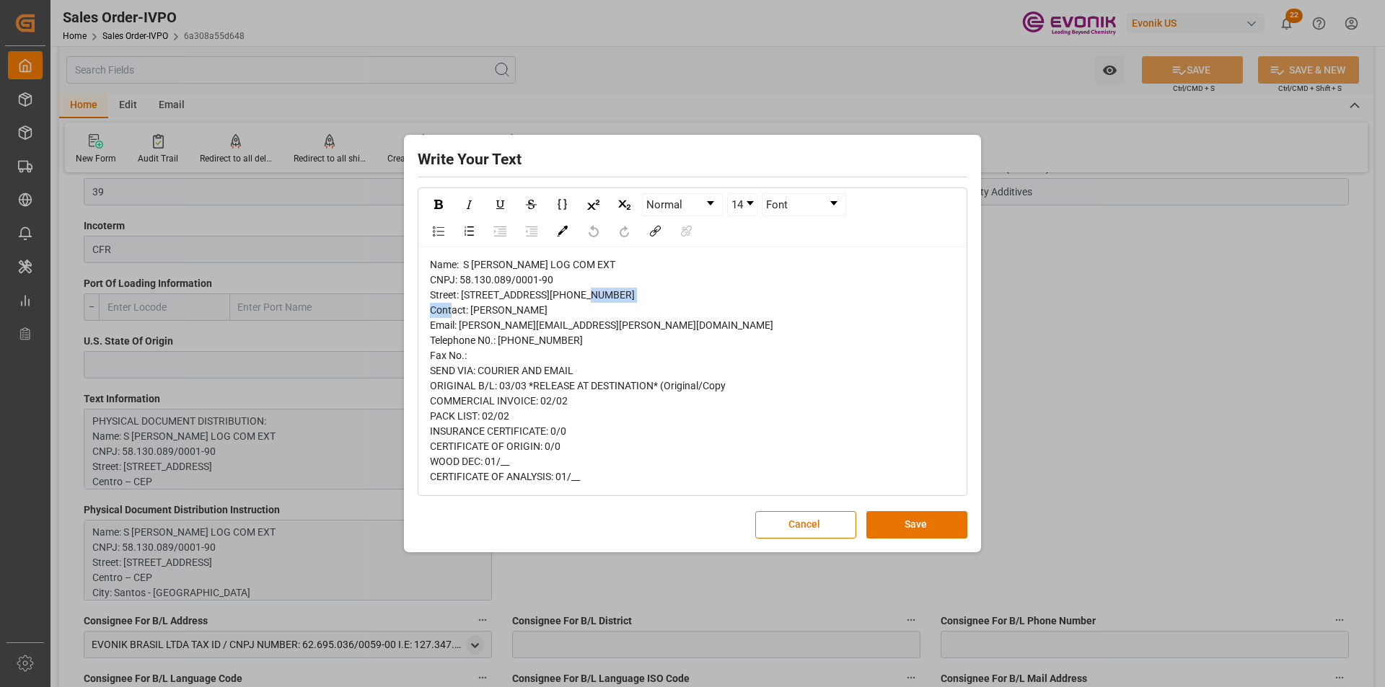
click at [424, 279] on div "Name: S MAGALHAES S.A LOG COM EXT CNPJ: 58.130.089/0001-90 Street: Praça da Rep…" at bounding box center [692, 370] width 547 height 247
copy span "Centro – CEP"
click at [457, 326] on span "Name: S MAGALHAES S.A LOG COM EXT CNPJ: 58.130.089/0001-90 Street: Praça da Rep…" at bounding box center [601, 371] width 343 height 224
copy span "11013"
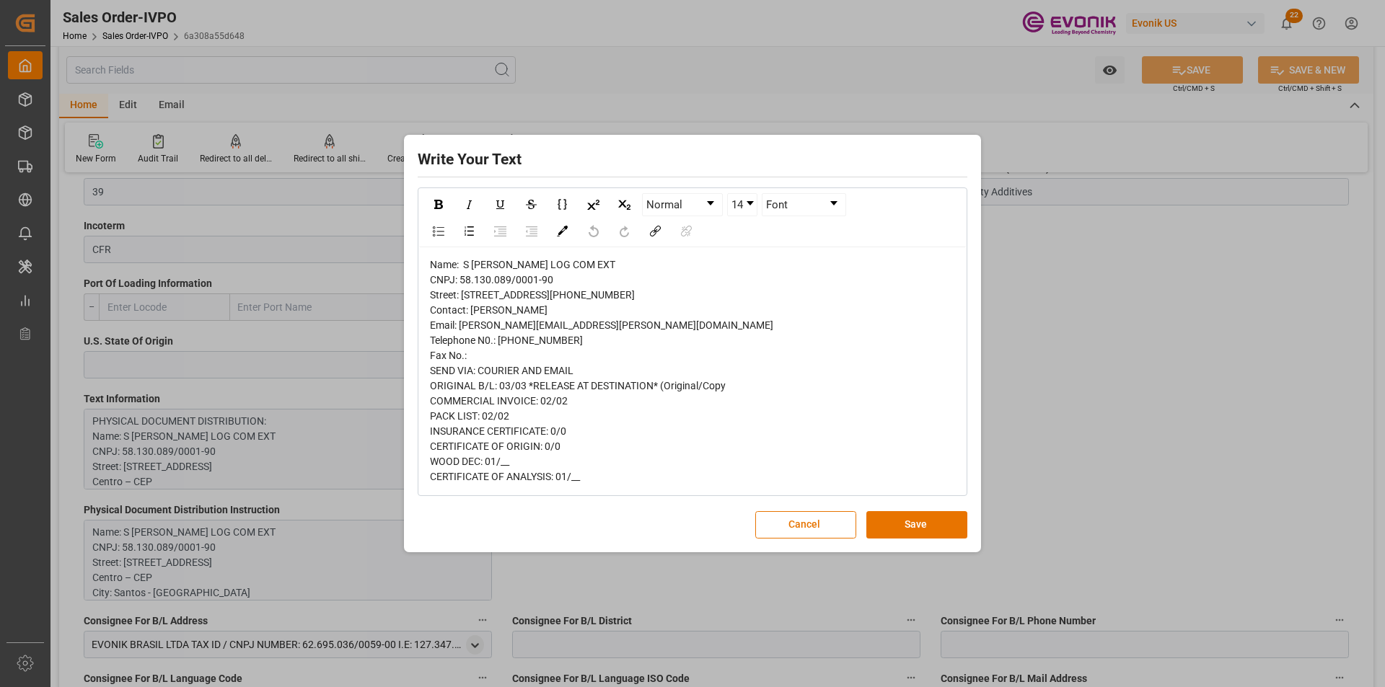
click at [576, 374] on div "Name: S MAGALHAES S.A LOG COM EXT CNPJ: 58.130.089/0001-90 Street: Praça da Rep…" at bounding box center [693, 370] width 526 height 227
drag, startPoint x: 569, startPoint y: 370, endPoint x: 504, endPoint y: 370, distance: 64.9
click at [504, 370] on div "Name: S MAGALHAES S.A LOG COM EXT CNPJ: 58.130.089/0001-90 Street: Praça da Rep…" at bounding box center [693, 370] width 526 height 227
copy span "13)3229-4795"
click at [654, 280] on div "Name: S MAGALHAES S.A LOG COM EXT CNPJ: 58.130.089/0001-90 Street: Praça da Rep…" at bounding box center [693, 370] width 526 height 227
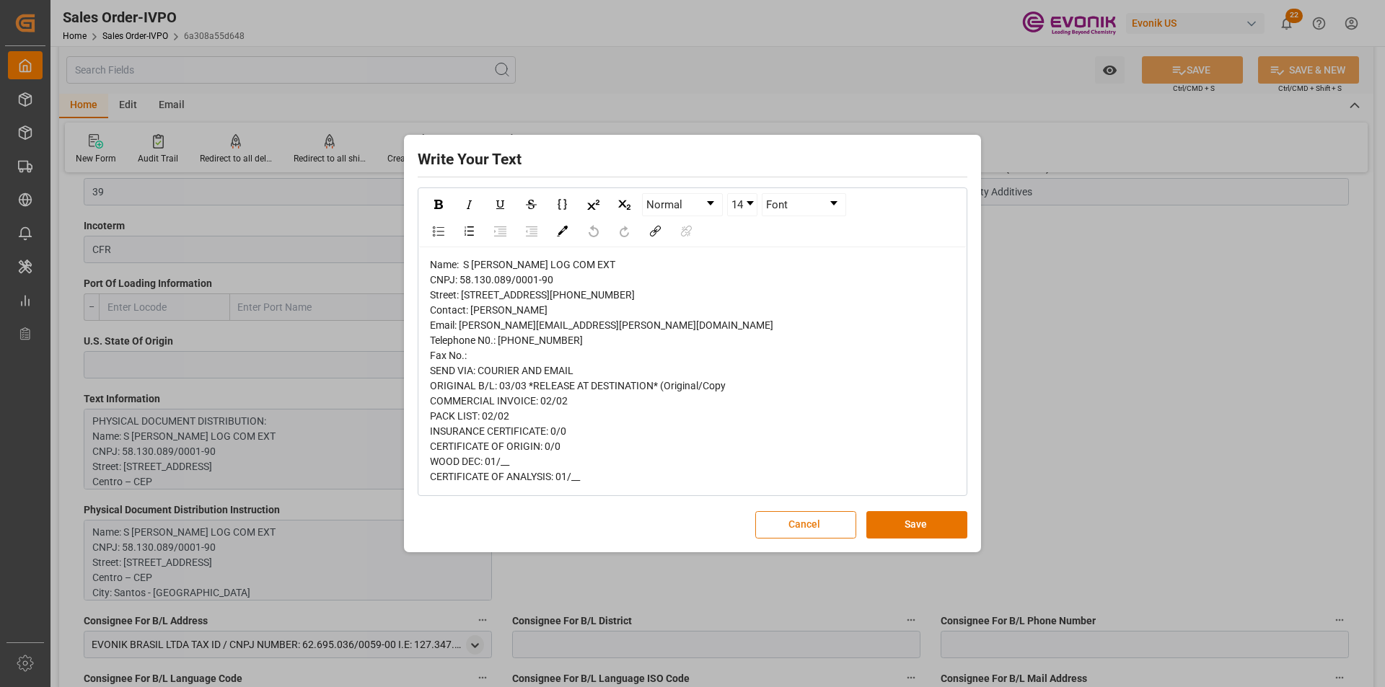
click at [824, 539] on button "Cancel" at bounding box center [805, 524] width 101 height 27
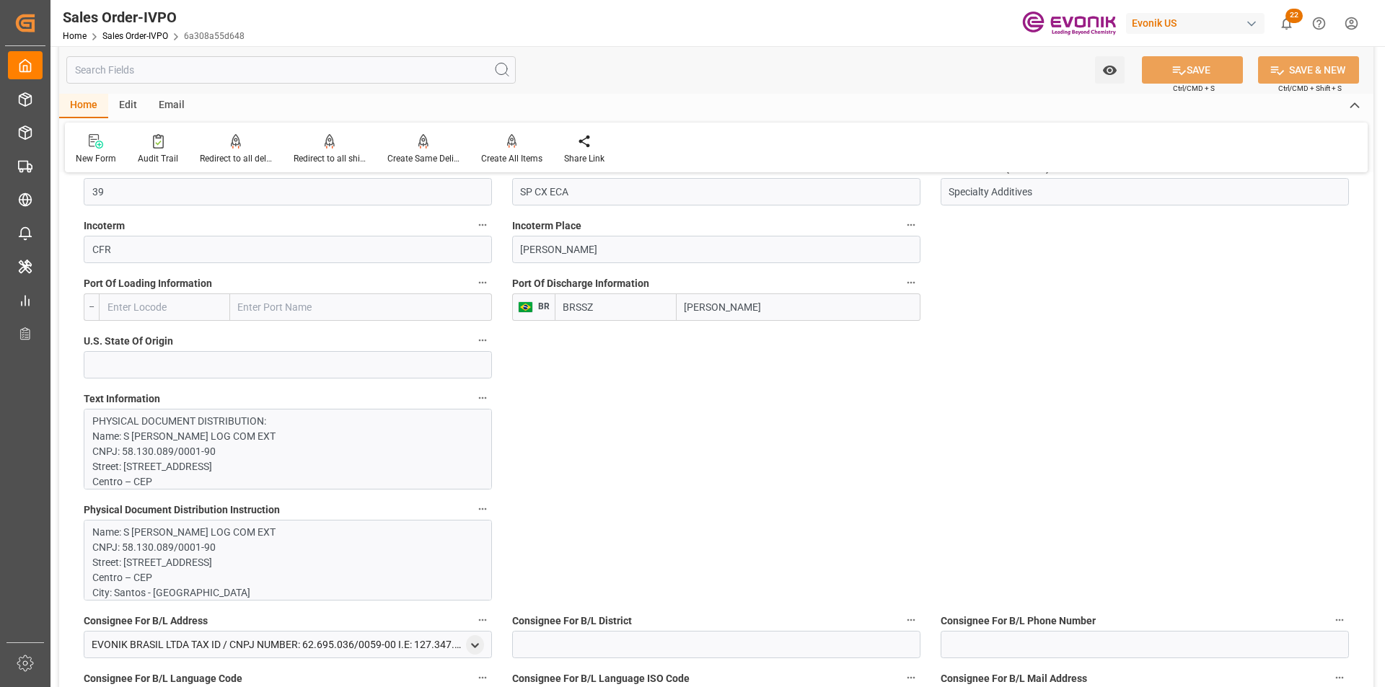
click at [269, 534] on p "Name: S MAGALHAES S.A LOG COM EXT CNPJ: 58.130.089/0001-90 Street: Praça da Rep…" at bounding box center [282, 669] width 380 height 288
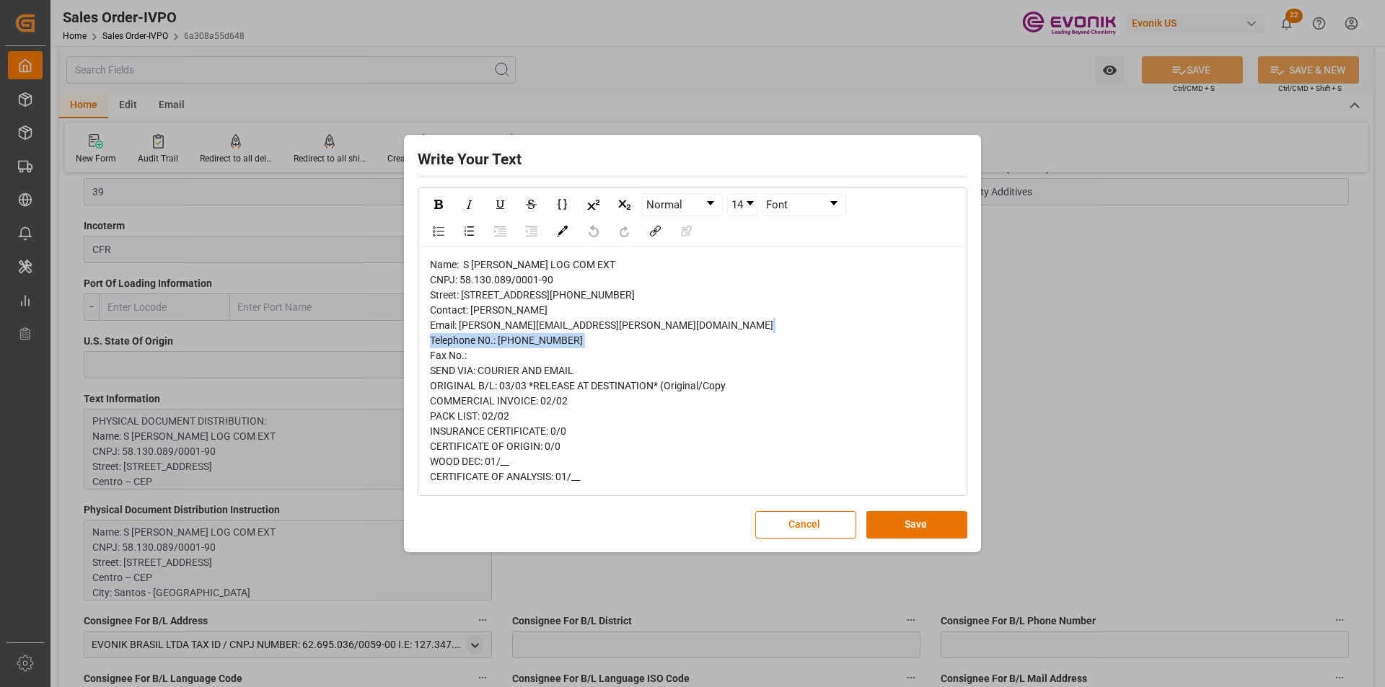
drag, startPoint x: 630, startPoint y: 356, endPoint x: 459, endPoint y: 354, distance: 170.2
click at [459, 354] on div "Name: S MAGALHAES S.A LOG COM EXT CNPJ: 58.130.089/0001-90 Street: Praça da Rep…" at bounding box center [693, 370] width 526 height 227
copy span "vanessa.silva@smagalhaes.com.br"
drag, startPoint x: 537, startPoint y: 341, endPoint x: 475, endPoint y: 341, distance: 62.0
click at [475, 341] on div "Name: S MAGALHAES S.A LOG COM EXT CNPJ: 58.130.089/0001-90 Street: Praça da Rep…" at bounding box center [693, 370] width 526 height 227
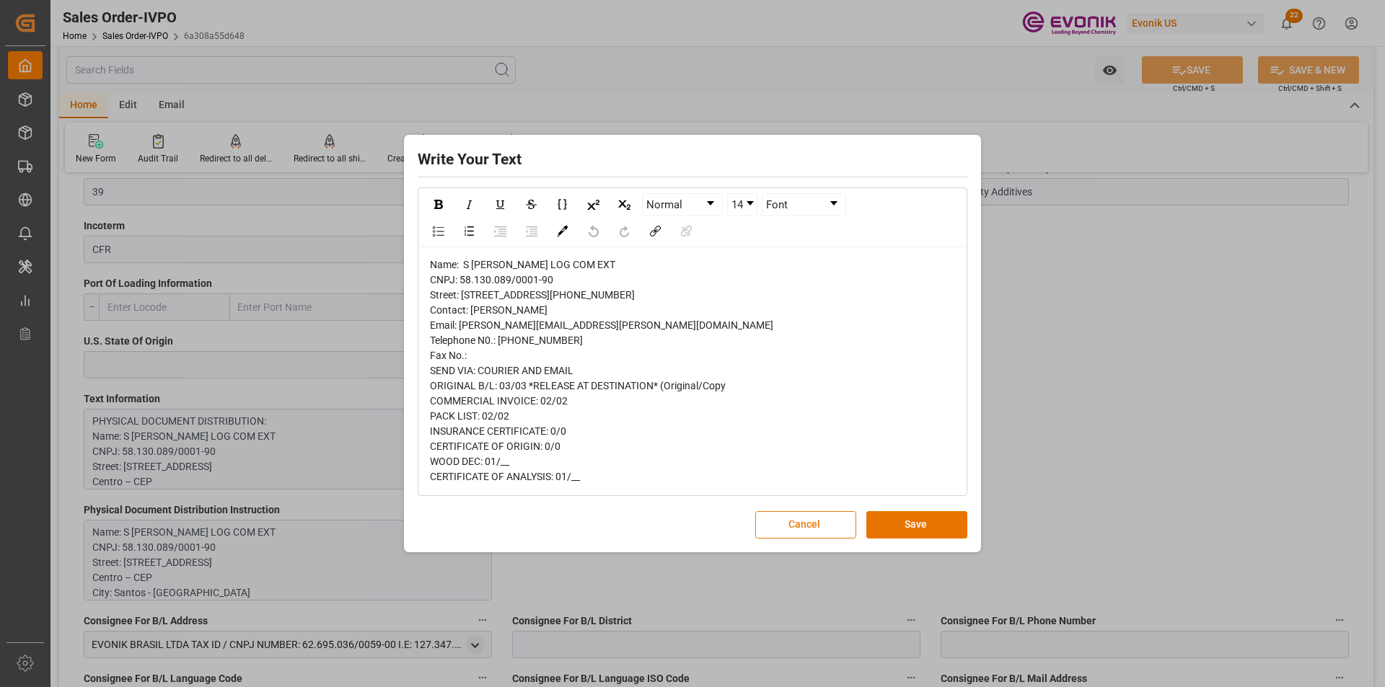
click at [776, 539] on button "Cancel" at bounding box center [805, 524] width 101 height 27
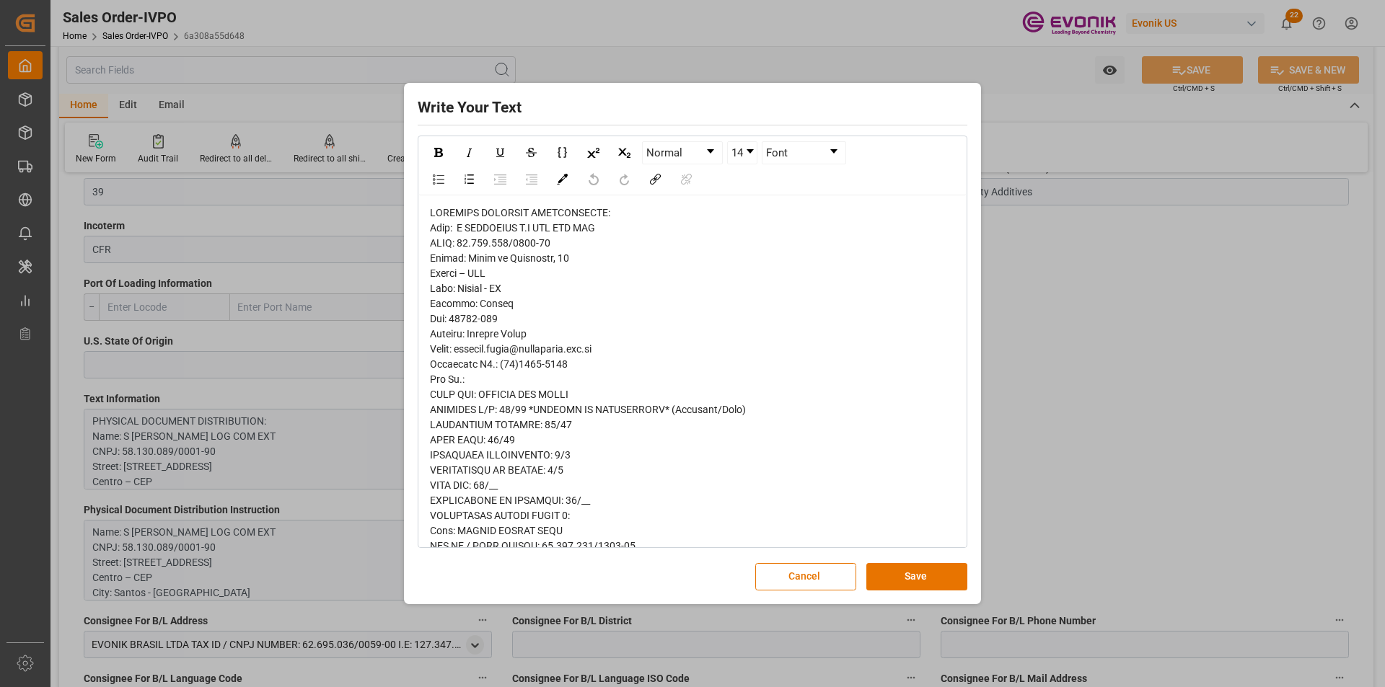
drag, startPoint x: 790, startPoint y: 571, endPoint x: 426, endPoint y: 540, distance: 365.5
click at [780, 563] on button "Cancel" at bounding box center [805, 576] width 101 height 27
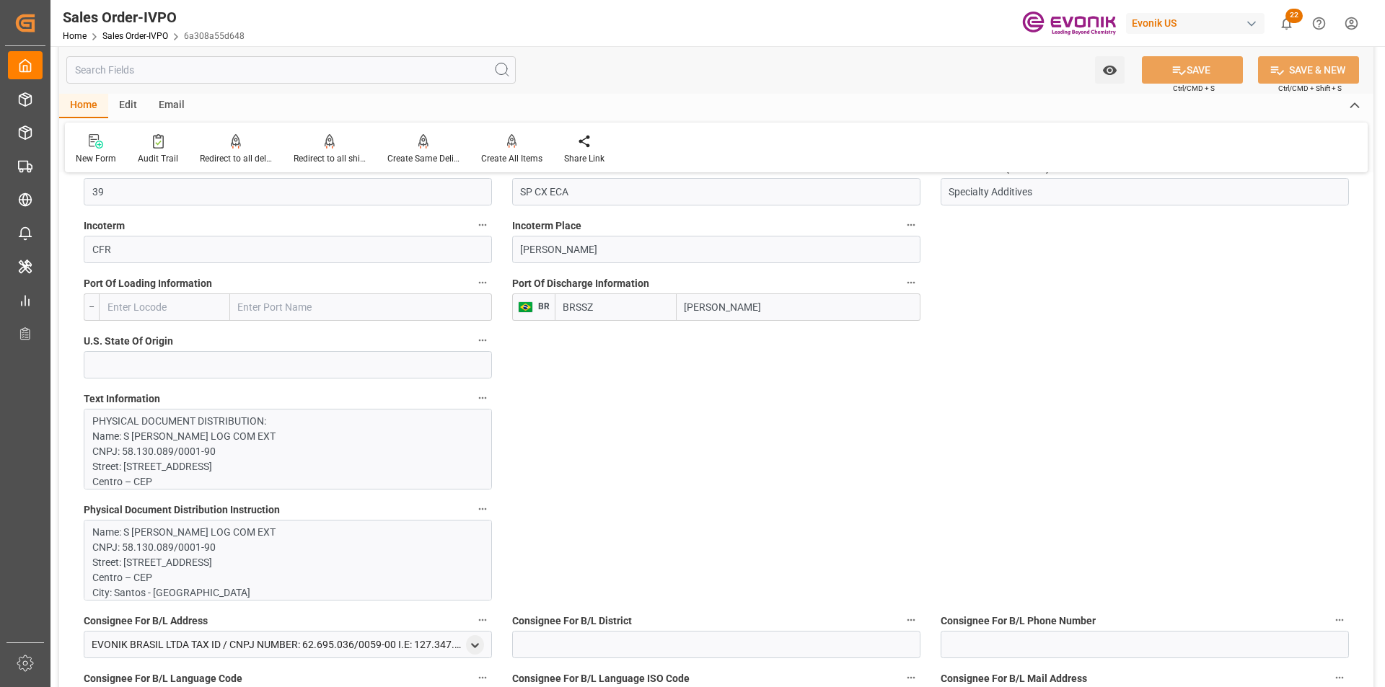
click at [245, 553] on p "Name: S MAGALHAES S.A LOG COM EXT CNPJ: 58.130.089/0001-90 Street: Praça da Rep…" at bounding box center [282, 669] width 380 height 288
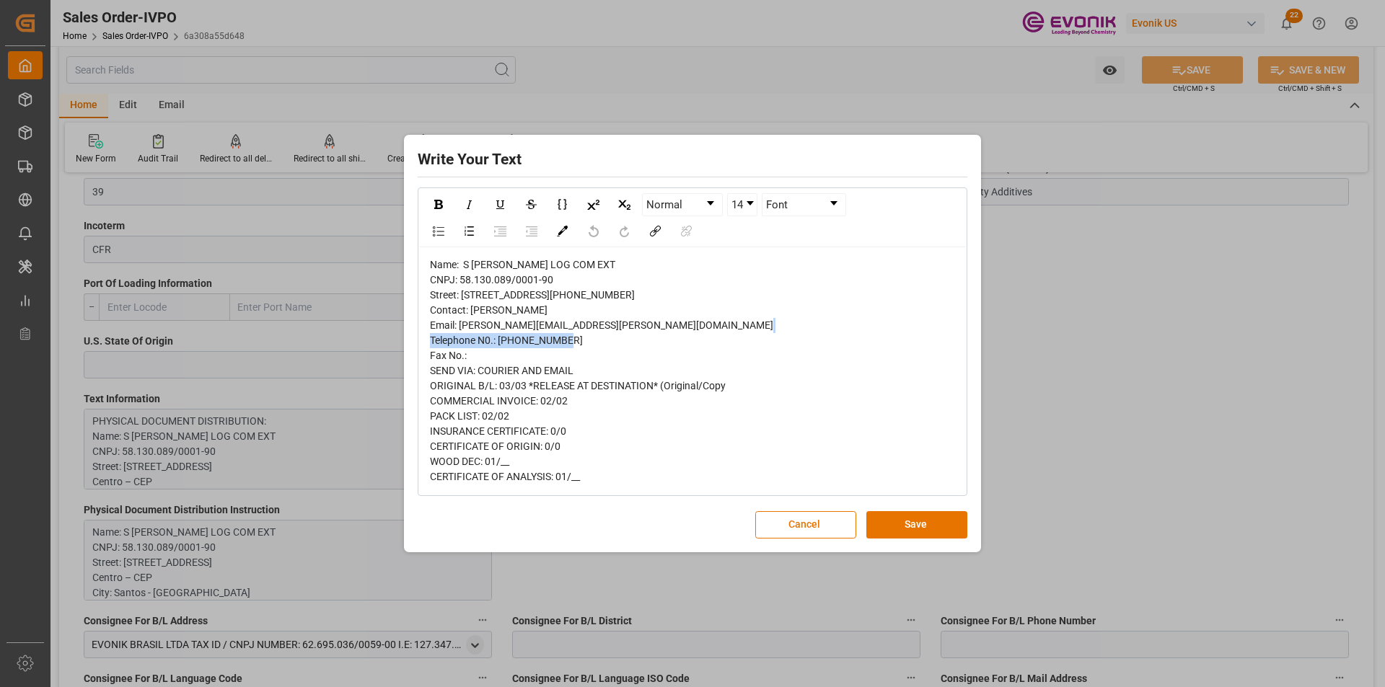
drag, startPoint x: 606, startPoint y: 356, endPoint x: 462, endPoint y: 355, distance: 144.3
click at [462, 355] on span "Name: S MAGALHAES S.A LOG COM EXT CNPJ: 58.130.089/0001-90 Street: Praça da Rep…" at bounding box center [601, 371] width 343 height 224
copy span "vanessa.silva@smagalhaes.com"
drag, startPoint x: 812, startPoint y: 557, endPoint x: 765, endPoint y: 544, distance: 48.6
click at [812, 539] on button "Cancel" at bounding box center [805, 524] width 101 height 27
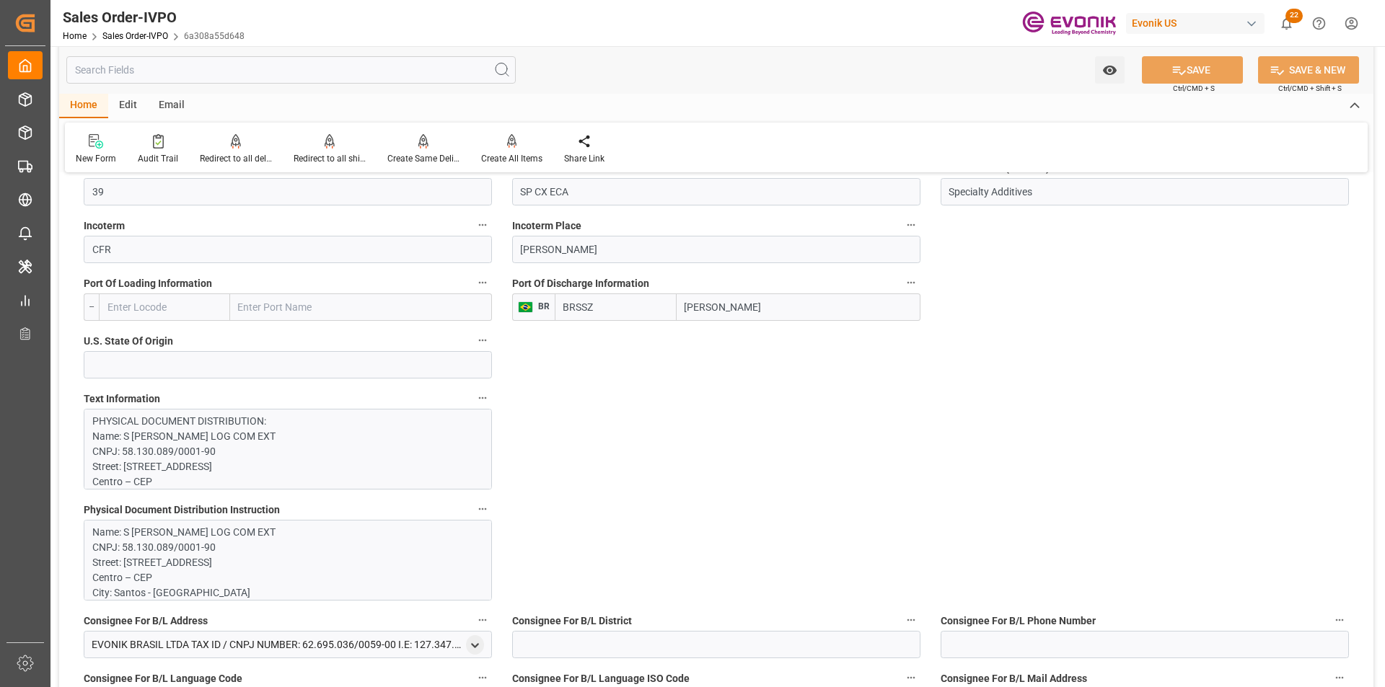
type input "livia.leone@evonik.comTelephone No: 55 19 3475-3130"
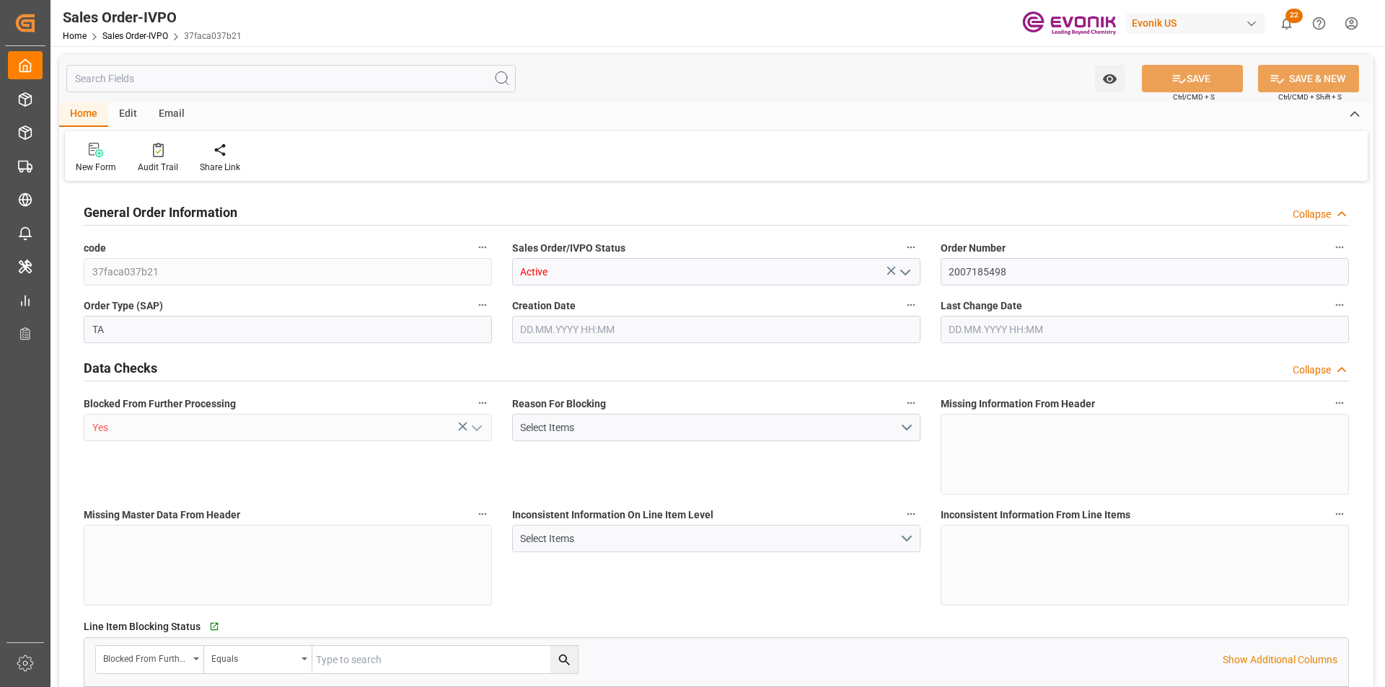
type input "DEBRV"
type input "0"
type input "1"
type input "846"
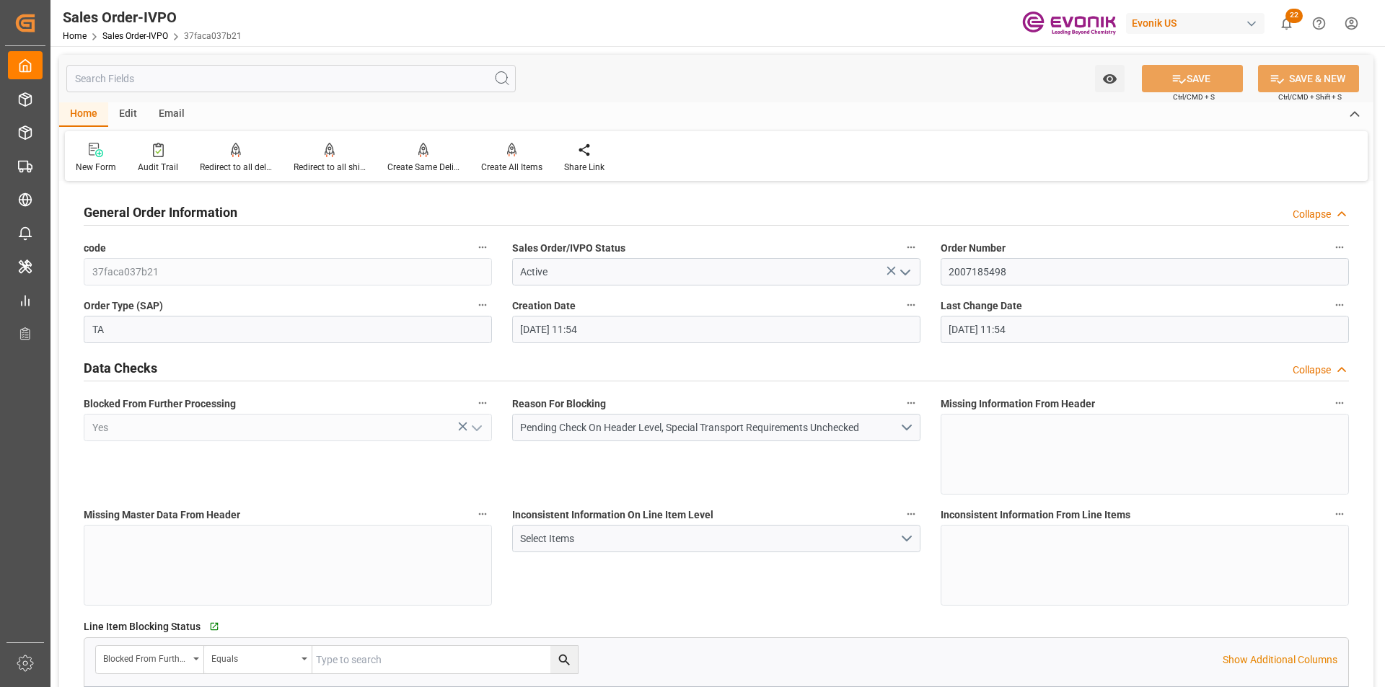
type input "[DATE] 11:54"
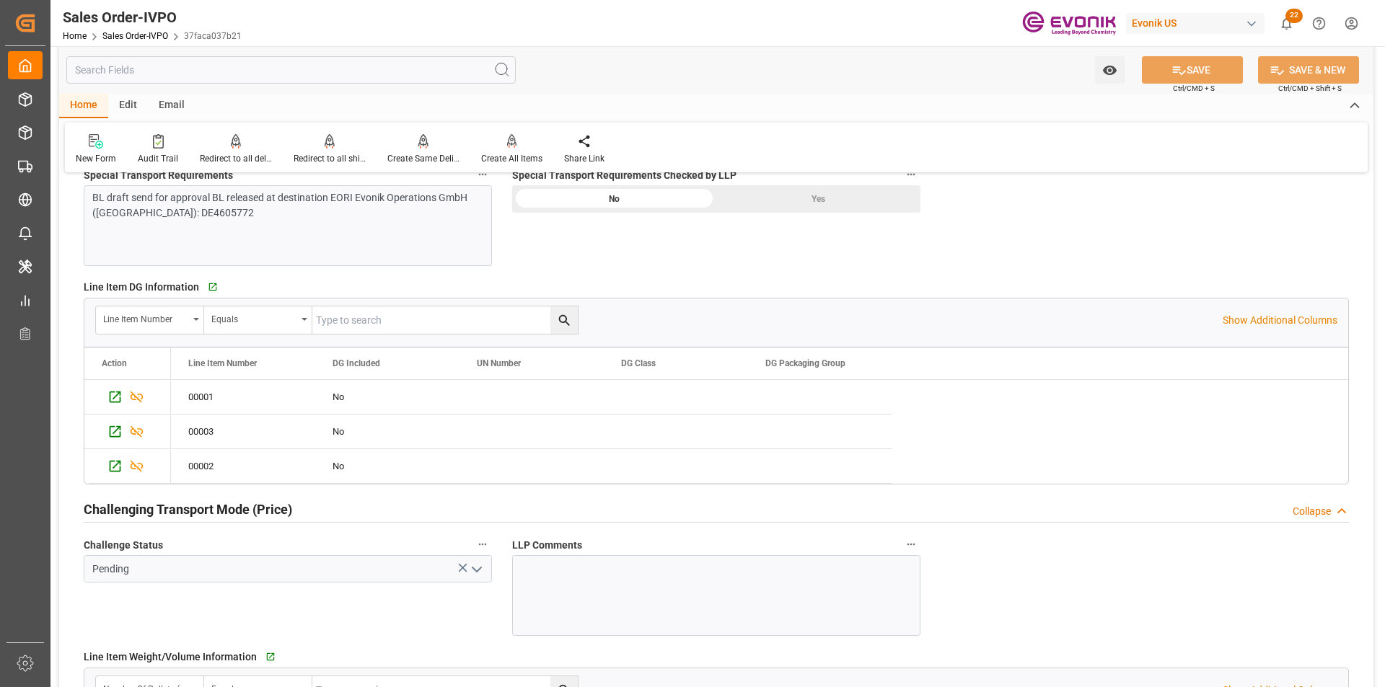
scroll to position [2092, 0]
